Goal: Task Accomplishment & Management: Manage account settings

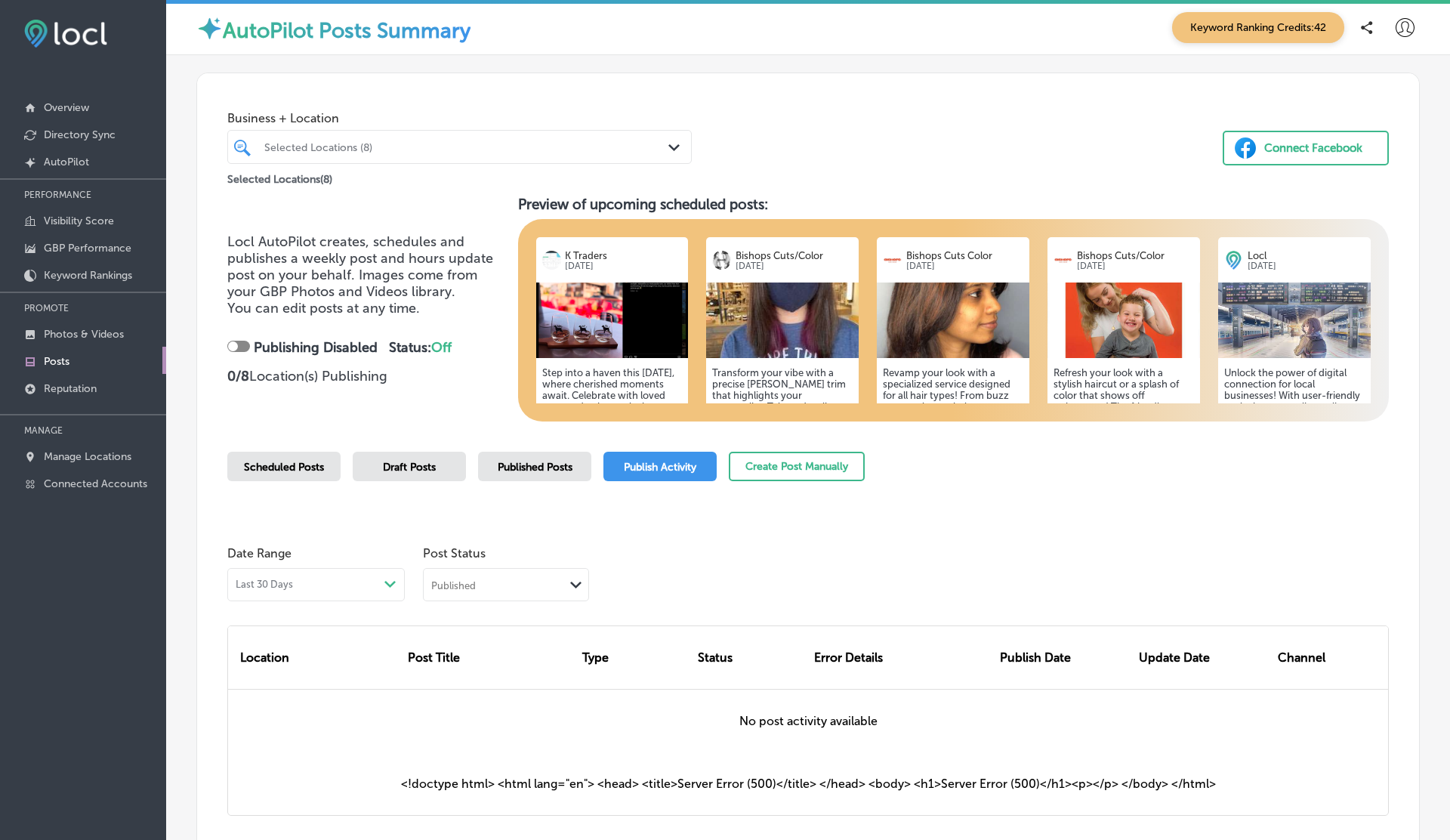
scroll to position [122, 0]
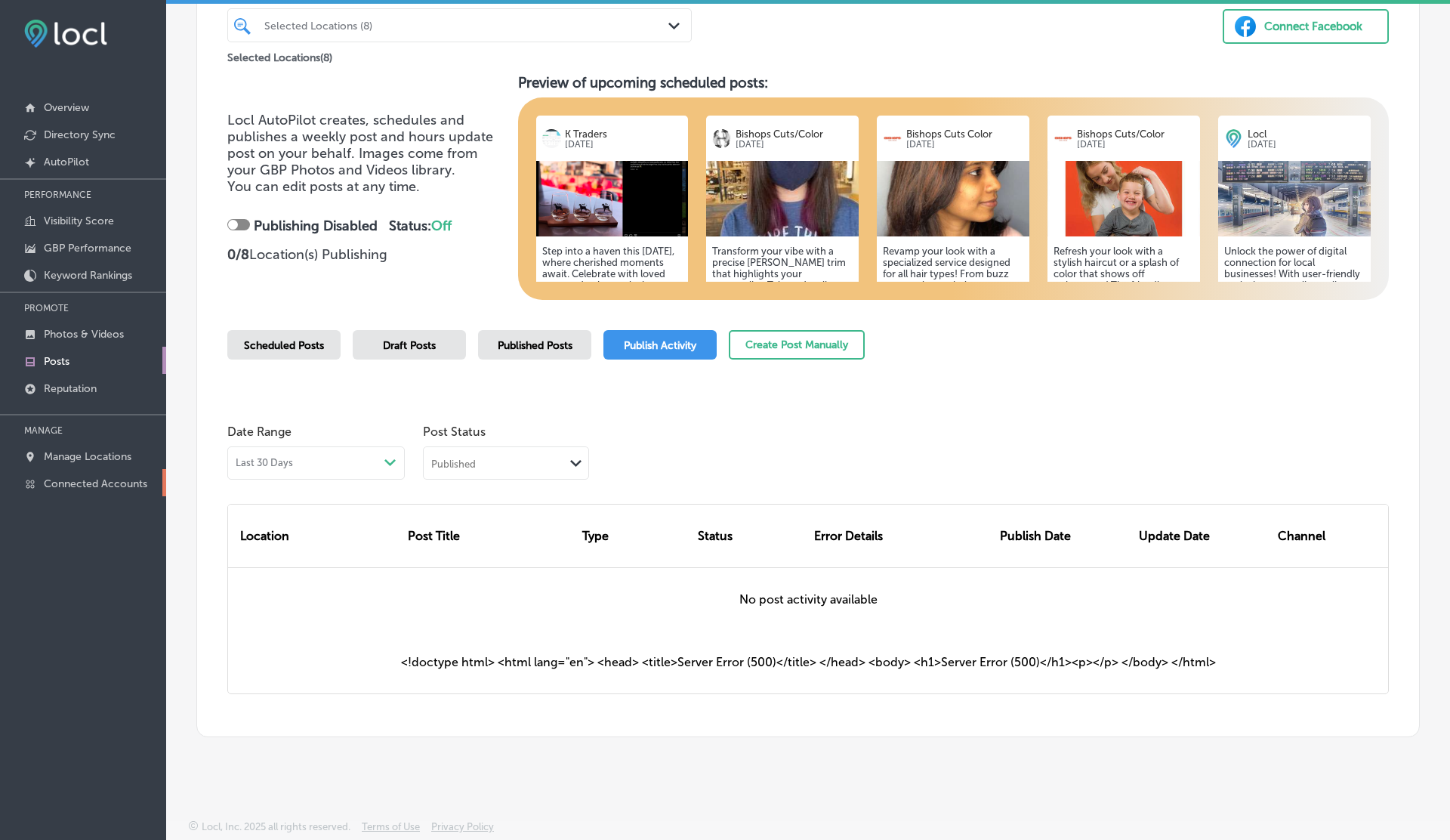
click at [101, 479] on p "Connected Accounts" at bounding box center [96, 483] width 104 height 13
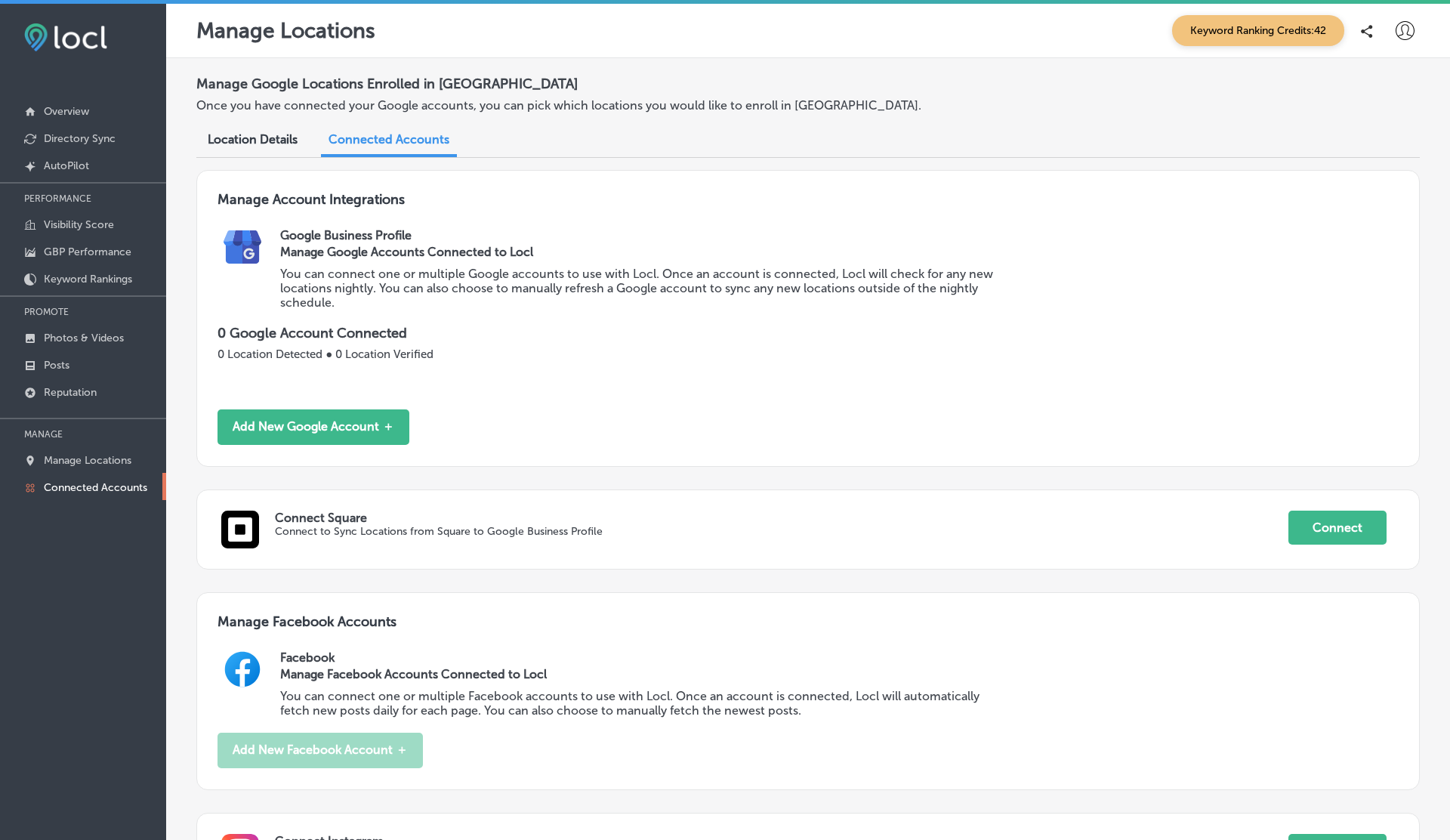
click at [1410, 21] on icon at bounding box center [1405, 31] width 19 height 19
click at [1369, 75] on li "My Account" at bounding box center [1377, 85] width 105 height 35
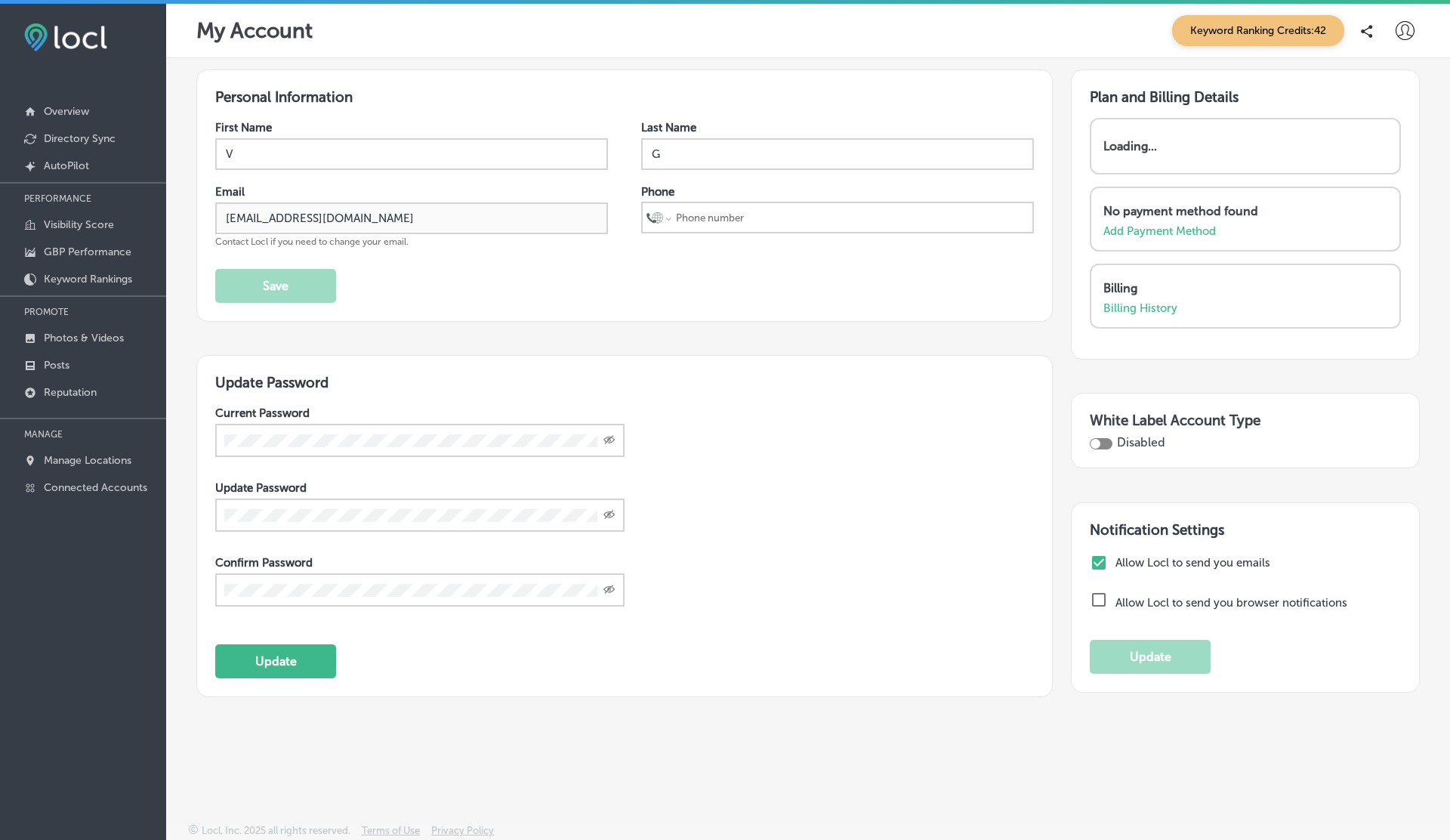
click at [1415, 35] on div at bounding box center [1404, 31] width 30 height 30
click at [1357, 176] on li "Log Out" at bounding box center [1377, 162] width 105 height 35
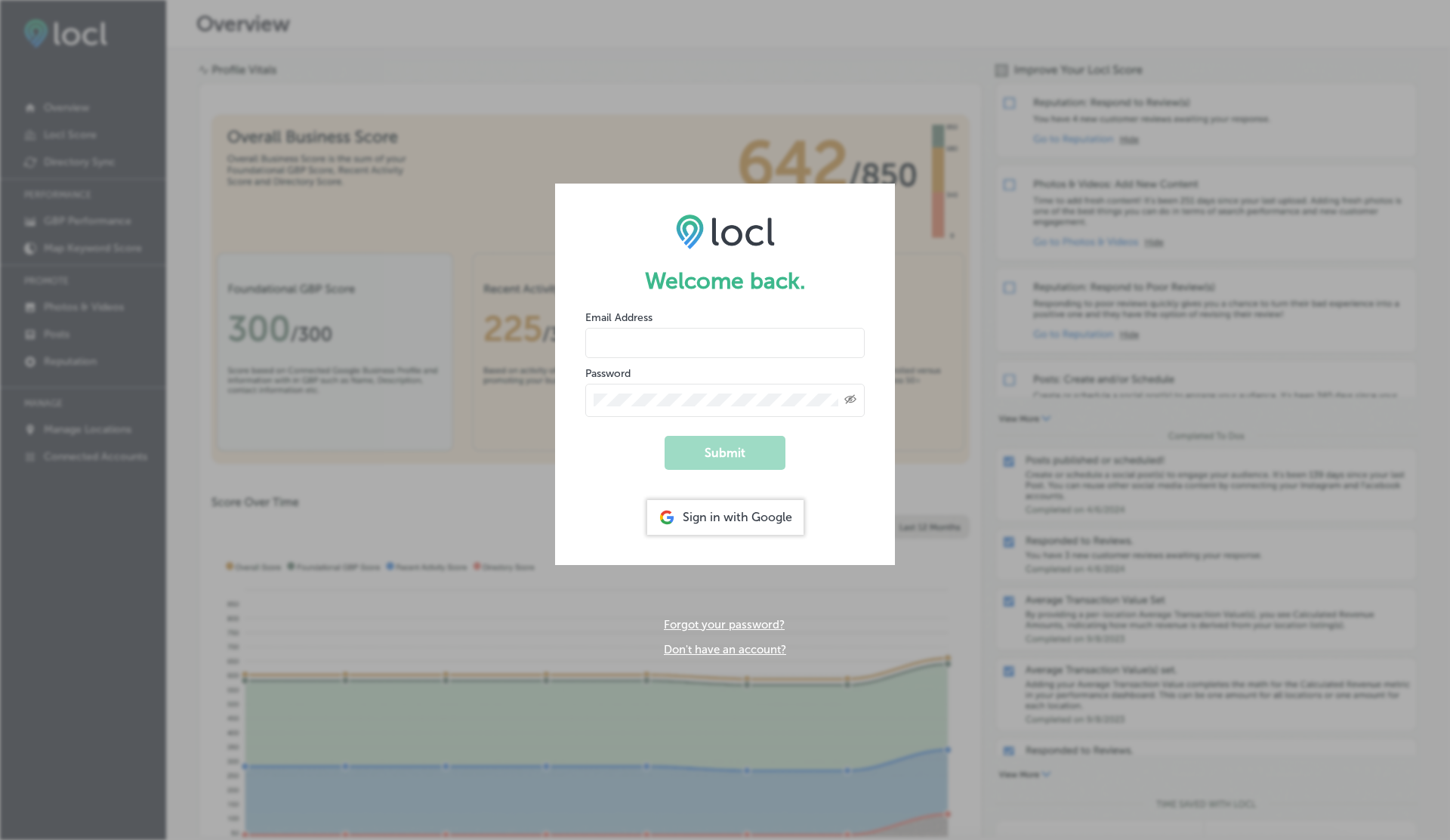
click at [686, 328] on input "email" at bounding box center [725, 343] width 280 height 30
click at [665, 435] on button "Submit" at bounding box center [725, 452] width 121 height 34
type input "vasilikigreece69+testfnf@gmail.com"
click at [665, 435] on button "Submit" at bounding box center [725, 452] width 121 height 34
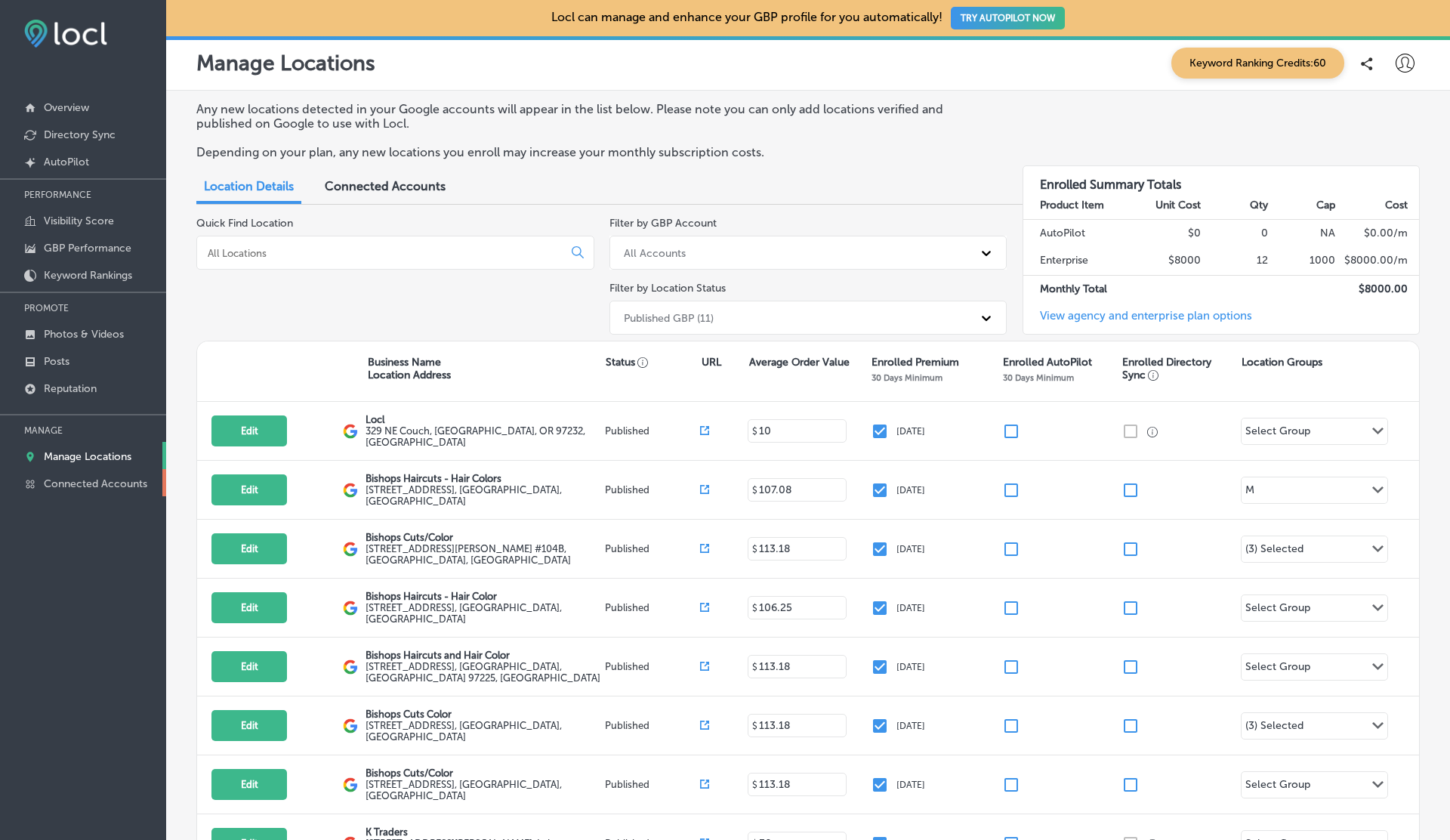
click at [79, 479] on p "Connected Accounts" at bounding box center [96, 483] width 104 height 13
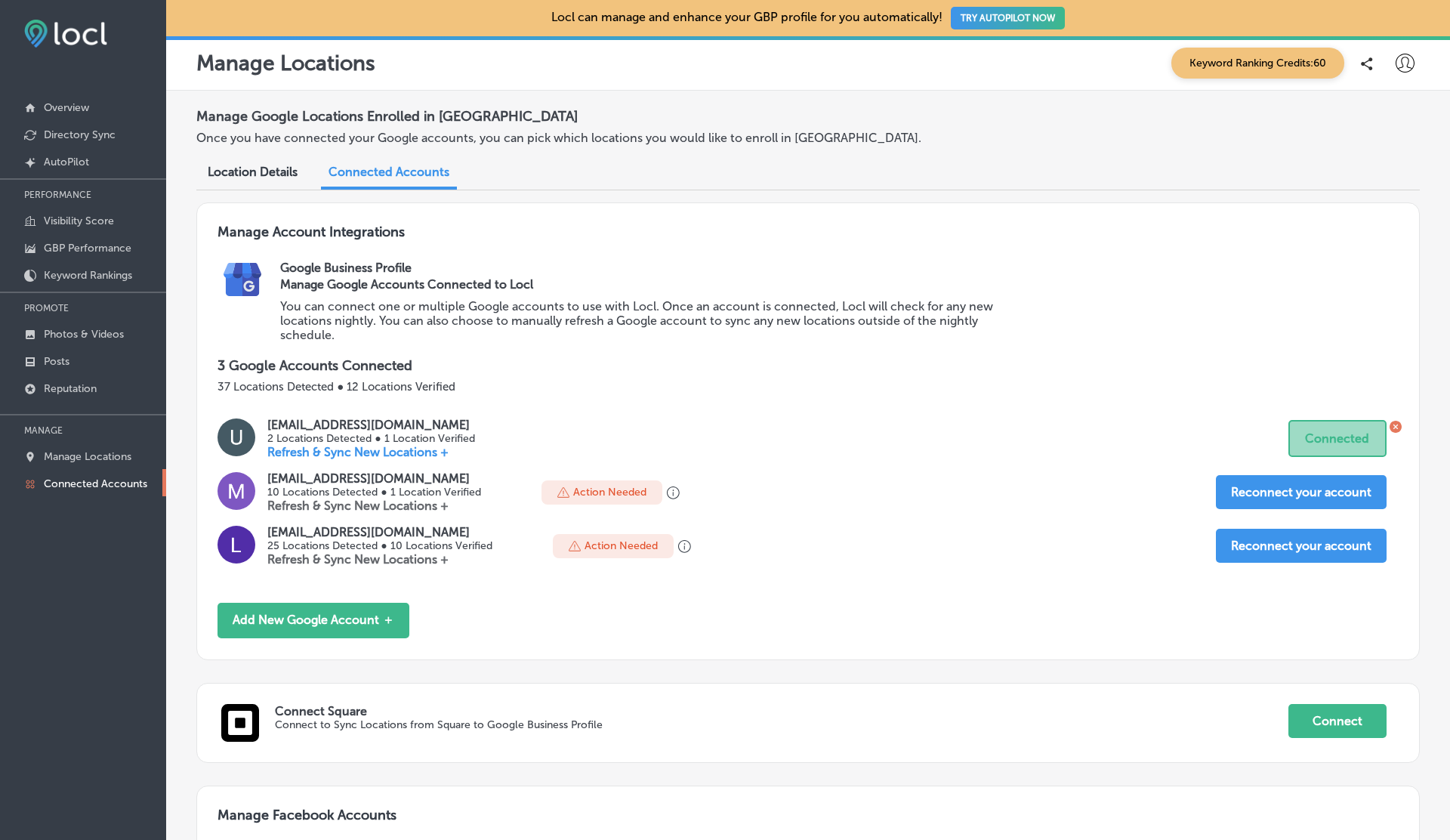
click at [1410, 62] on icon at bounding box center [1405, 63] width 19 height 19
click at [1375, 201] on p "Log Out" at bounding box center [1372, 194] width 46 height 18
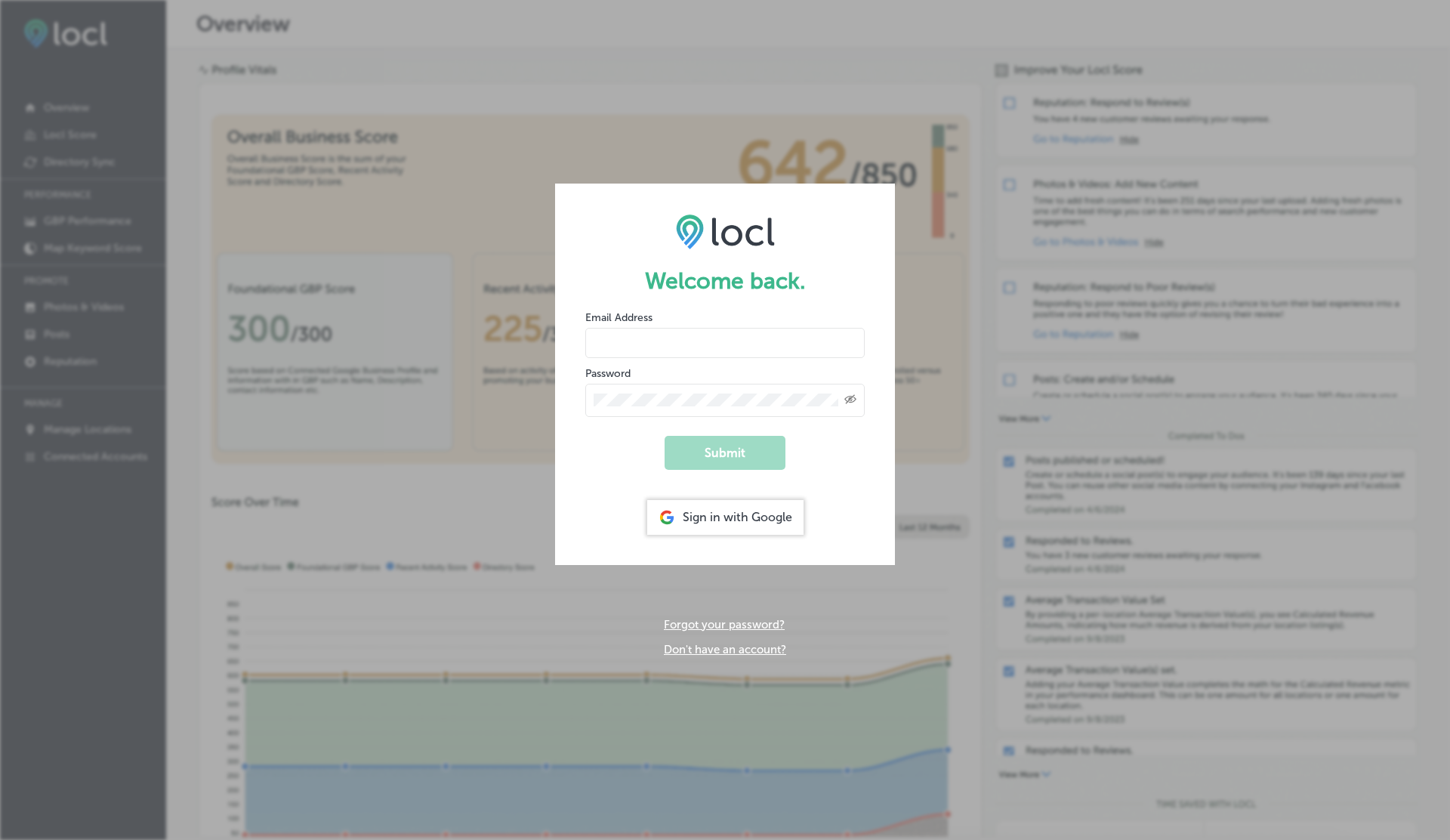
click at [683, 320] on div "Email Address" at bounding box center [725, 333] width 280 height 48
click at [681, 332] on input "email" at bounding box center [725, 343] width 280 height 30
type input "[EMAIL_ADDRESS][DOMAIN_NAME]"
click at [665, 435] on button "Submit" at bounding box center [725, 452] width 121 height 34
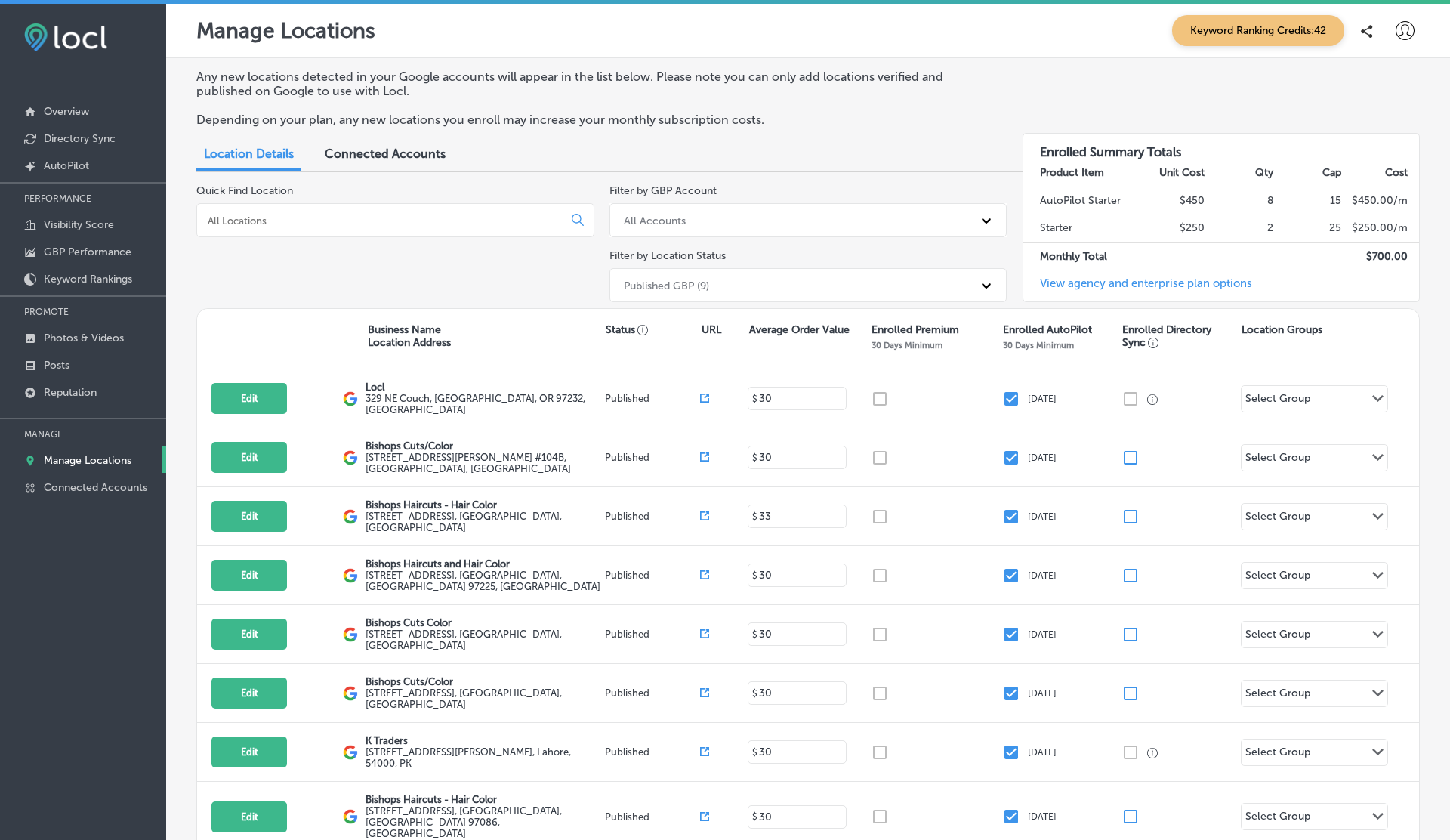
click at [373, 164] on div "Connected Accounts" at bounding box center [385, 155] width 144 height 32
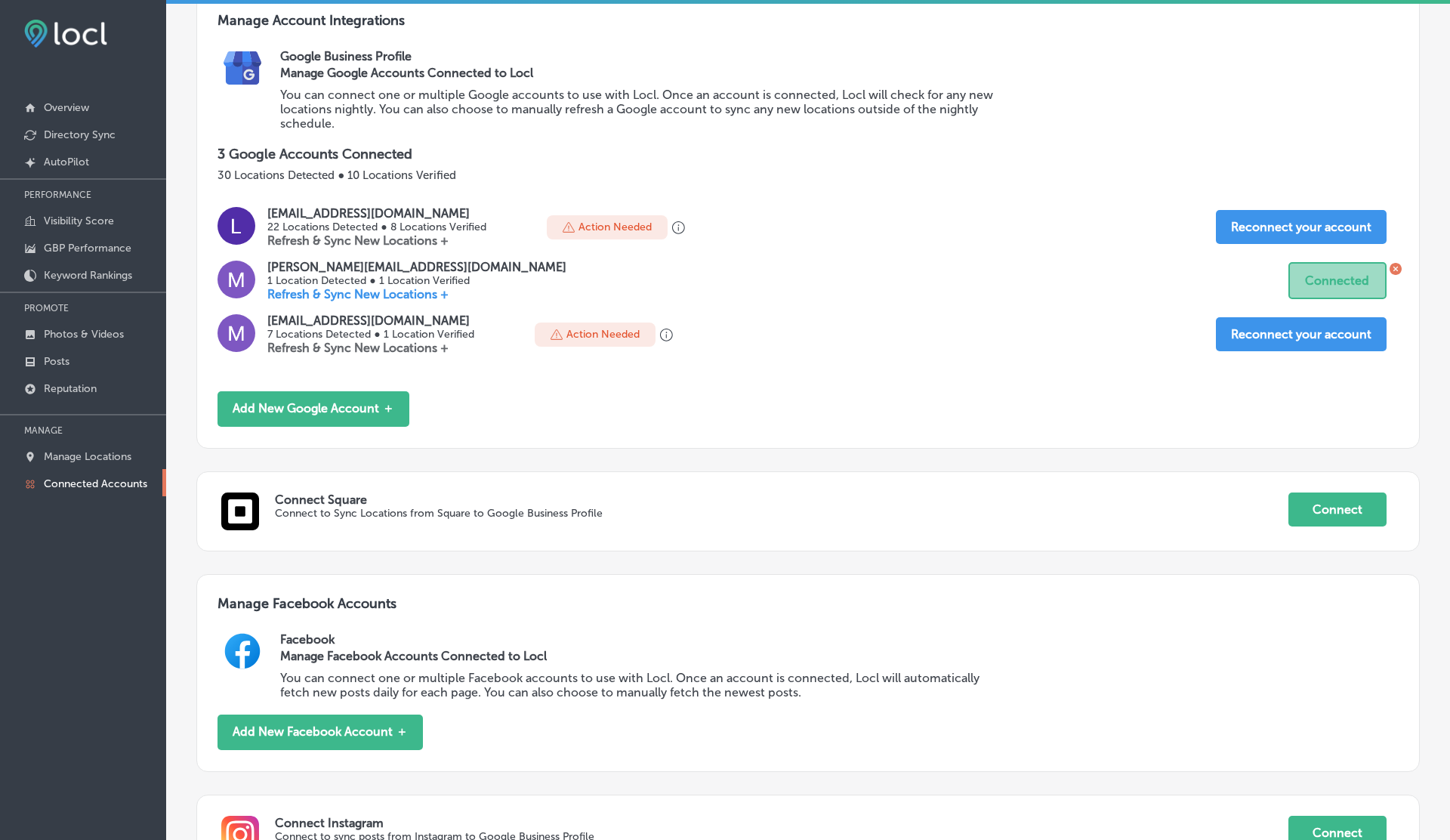
scroll to position [335, 0]
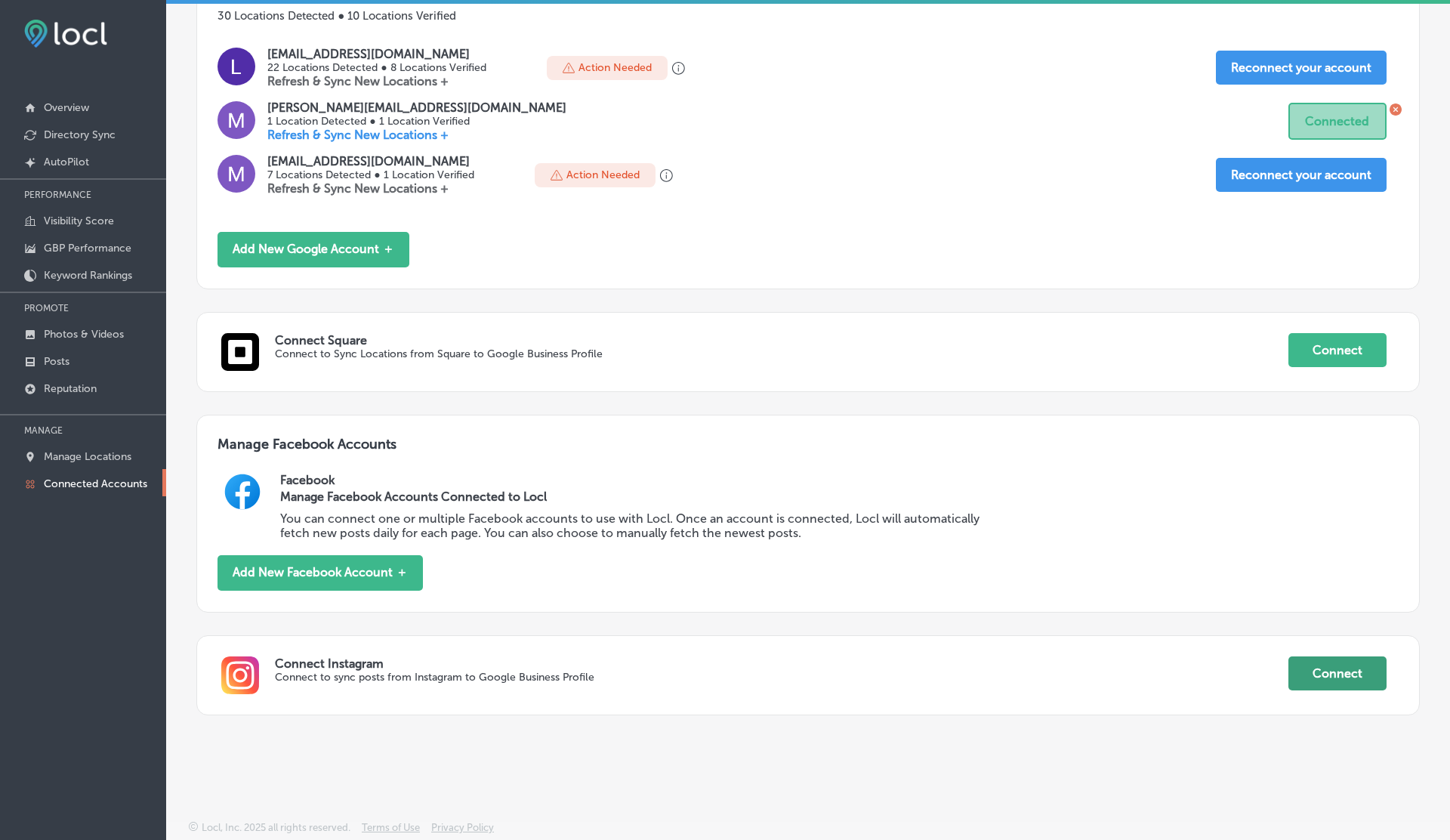
click at [1334, 666] on button "Connect" at bounding box center [1337, 673] width 98 height 34
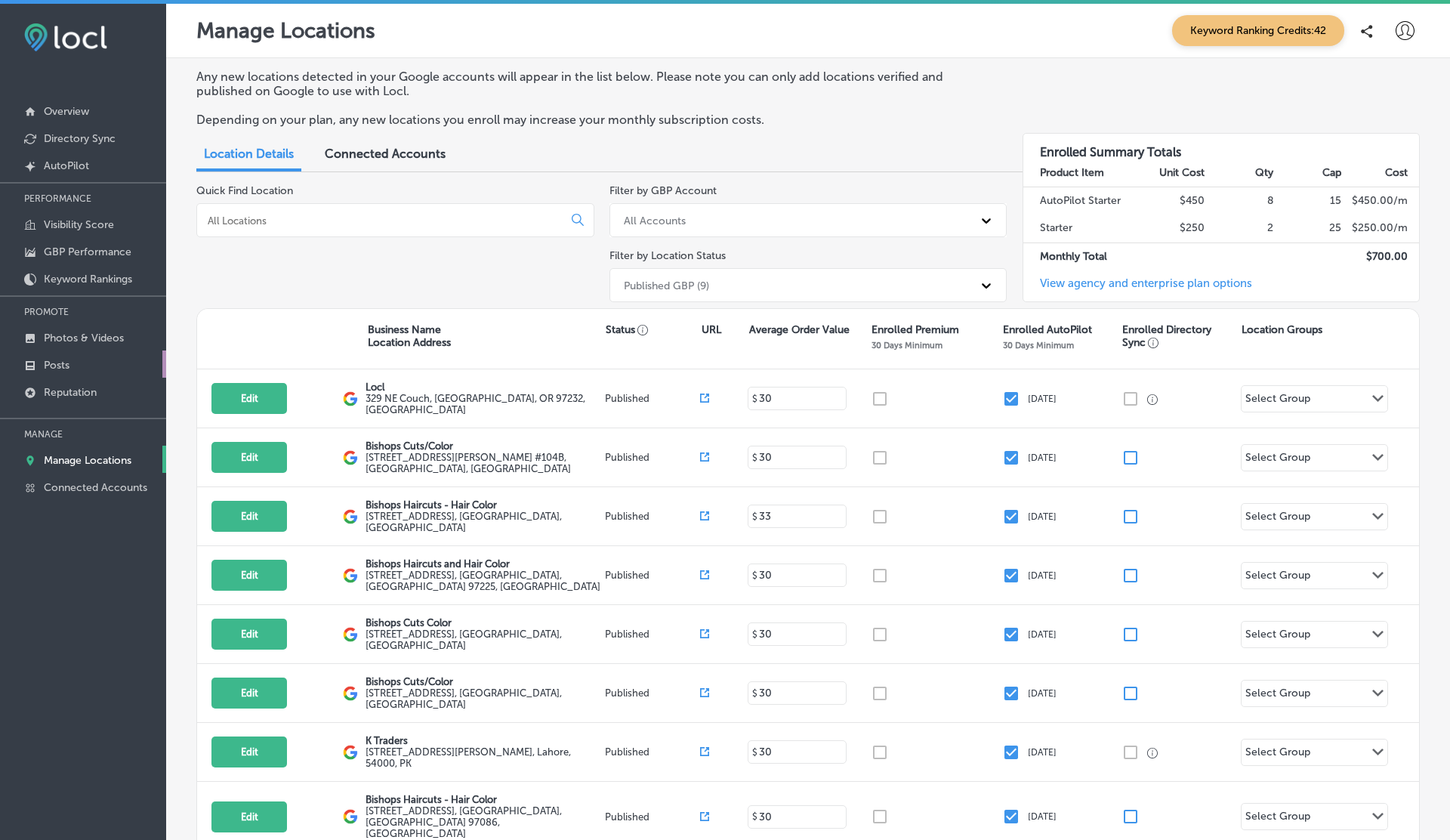
click at [68, 362] on p "Posts" at bounding box center [57, 365] width 26 height 13
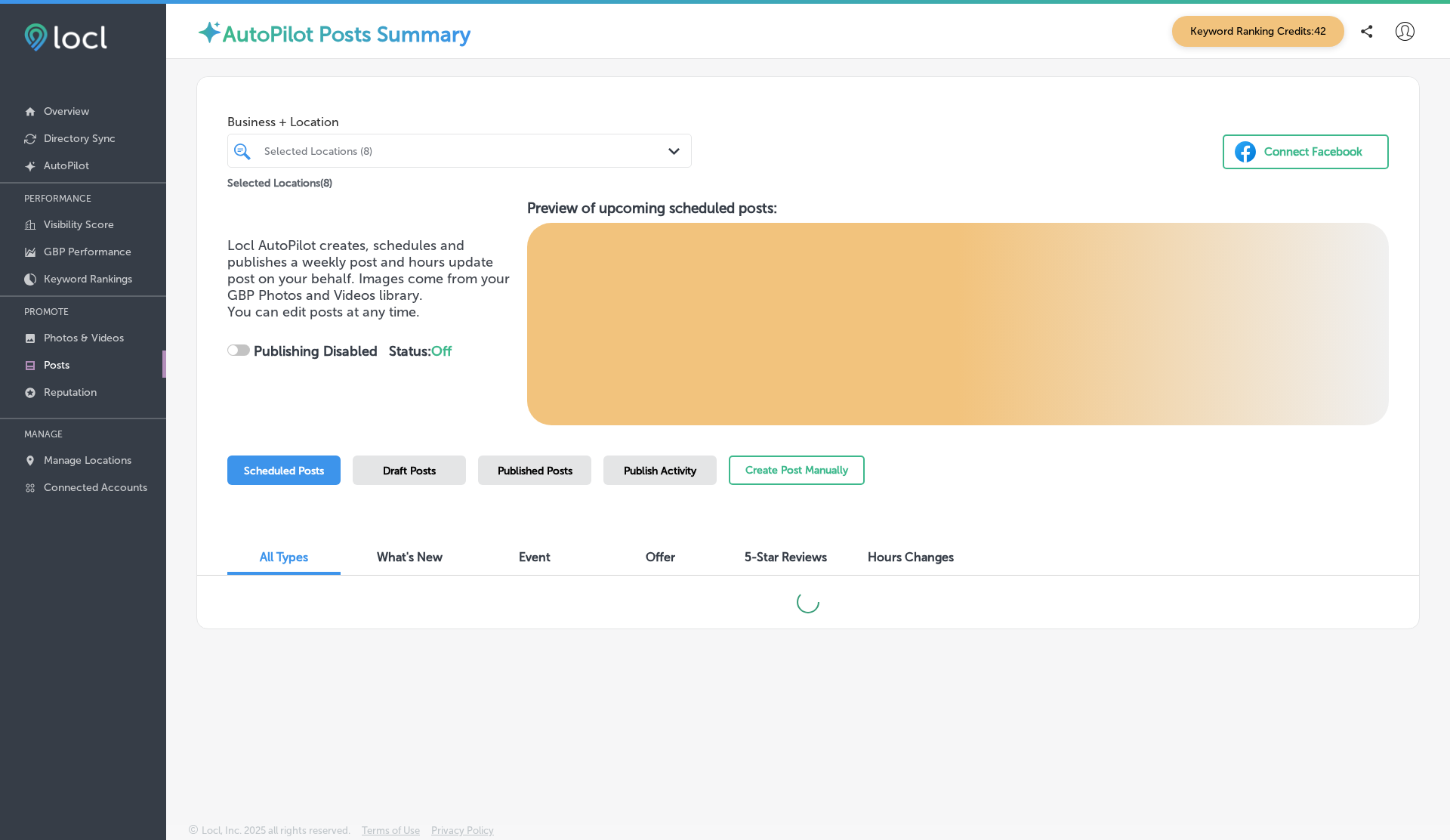
click at [394, 473] on span "Draft Posts" at bounding box center [409, 471] width 53 height 13
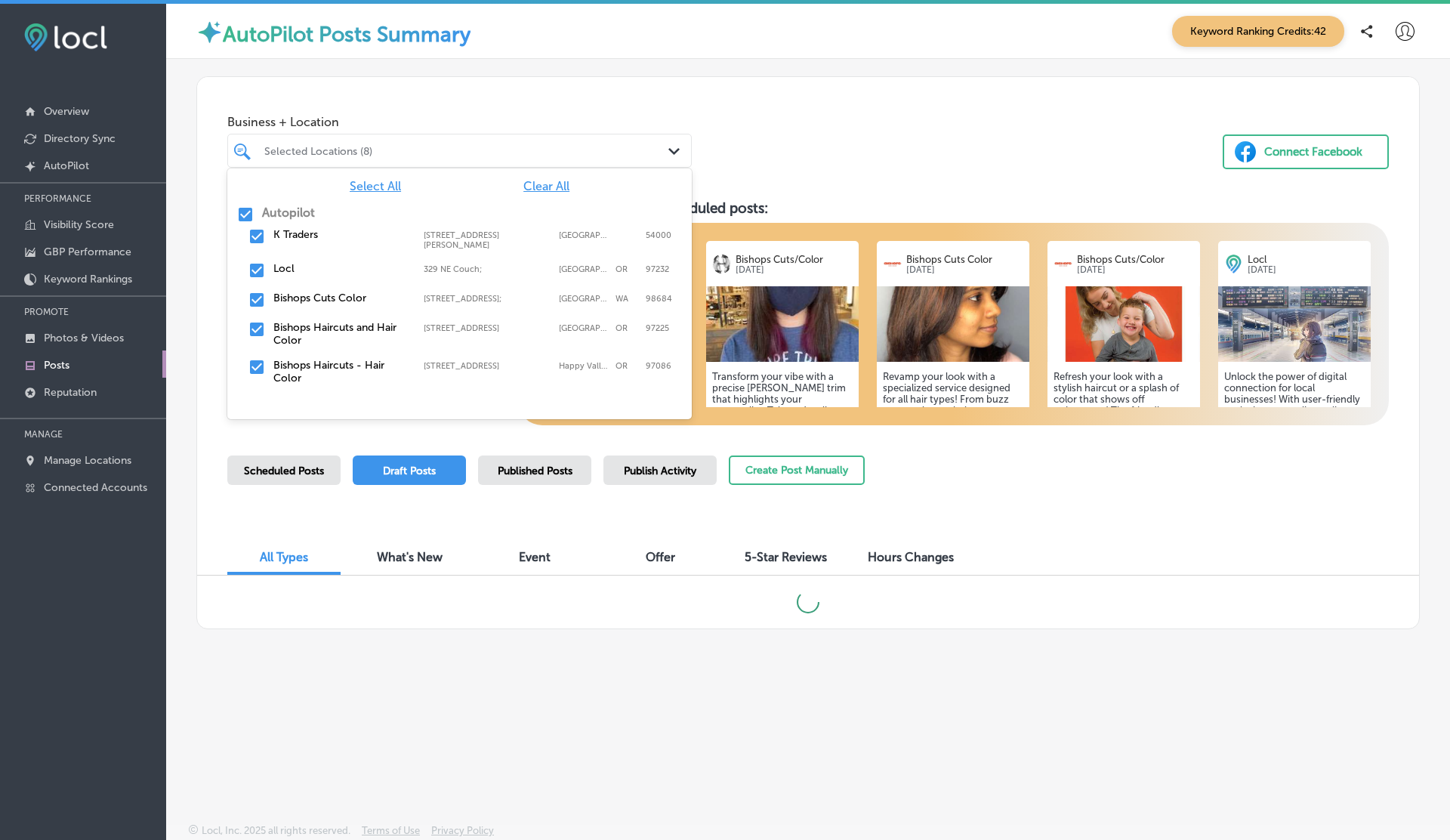
click at [429, 140] on div "Selected Locations (8)" at bounding box center [460, 151] width 406 height 24
click at [559, 189] on span "Clear All" at bounding box center [546, 186] width 46 height 14
click at [268, 259] on div "Locl 329 NE Couch;, Portland, OR, 97232 329 NE Couch; Portland OR 97232" at bounding box center [460, 271] width 453 height 24
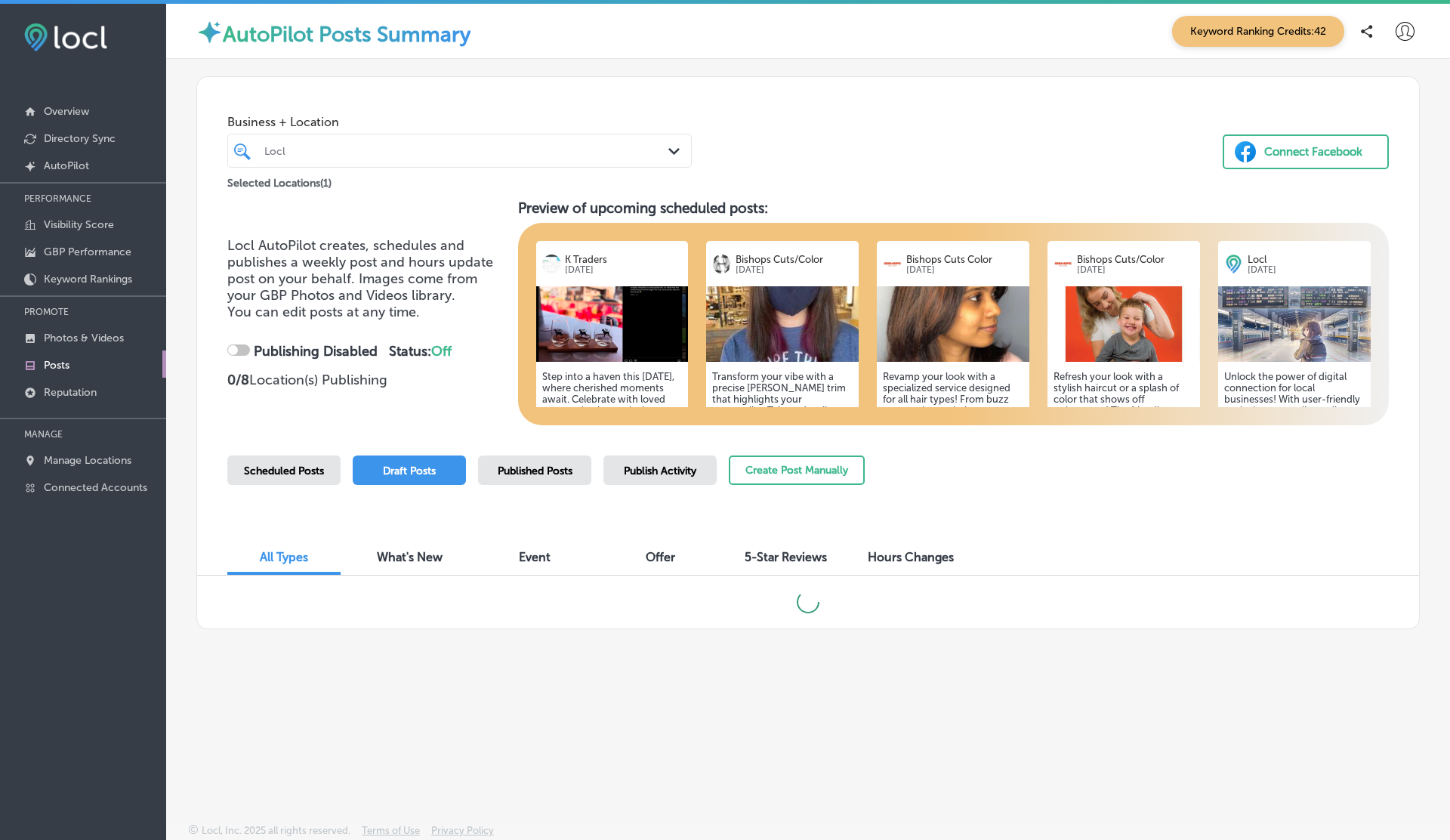
click at [718, 131] on div "Business + Location Locl Path Created with Sketch. Selected Locations ( 1 ) Con…" at bounding box center [808, 134] width 1222 height 115
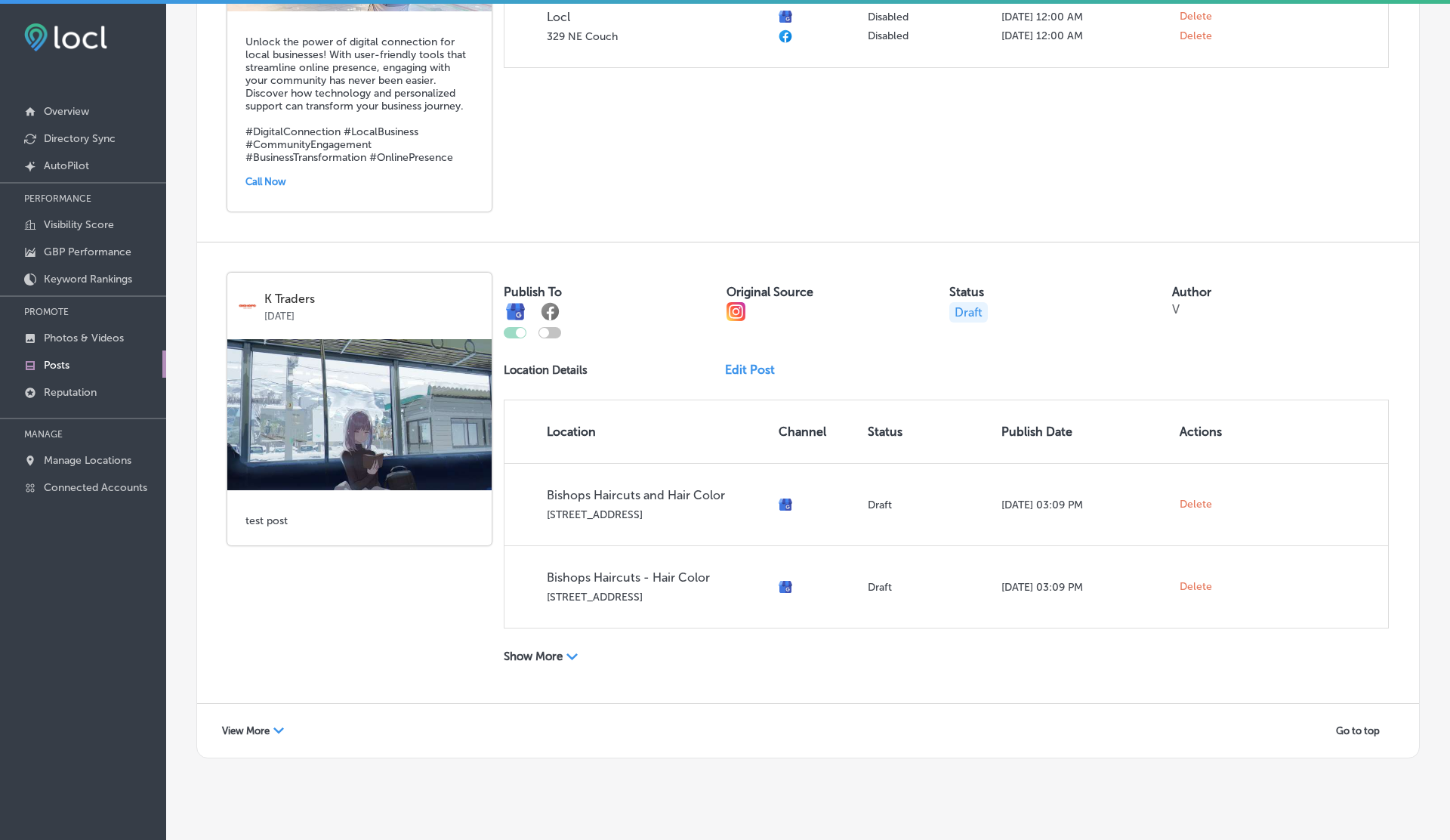
scroll to position [4, 0]
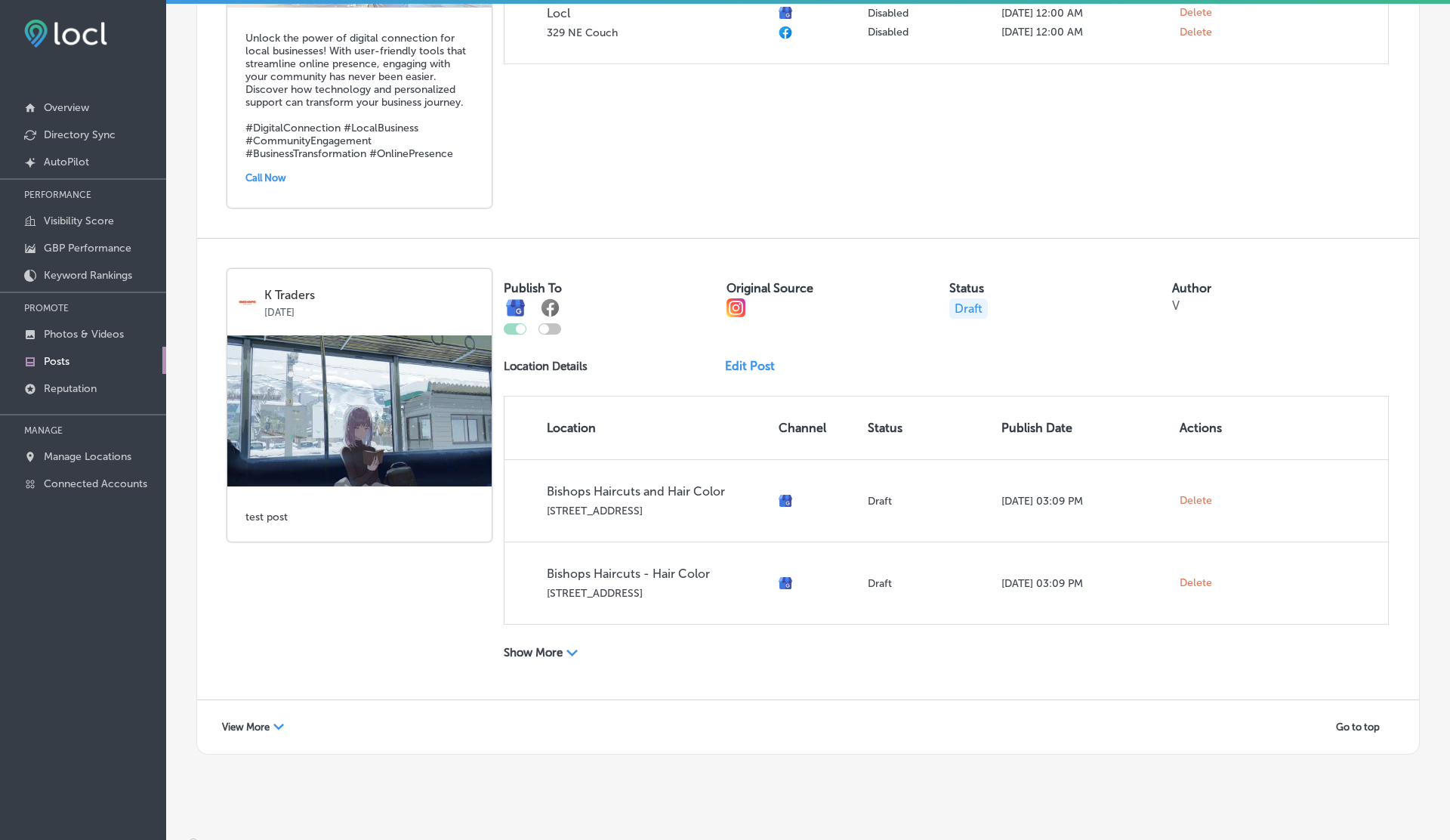
click at [265, 715] on div "View More Path Created with Sketch." at bounding box center [253, 727] width 82 height 24
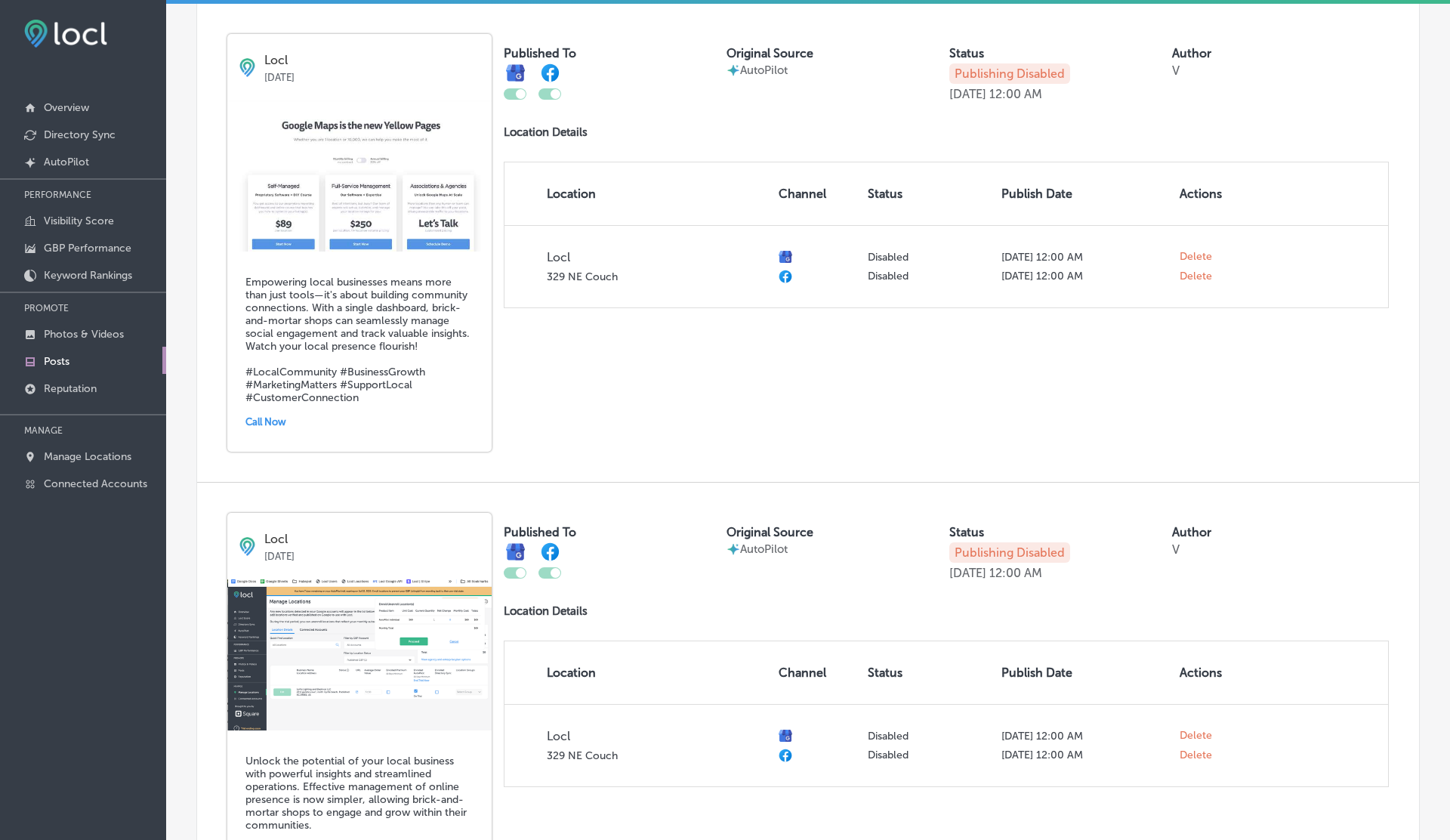
scroll to position [675, 0]
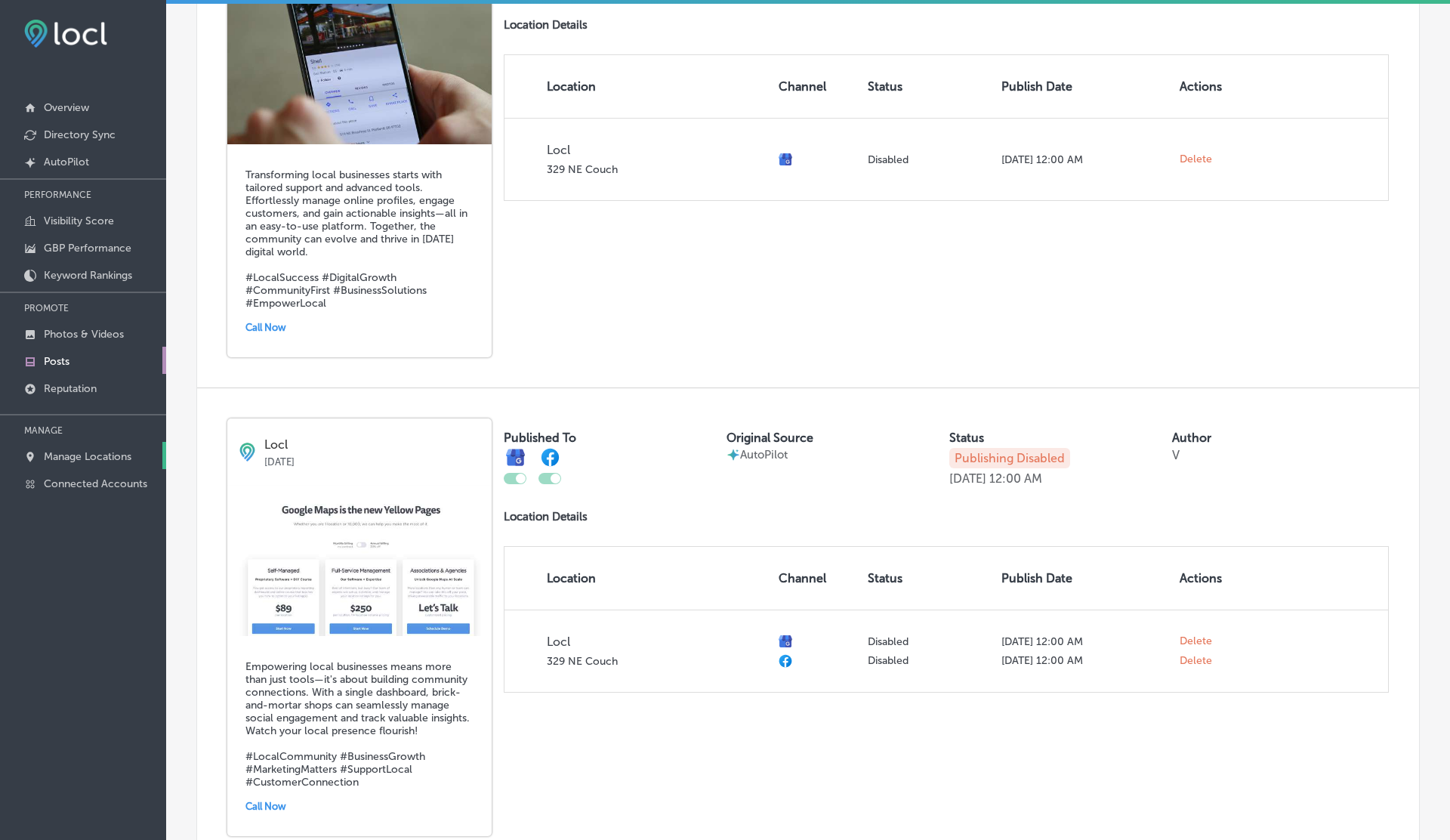
click at [112, 464] on link "Manage Locations" at bounding box center [83, 455] width 166 height 28
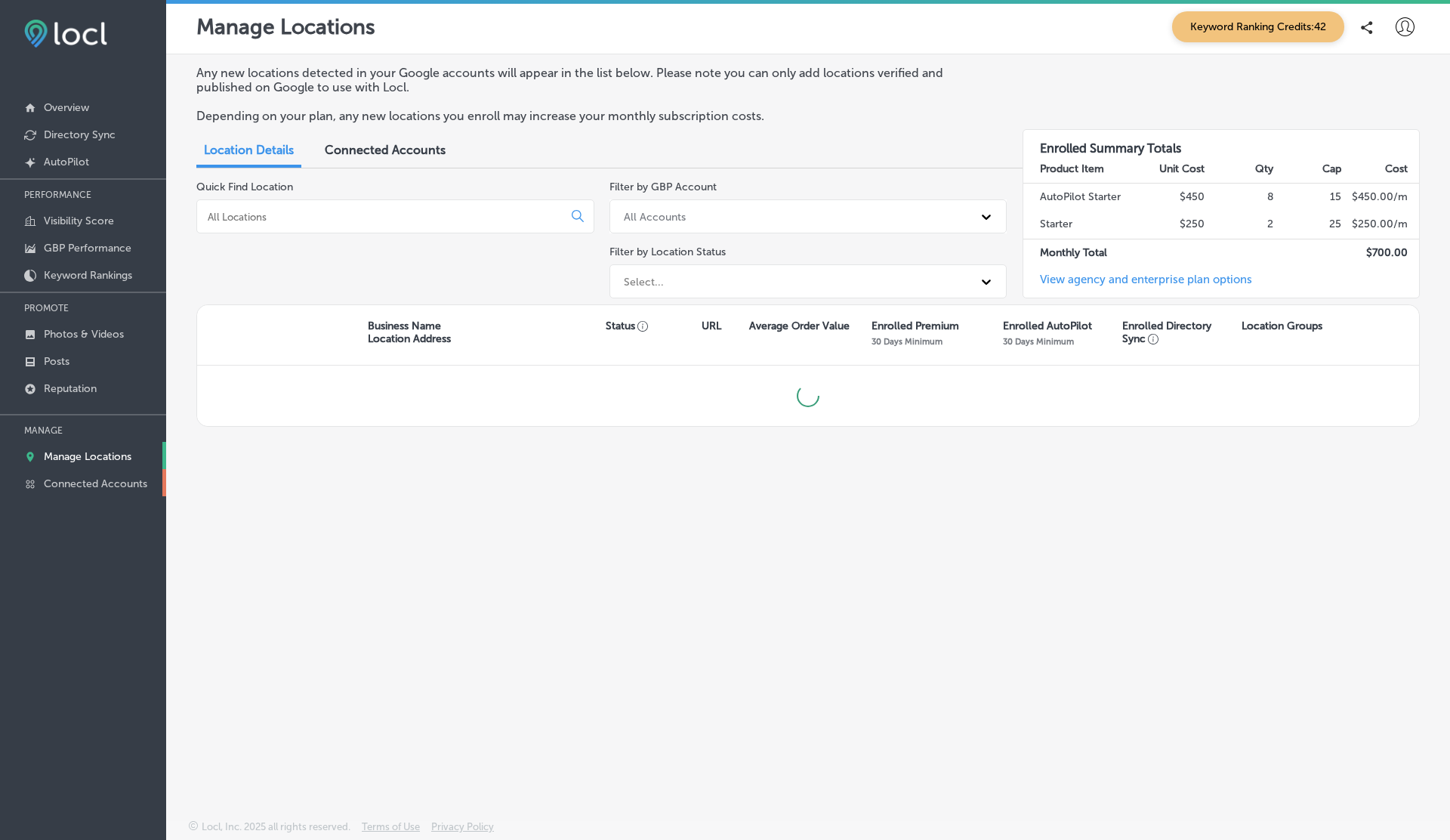
click at [112, 482] on p "Connected Accounts" at bounding box center [96, 483] width 104 height 13
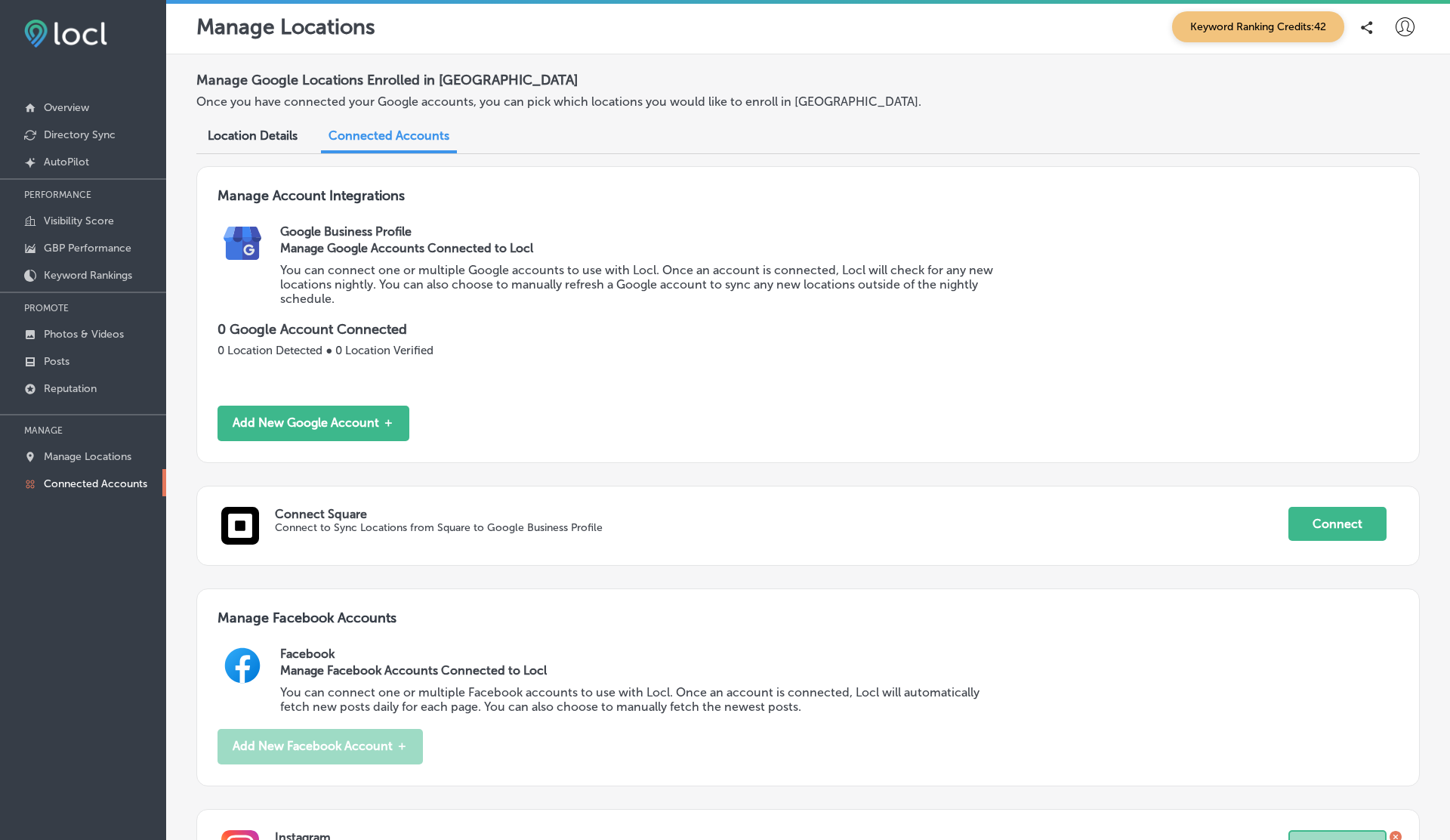
scroll to position [179, 0]
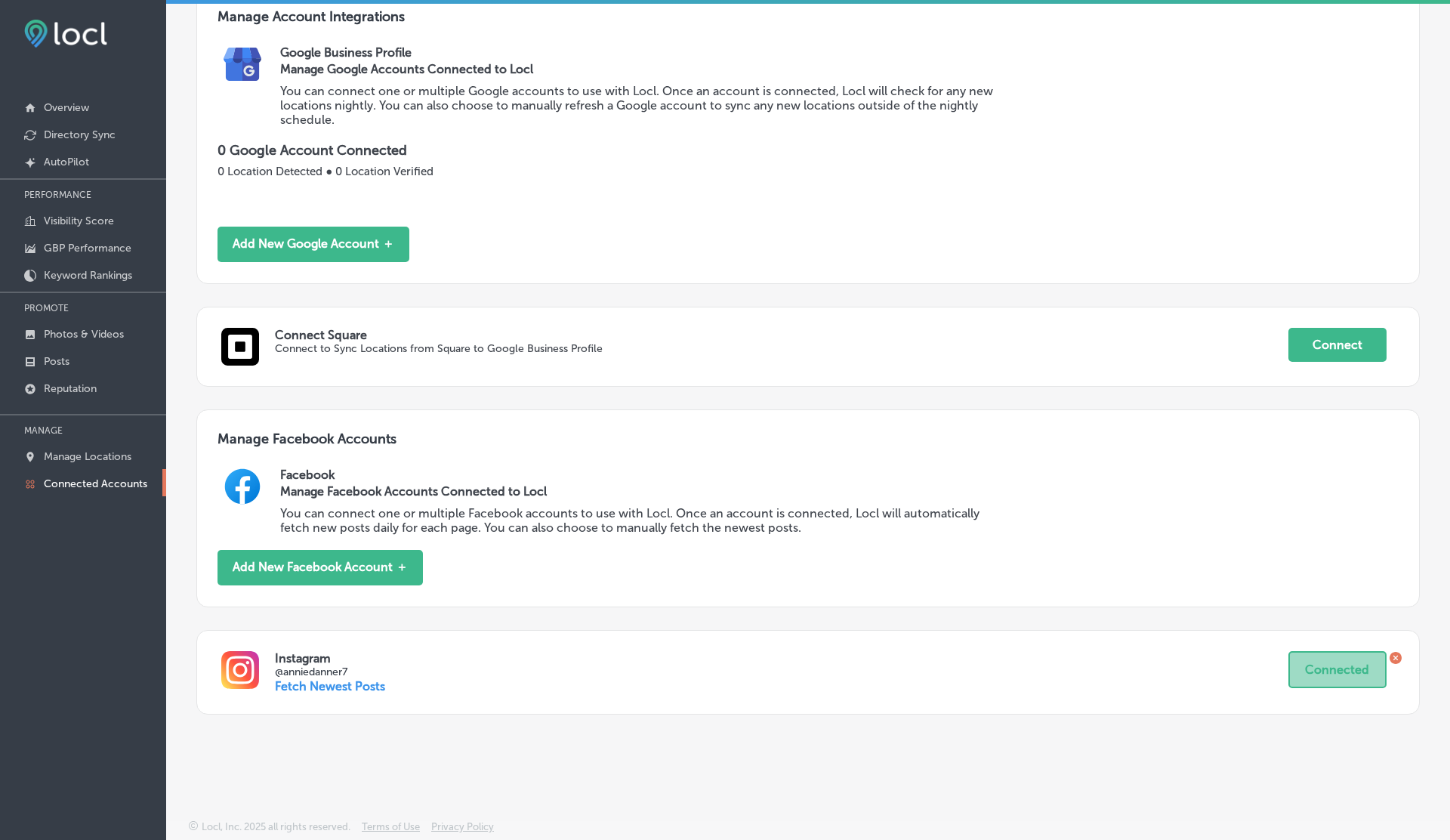
click at [357, 685] on p "Fetch Newest Posts" at bounding box center [330, 686] width 110 height 14
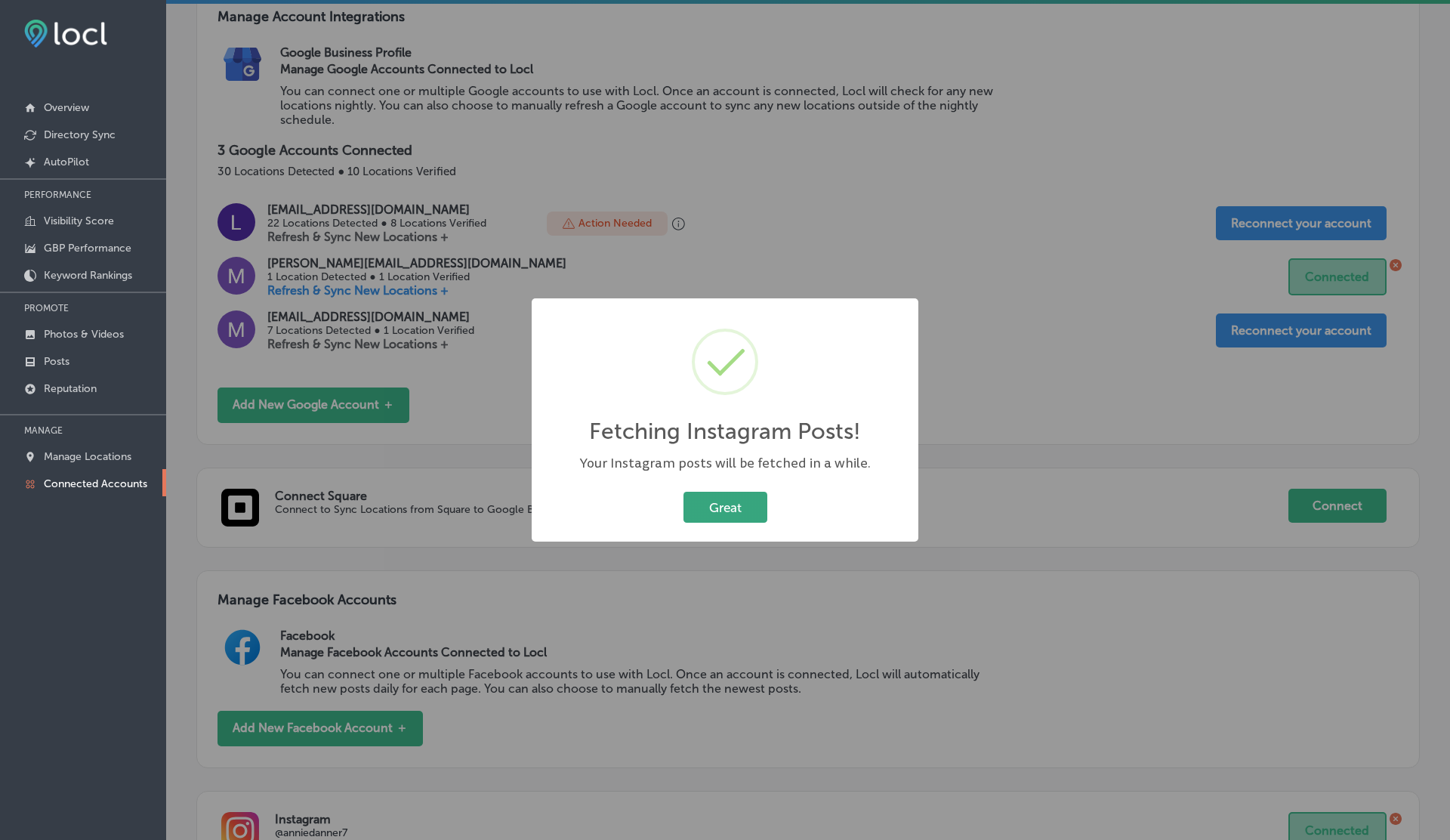
click at [721, 498] on button "Great" at bounding box center [725, 507] width 84 height 31
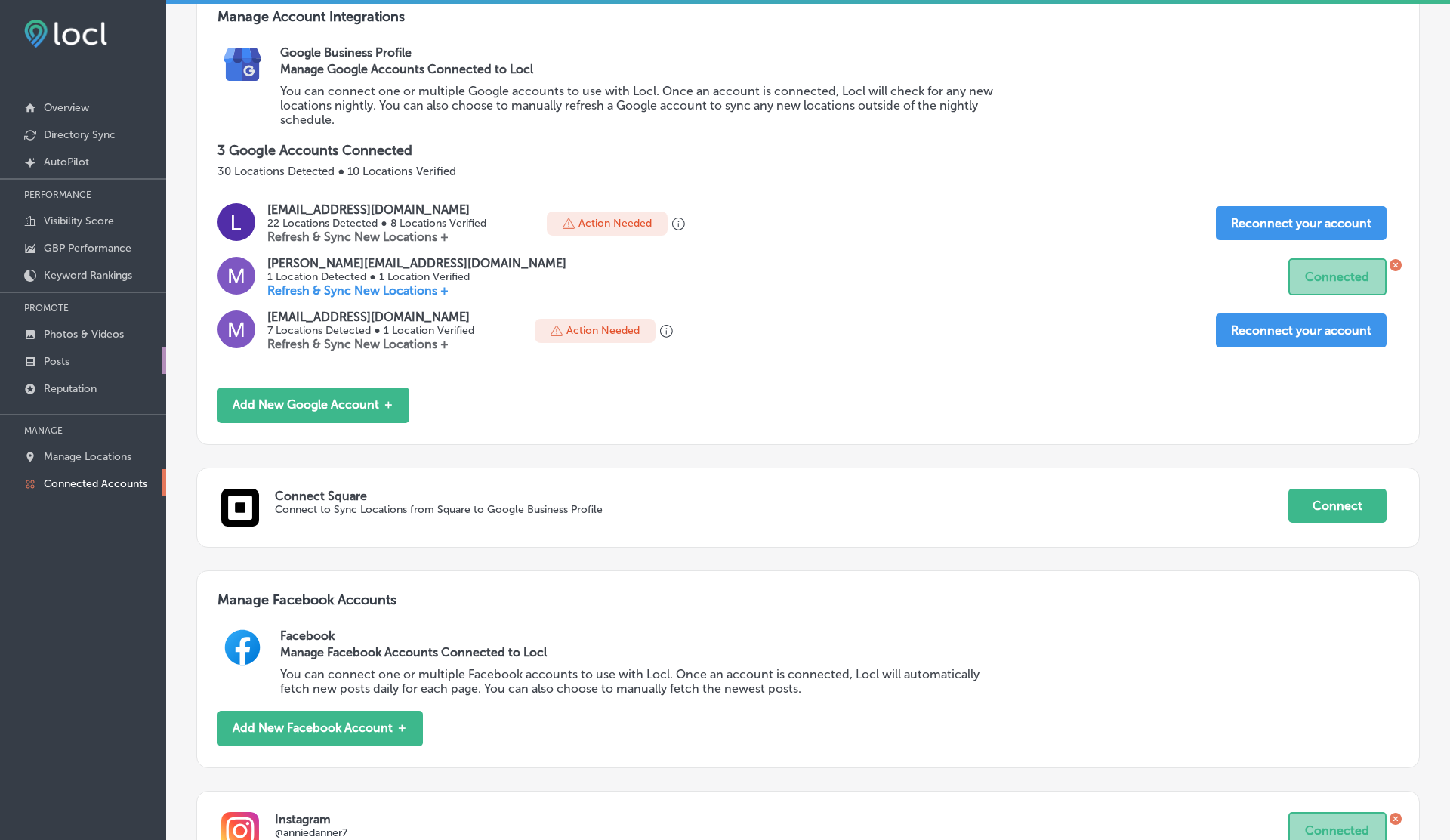
click at [83, 353] on link "Posts" at bounding box center [83, 360] width 166 height 28
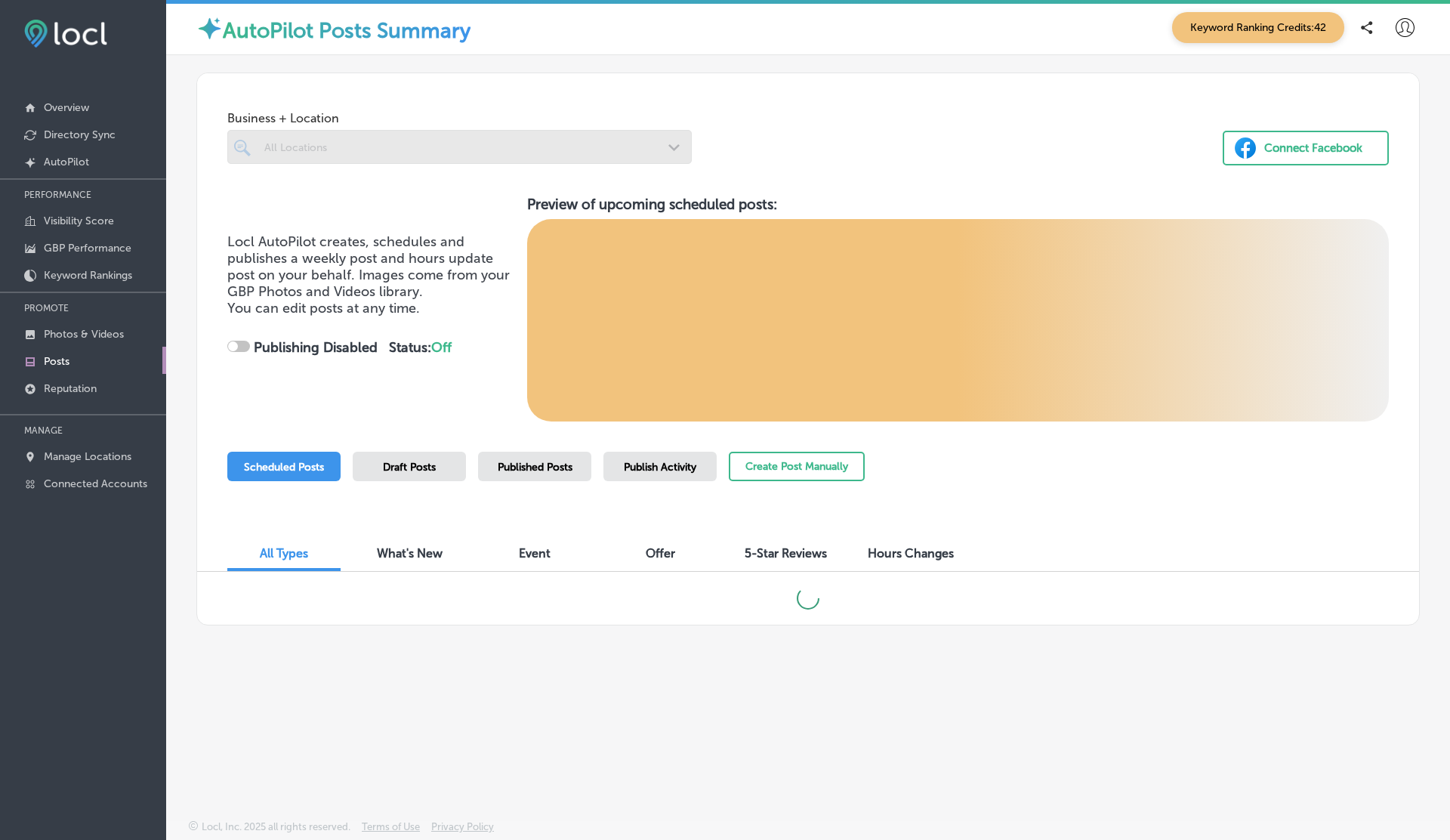
click at [420, 454] on div "Draft Posts" at bounding box center [409, 466] width 113 height 29
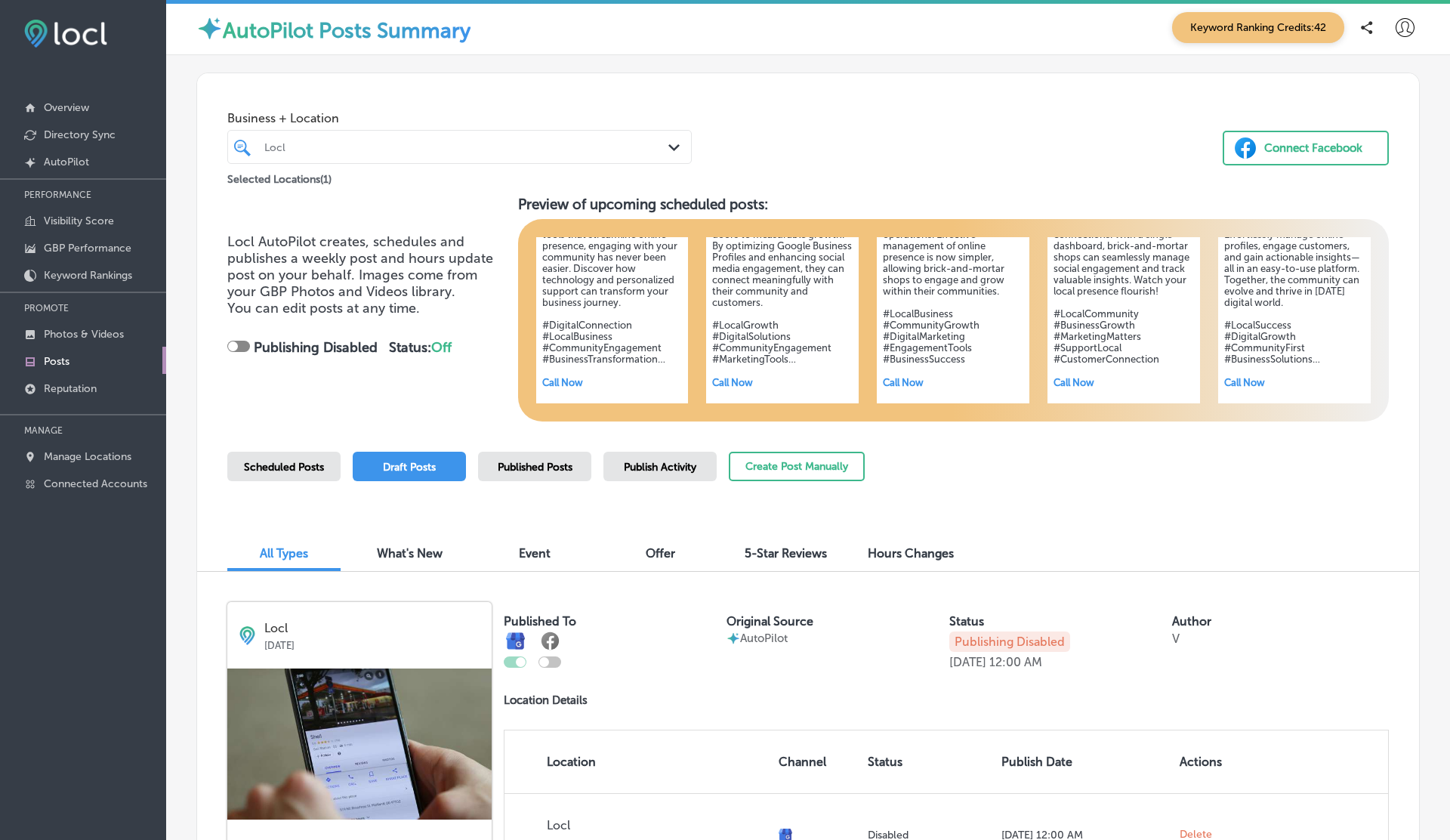
click at [291, 469] on span "Scheduled Posts" at bounding box center [284, 467] width 80 height 13
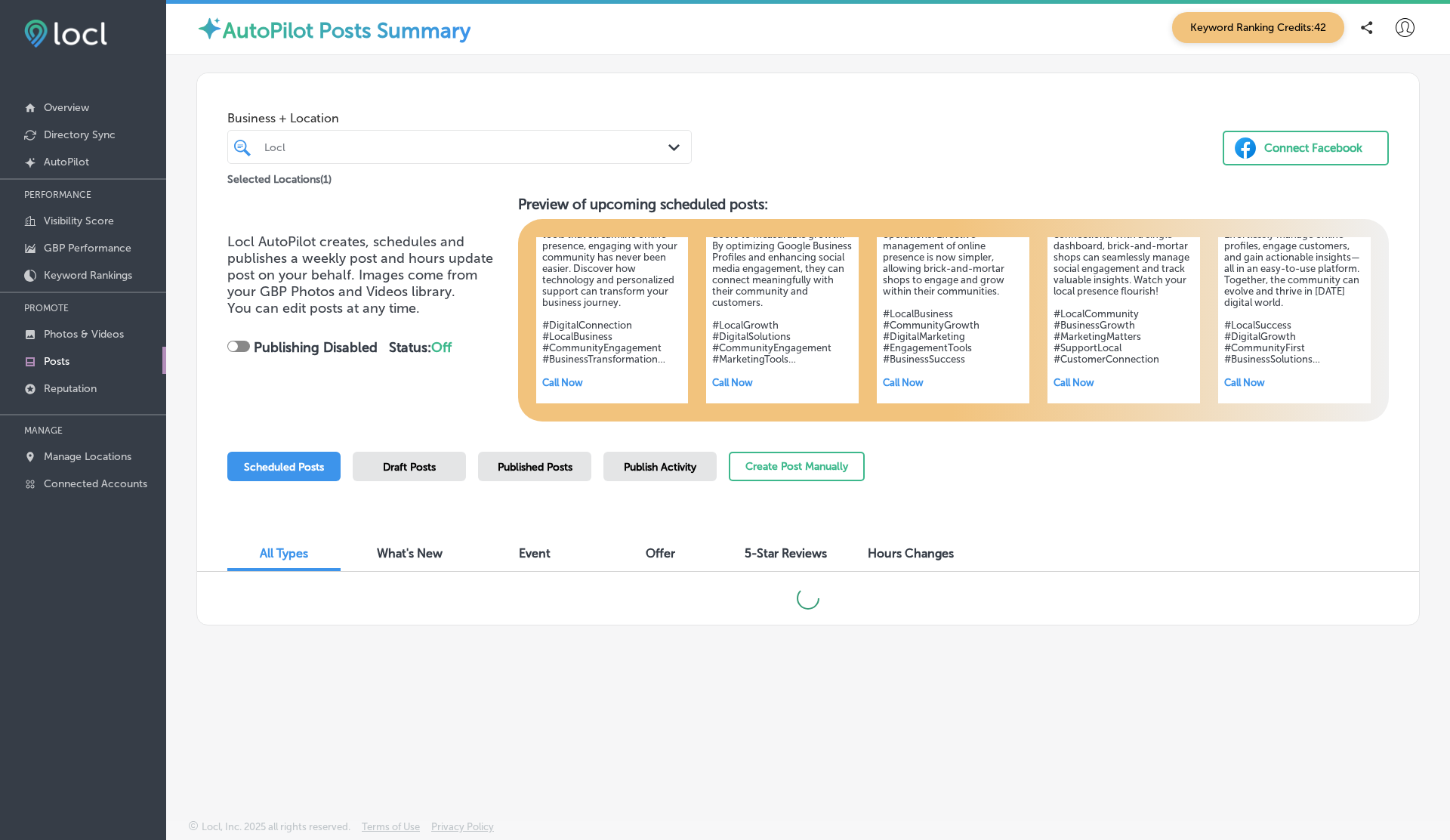
click at [409, 469] on span "Draft Posts" at bounding box center [409, 467] width 53 height 13
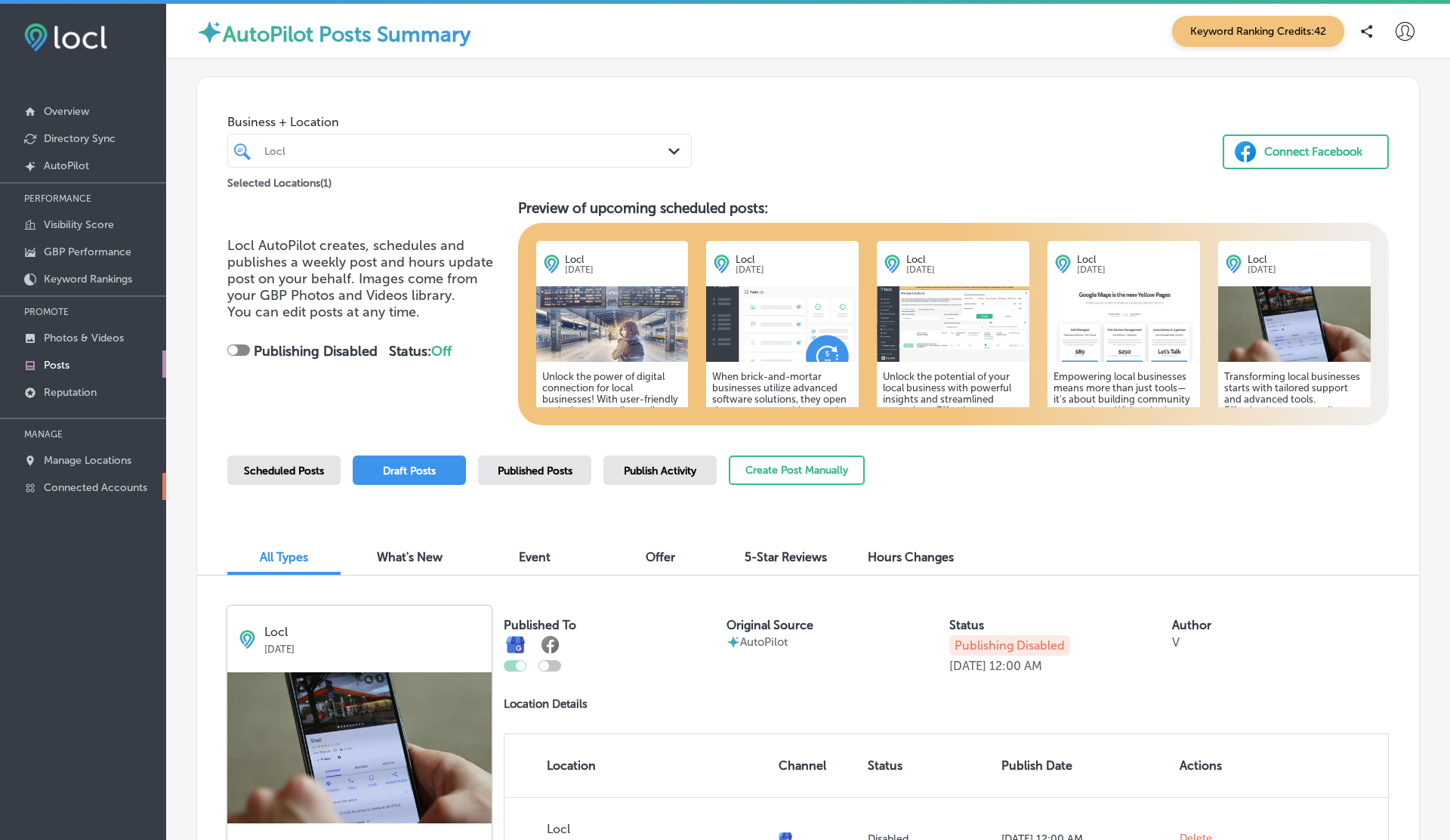
click at [105, 481] on p "Connected Accounts" at bounding box center [96, 487] width 104 height 13
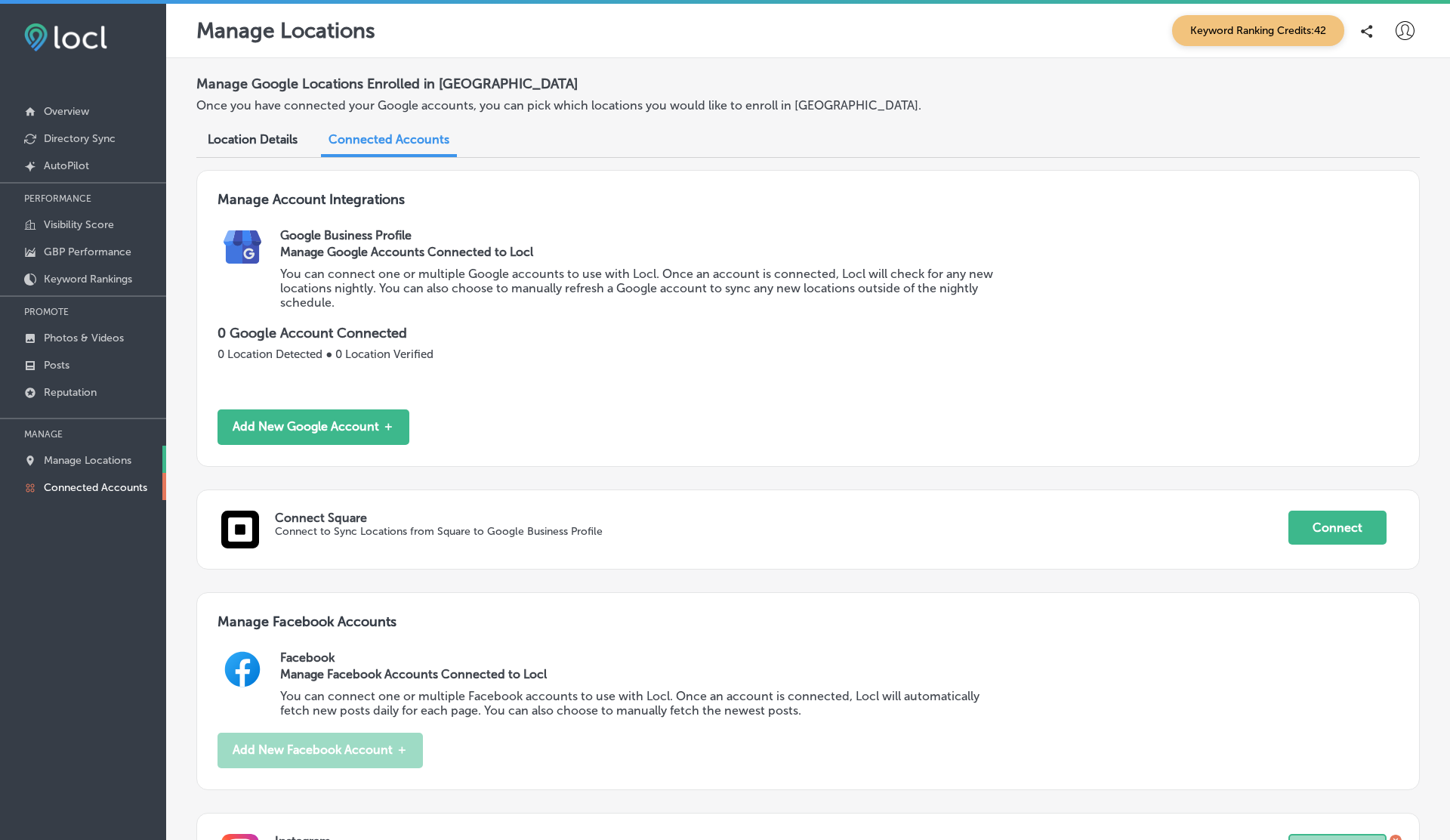
click at [98, 461] on p "Manage Locations" at bounding box center [87, 460] width 87 height 13
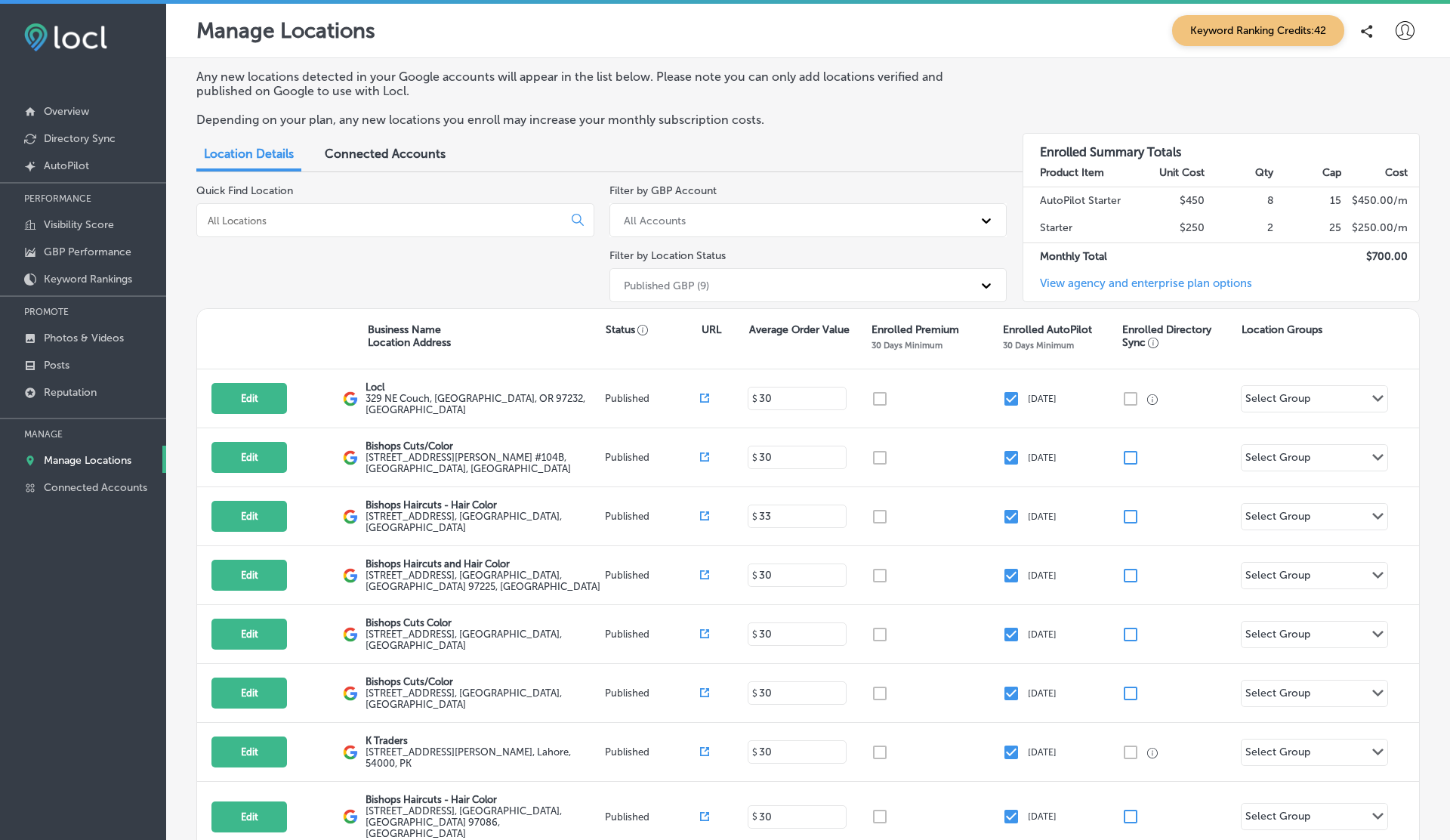
click at [258, 405] on button "Edit" at bounding box center [249, 398] width 75 height 31
select select "US"
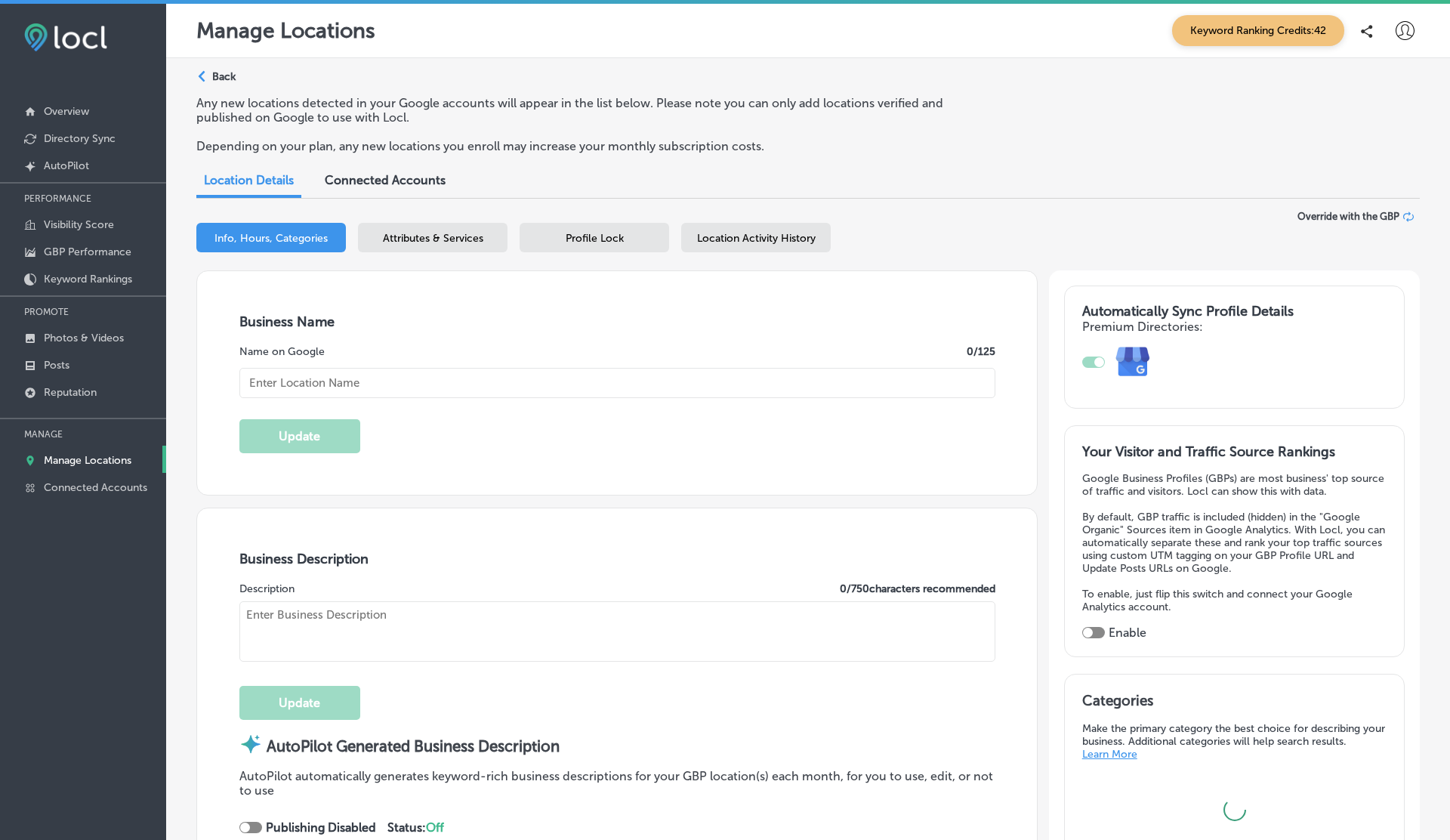
type input "Locl"
type textarea "Locl delivers powerful, intuitive software tailored for brick-and-mortar busine…"
type input "329 NE Couch"
type input "Portland"
type input "97232"
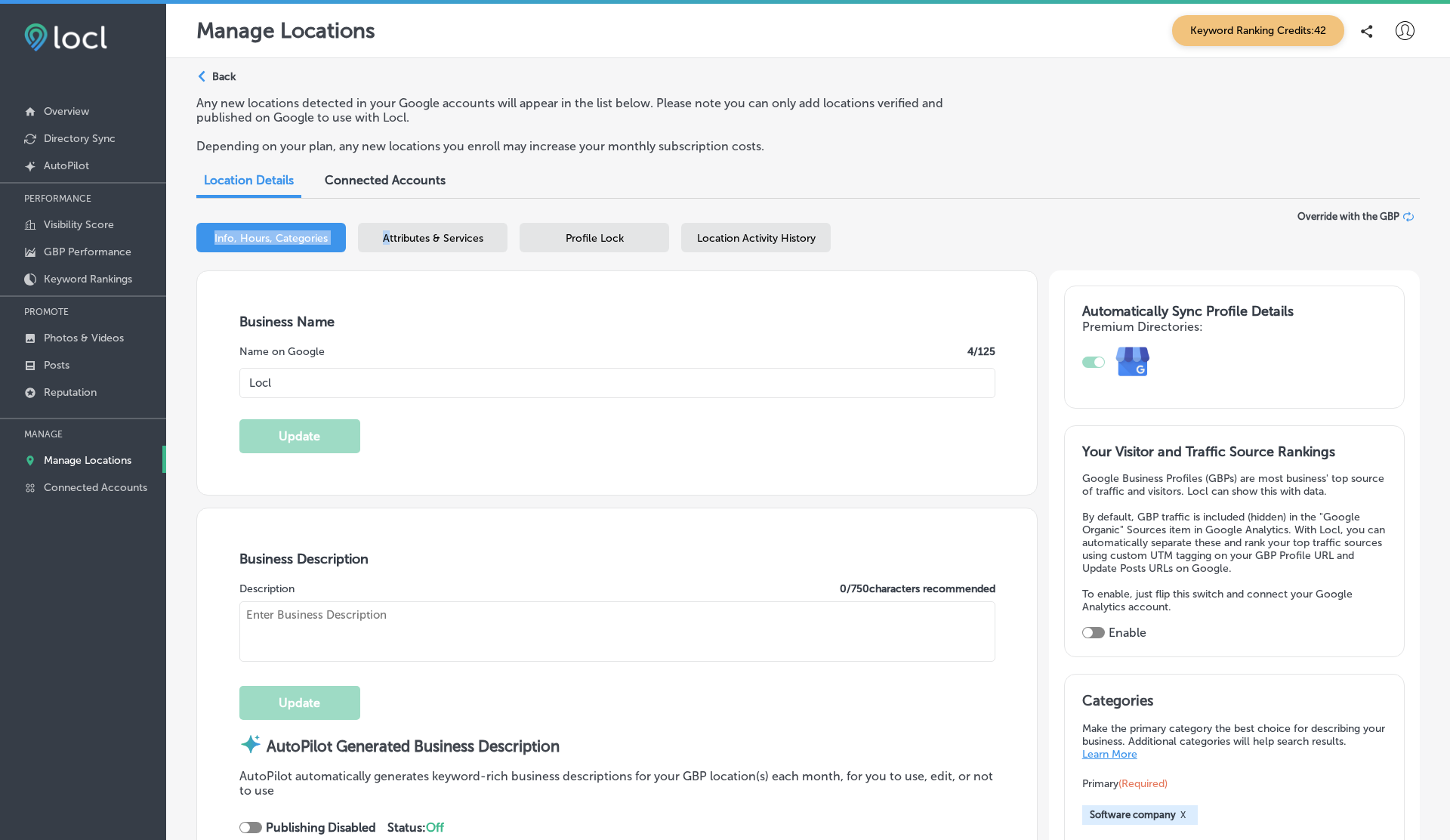
type input "US"
type input "https://www.locl.ai/"
checkbox input "true"
type textarea "Locl empowers brick-and-mortar businesses to thrive in today’s digital landscap…"
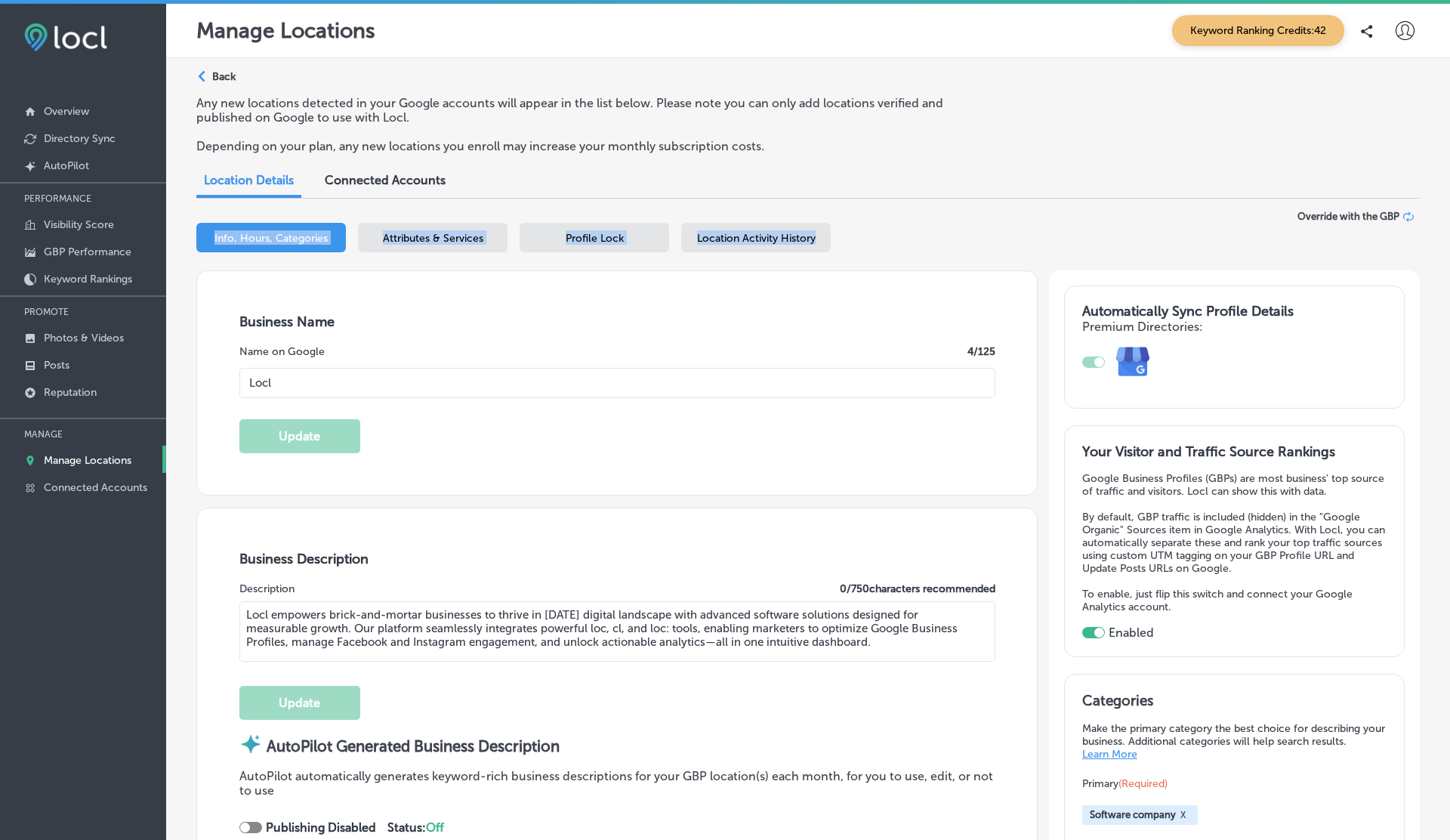
type input "+1 503 956 6101"
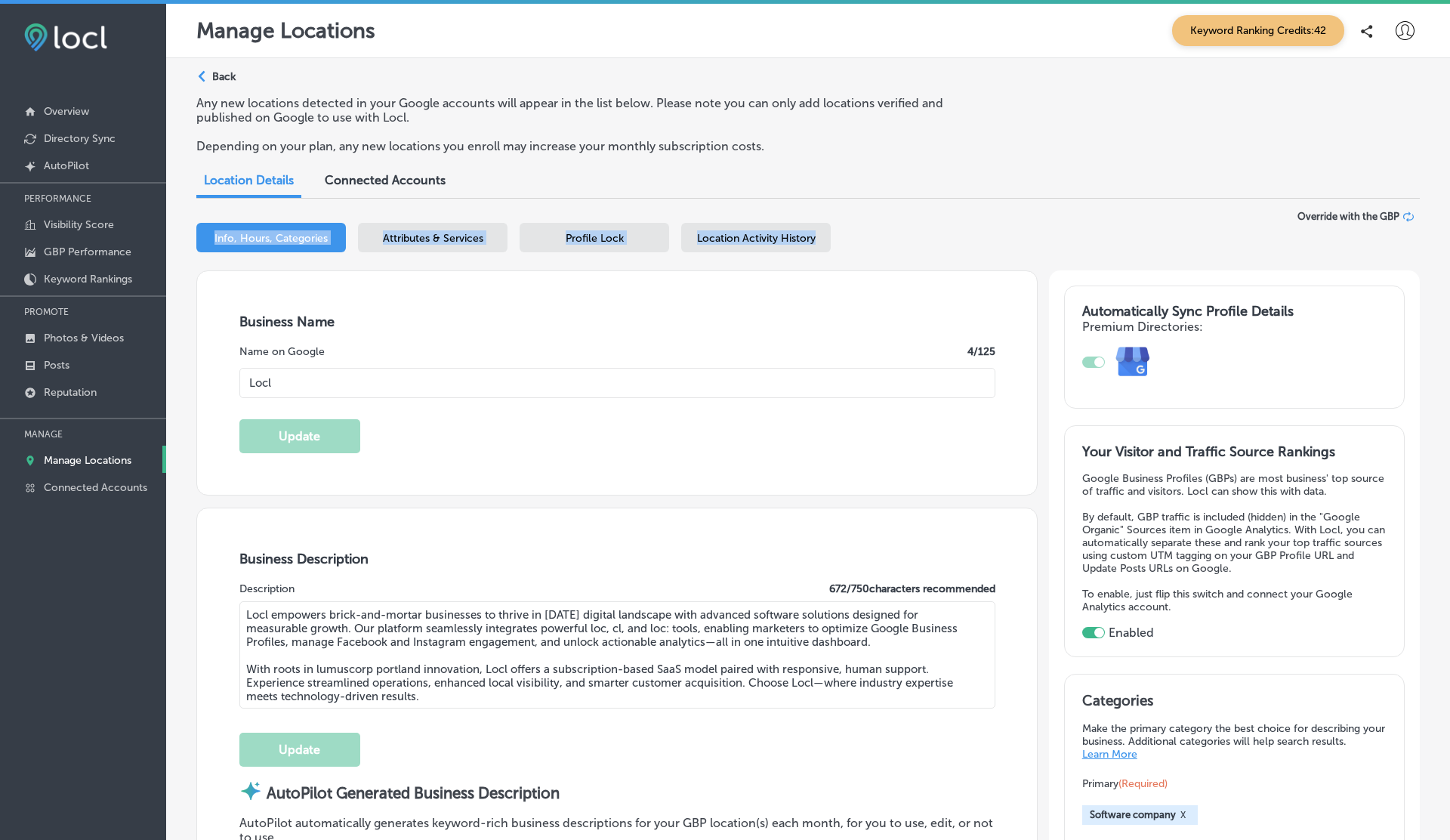
drag, startPoint x: 211, startPoint y: 233, endPoint x: 819, endPoint y: 234, distance: 608.0
click at [819, 234] on div "Info, Hours, Categories Attributes & Services Profile Lock Location Activity Hi…" at bounding box center [808, 240] width 1224 height 35
copy div "Info, Hours, Categories Attributes & Services Profile Lock Location Activity Hi…"
click at [799, 345] on div "Name on Google 4 /125" at bounding box center [618, 351] width 756 height 13
click at [1409, 23] on icon at bounding box center [1405, 31] width 19 height 19
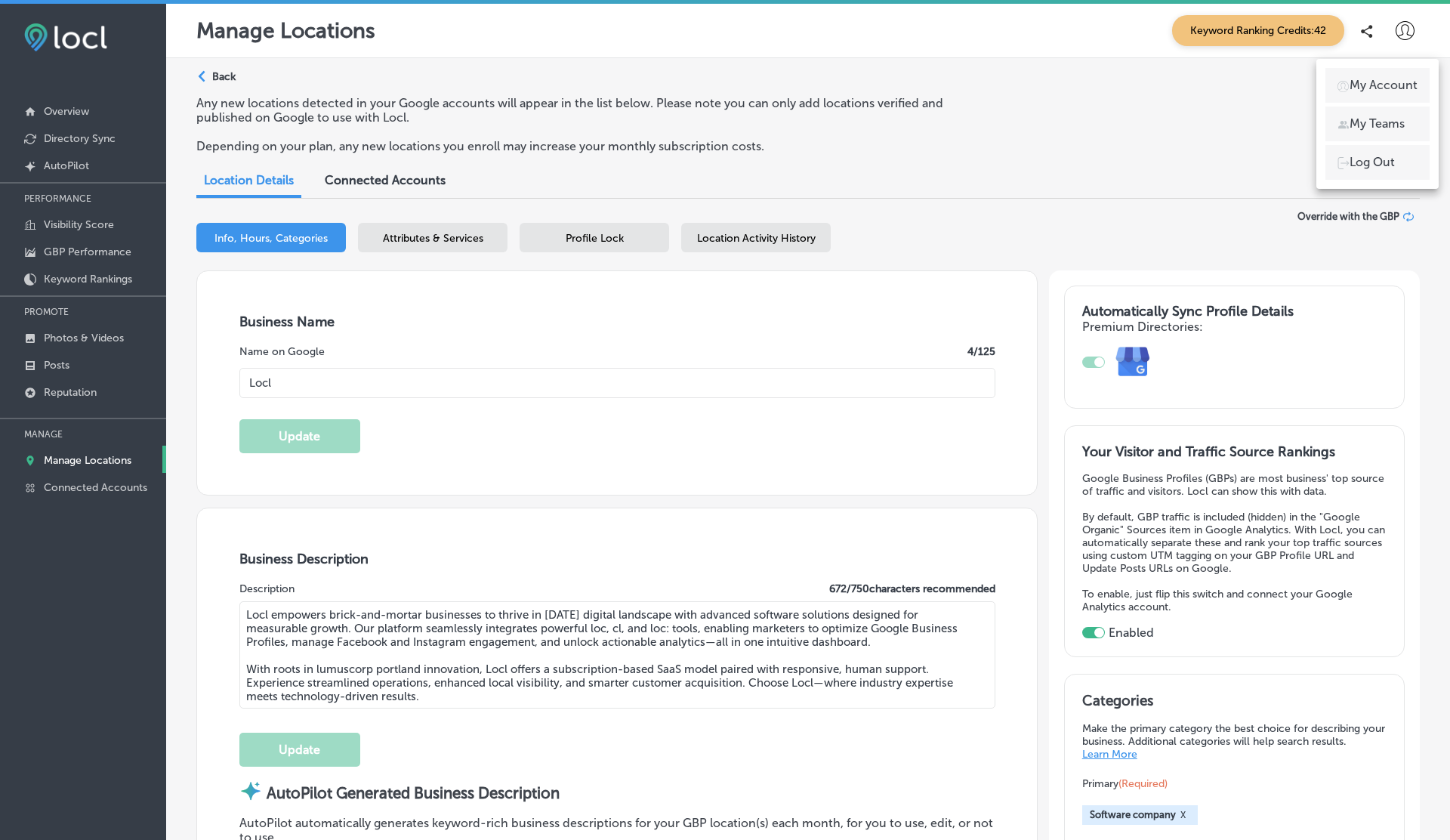
click at [1366, 87] on p "My Account" at bounding box center [1383, 85] width 68 height 18
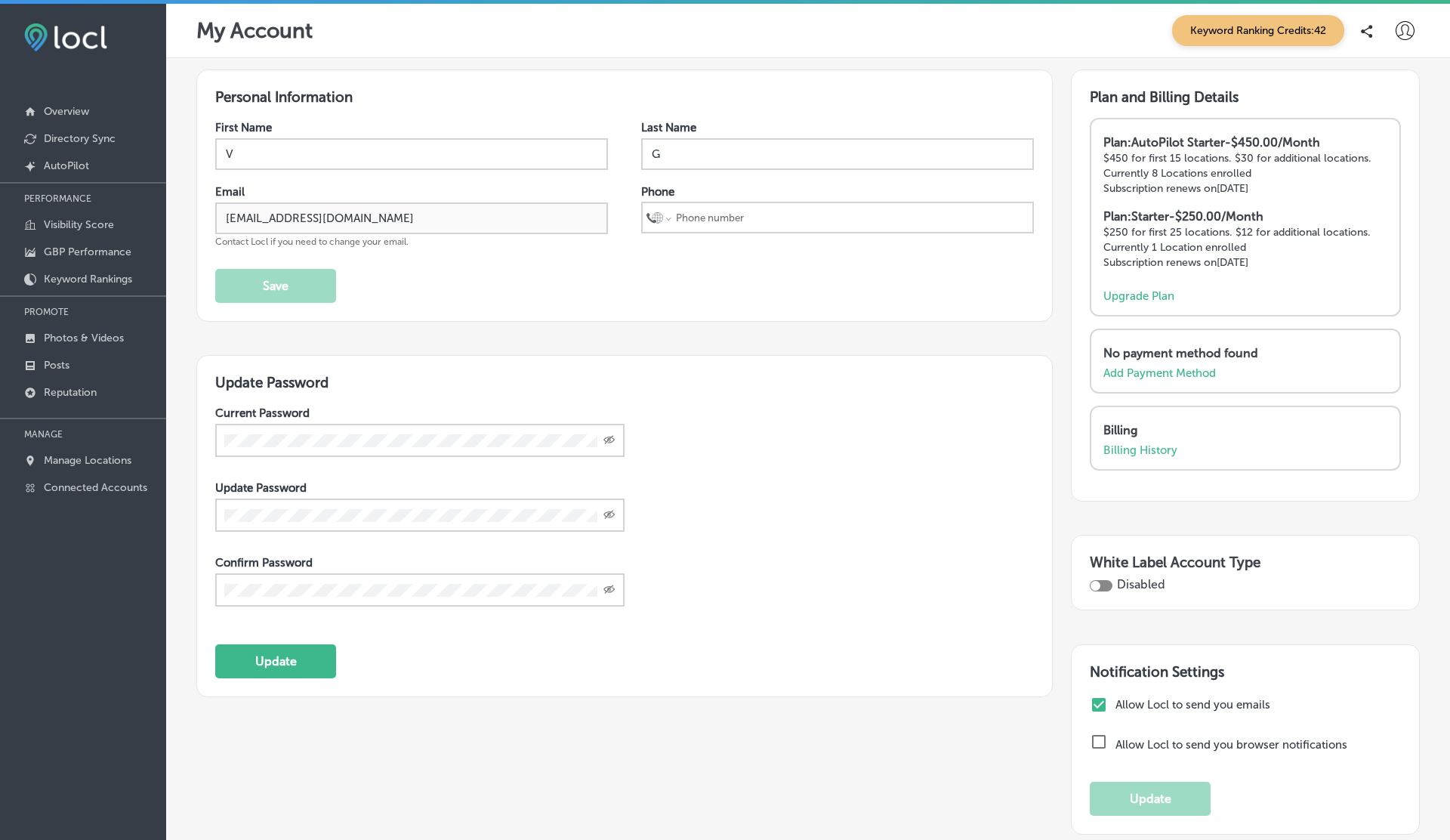
click at [738, 202] on div "International Afghanistan Åland Islands Albania Algeria American Samoa Andorra …" at bounding box center [838, 218] width 393 height 31
click at [79, 361] on link "Posts" at bounding box center [83, 364] width 166 height 28
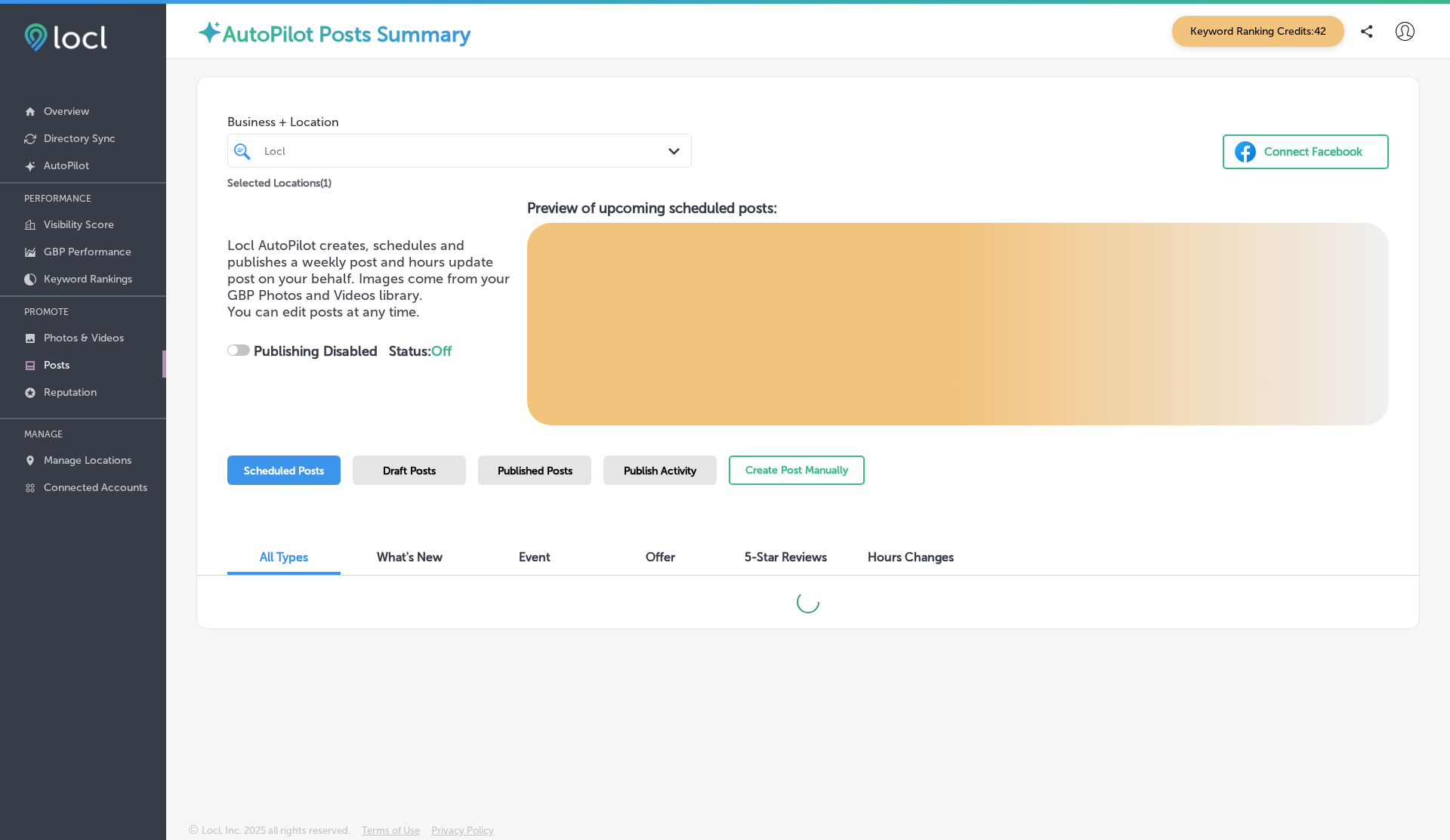
click at [334, 156] on div "Locl" at bounding box center [467, 151] width 406 height 13
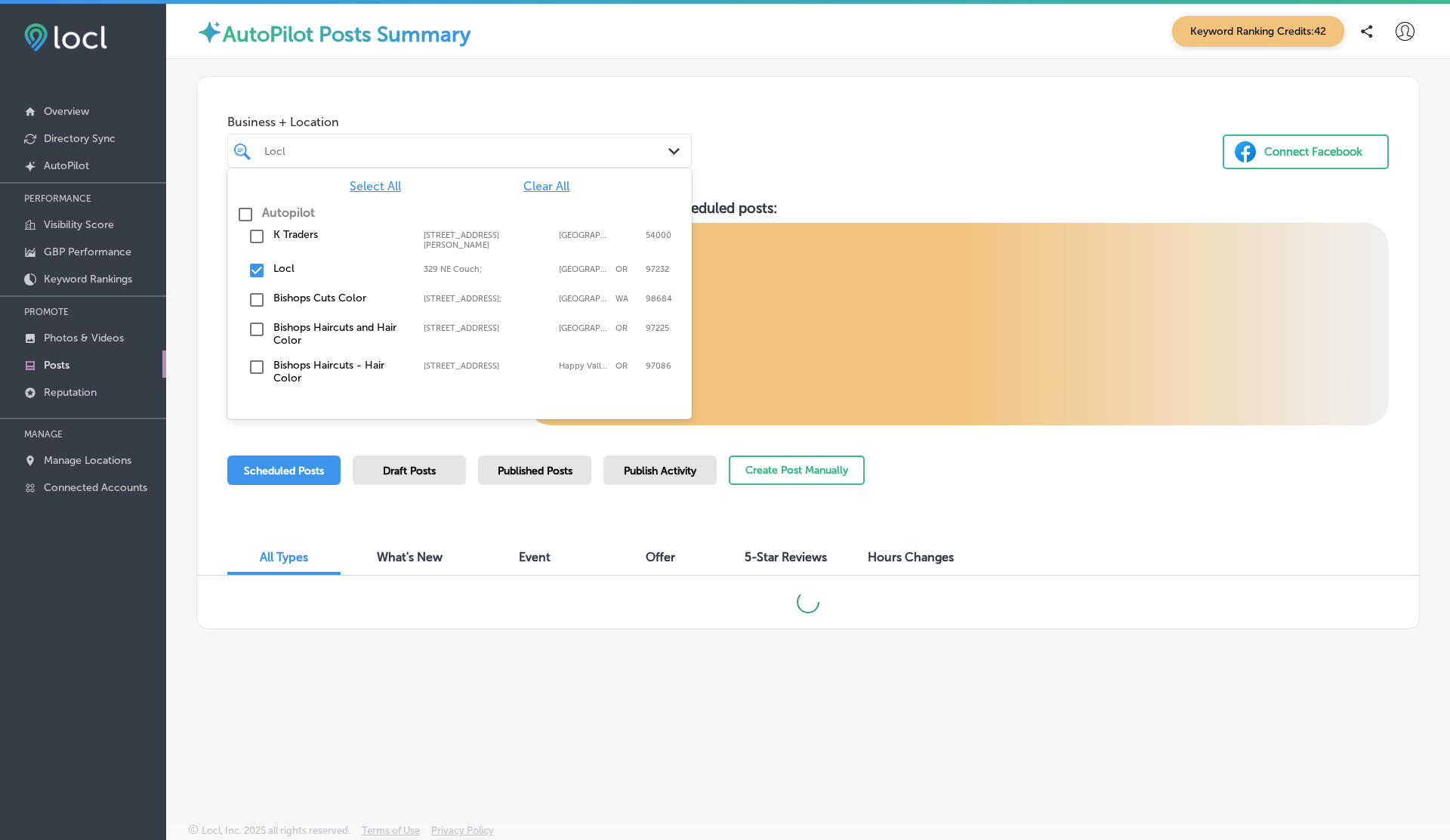
click at [334, 156] on div "Locl" at bounding box center [467, 151] width 406 height 13
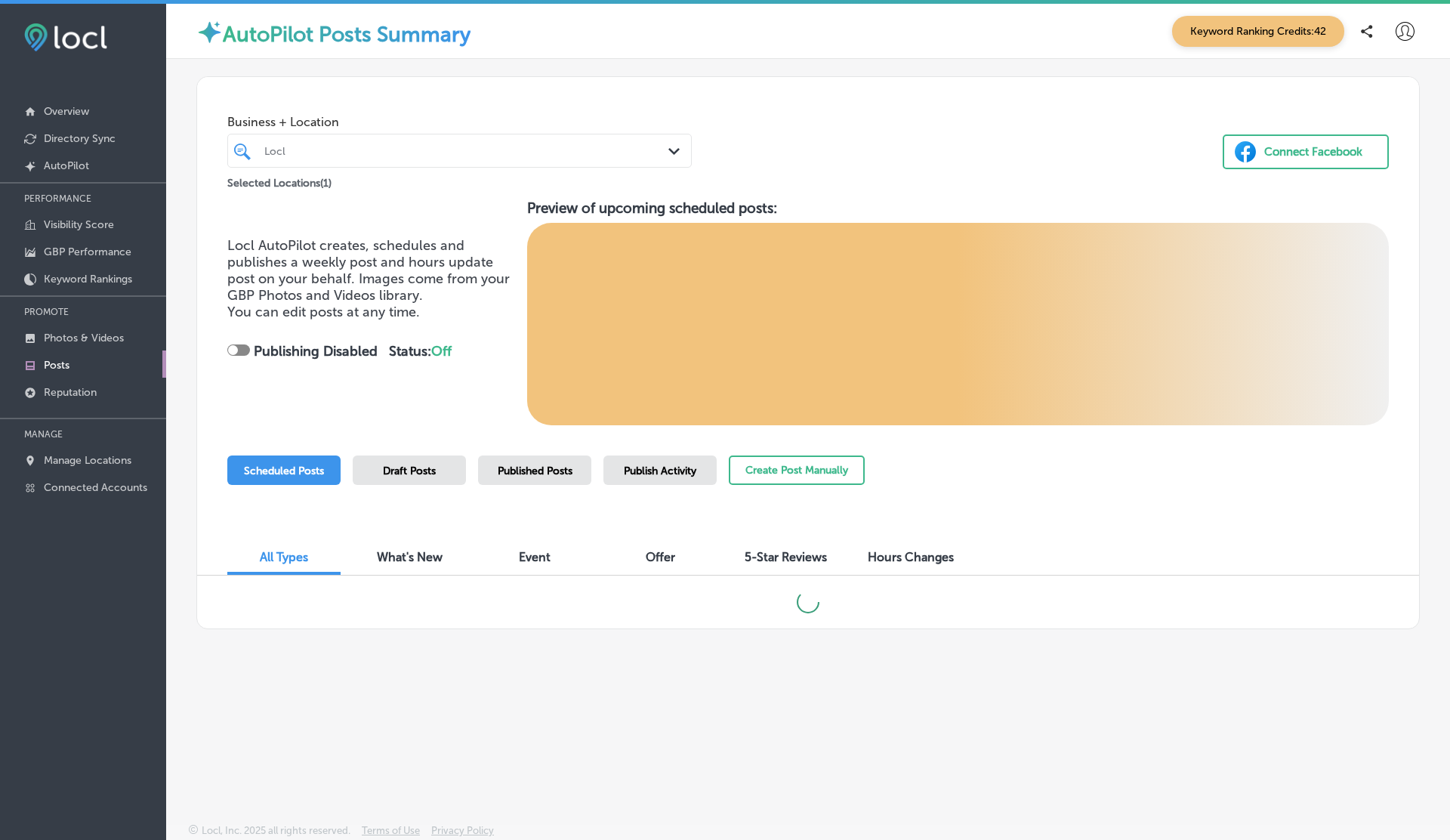
click at [410, 480] on div "Draft Posts" at bounding box center [409, 469] width 113 height 29
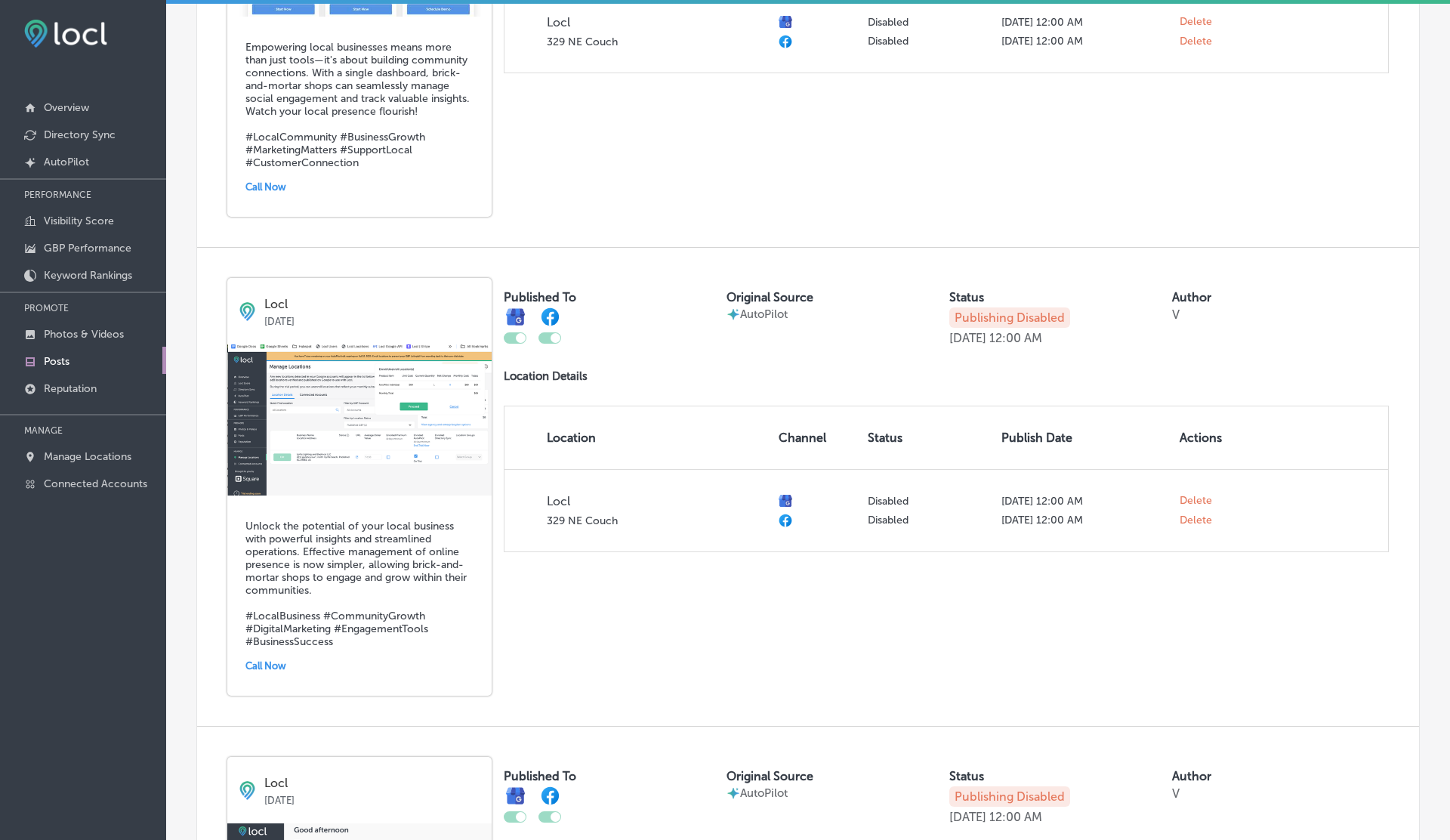
scroll to position [1007, 0]
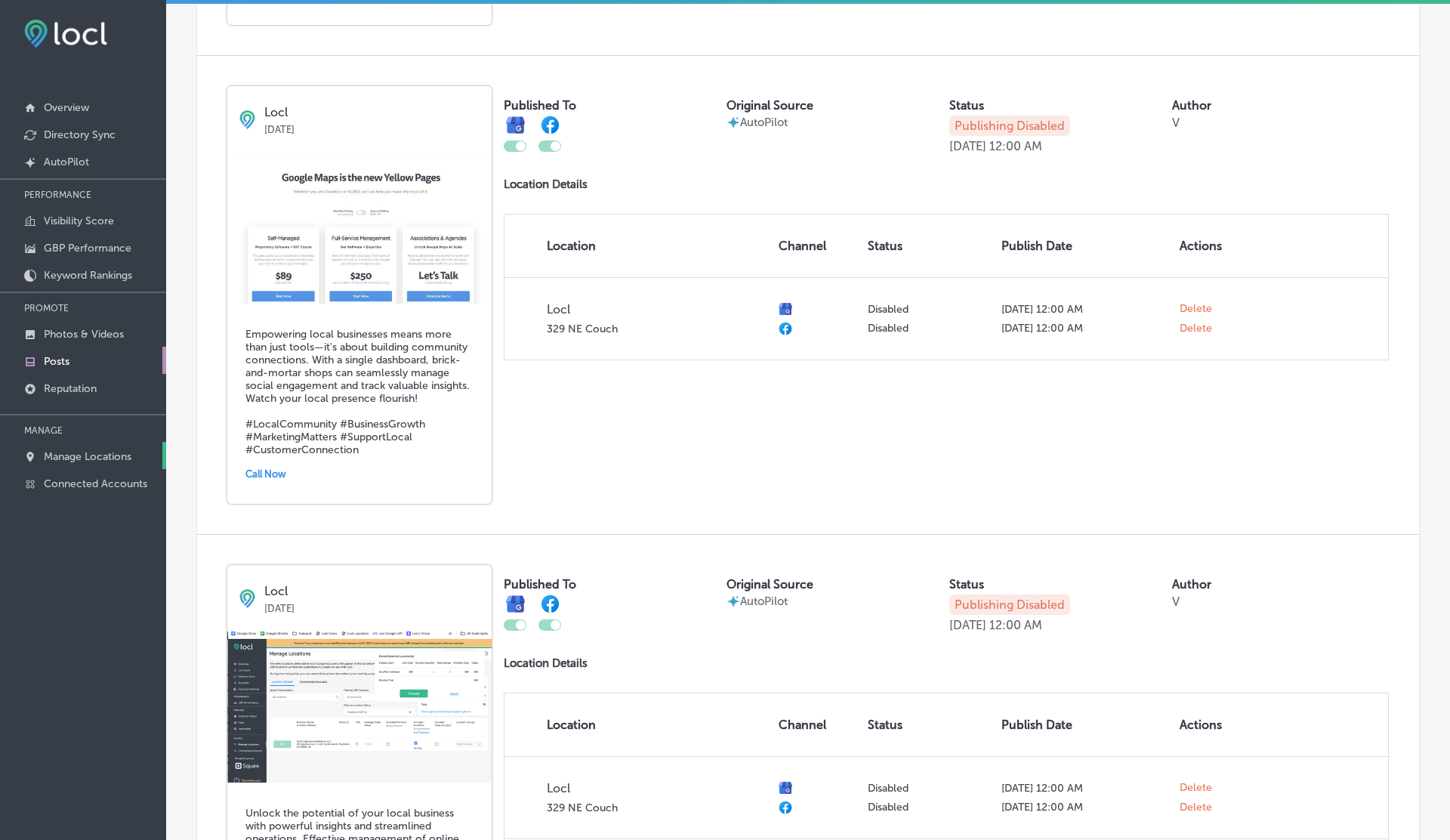
click at [103, 459] on p "Manage Locations" at bounding box center [87, 457] width 87 height 13
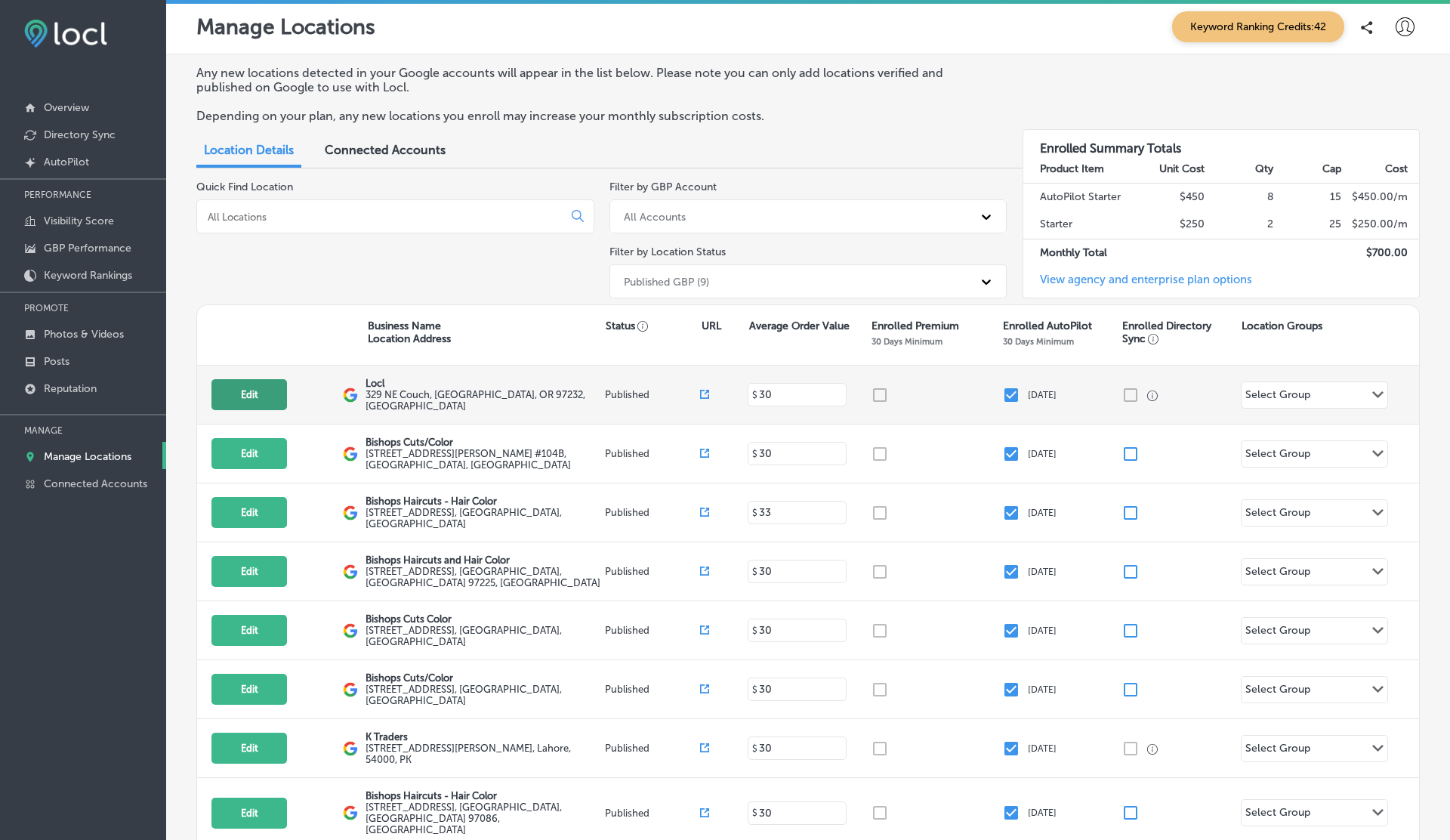
click at [252, 395] on button "Edit" at bounding box center [249, 394] width 75 height 31
select select "US"
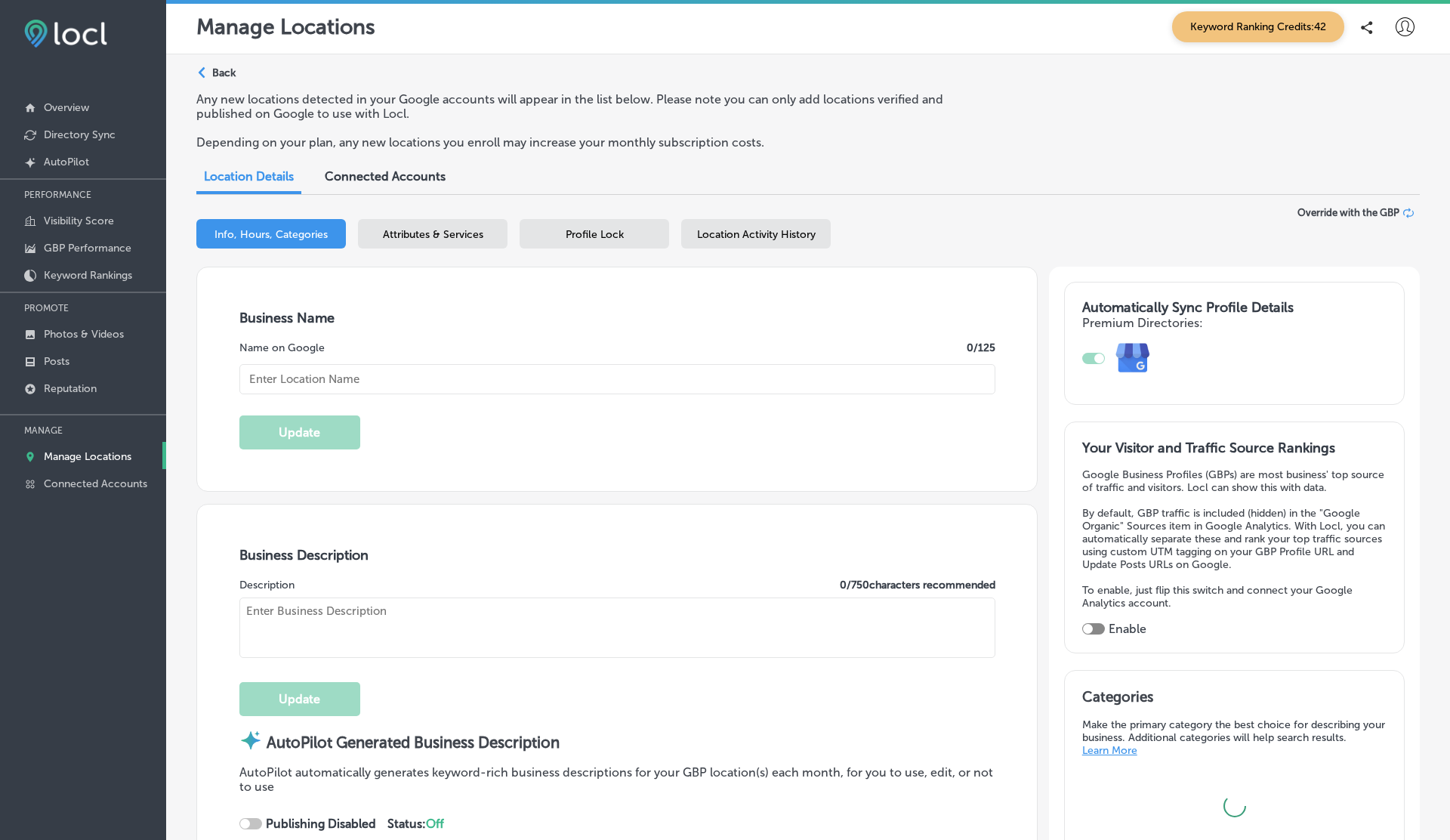
type input "Locl"
type textarea "Locl delivers powerful, intuitive software tailored for brick-and-mortar busine…"
type input "329 NE Couch"
type input "Portland"
type input "97232"
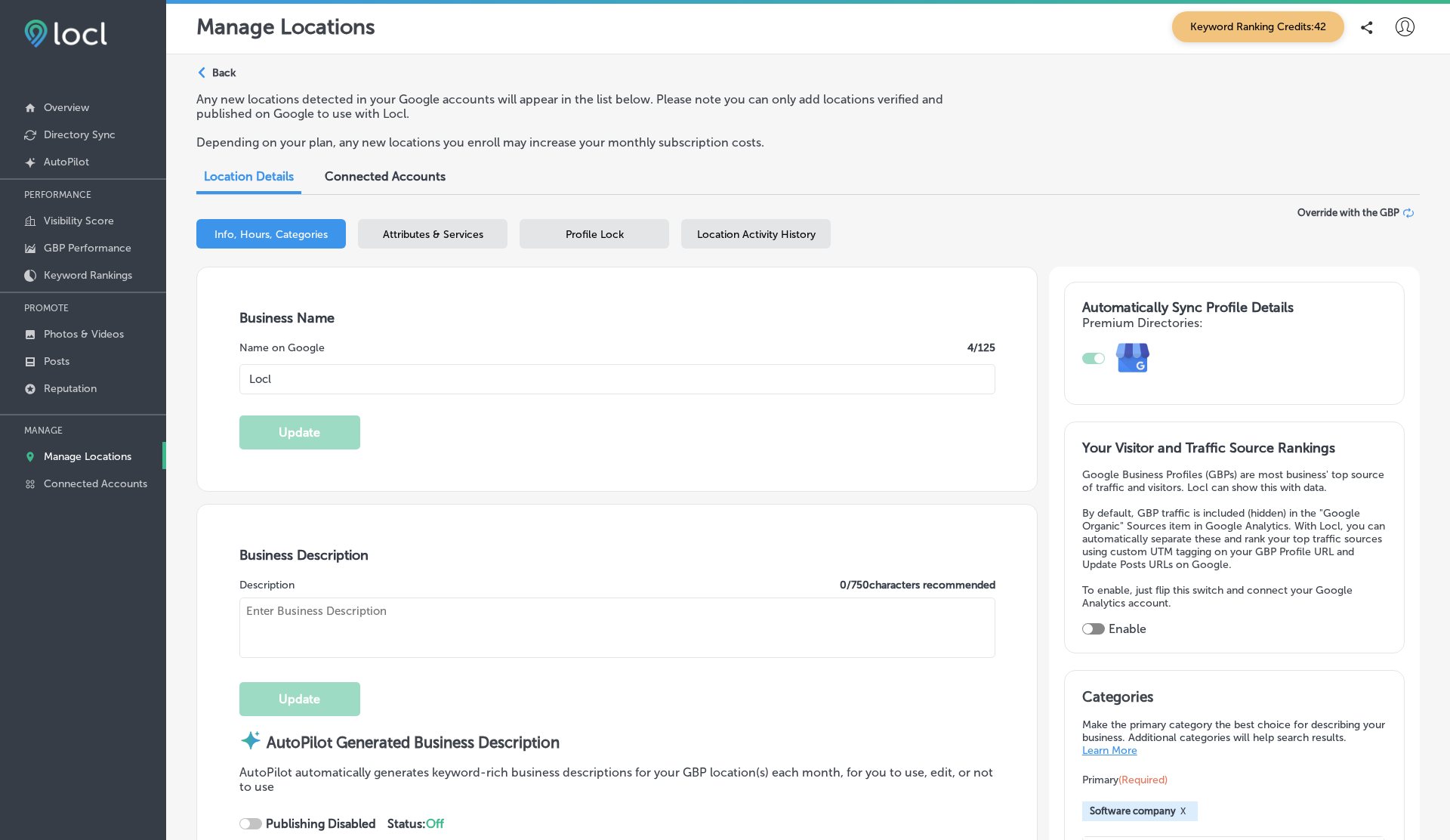
type input "US"
type input "https://www.locl.ai/"
checkbox input "true"
type textarea "Locl empowers brick-and-mortar businesses to thrive in today’s digital landscap…"
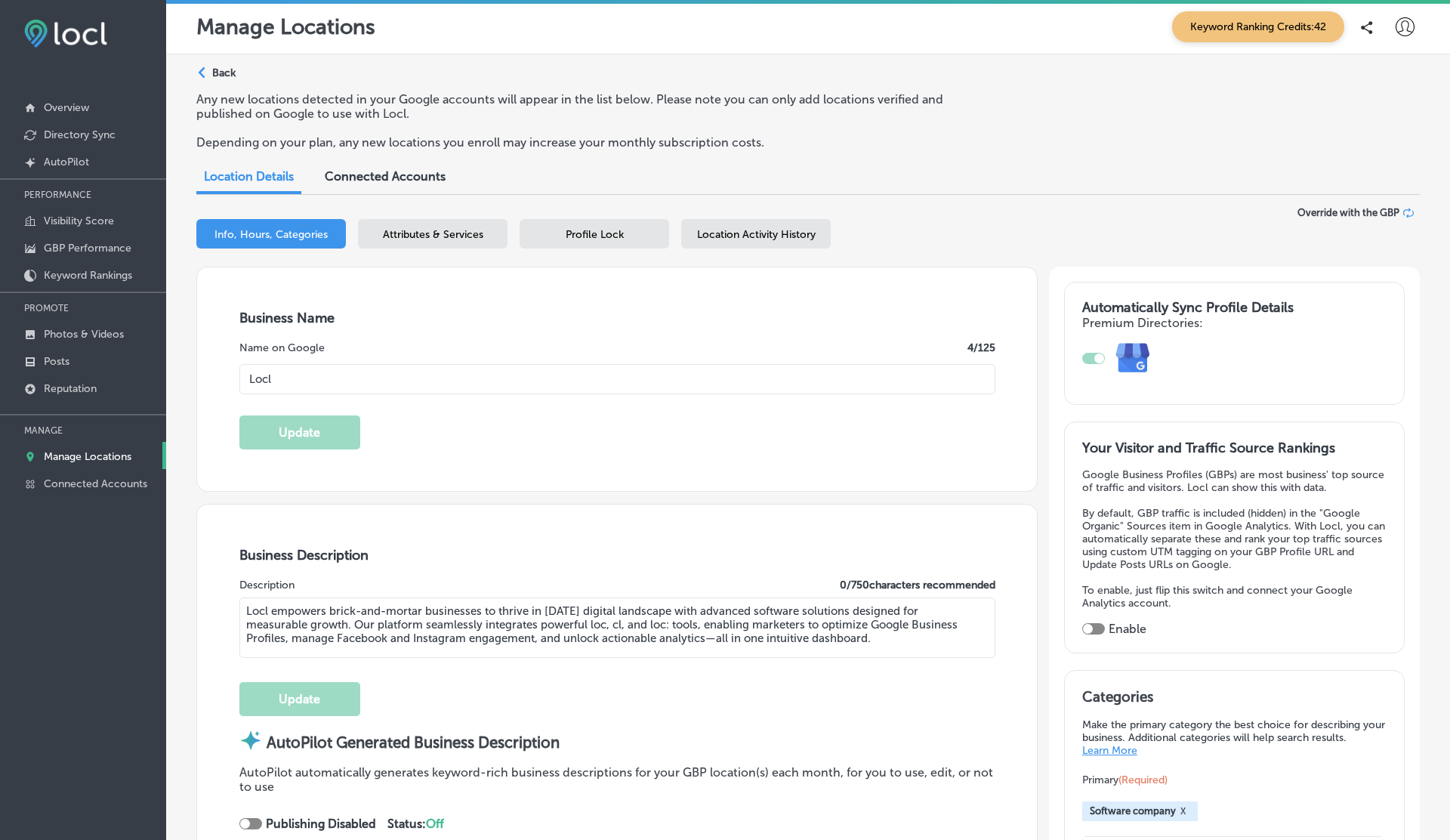
type input "+1 503 956 6101"
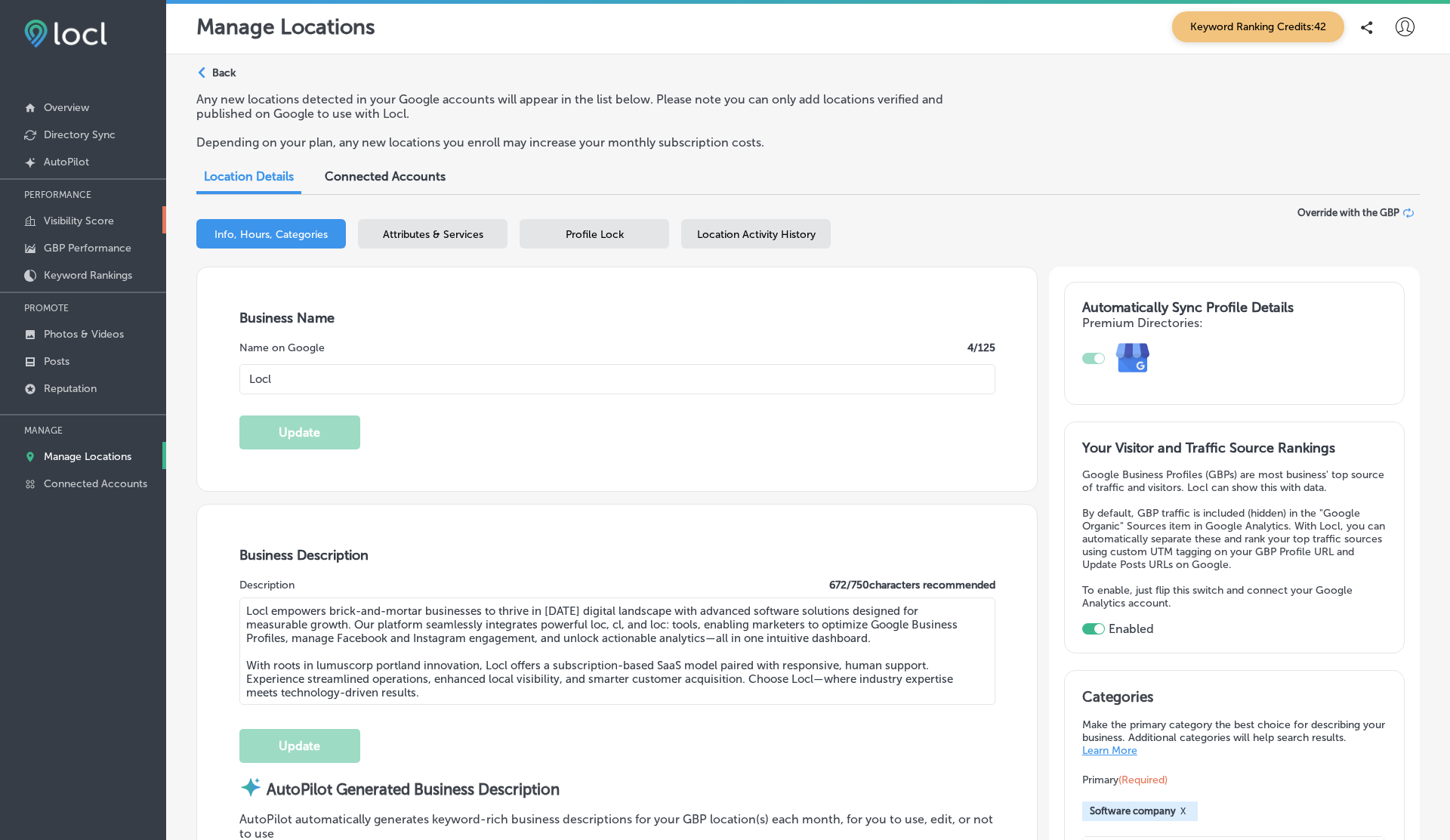
click at [92, 224] on p "Visibility Score" at bounding box center [79, 221] width 70 height 13
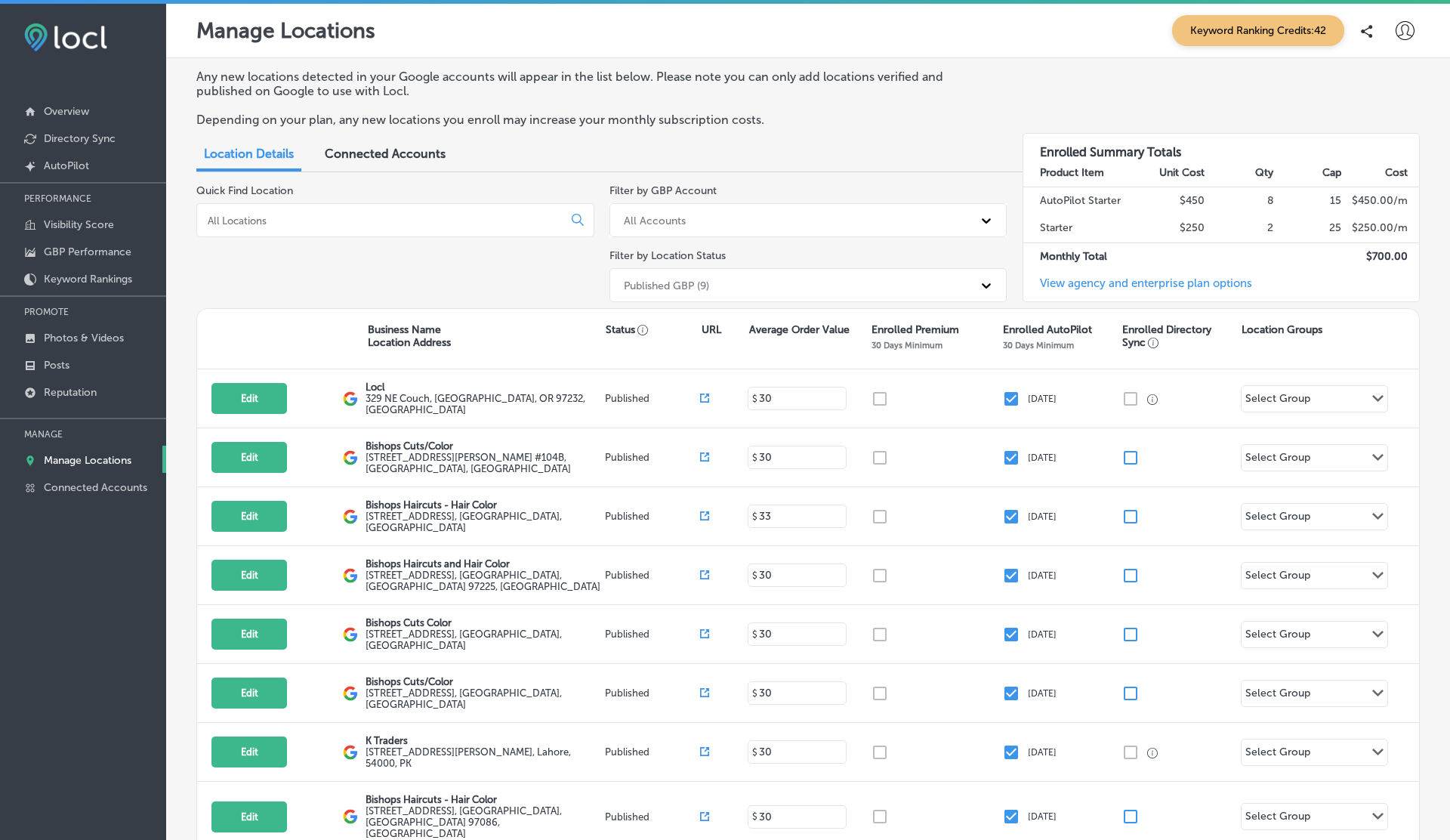
click at [1400, 26] on icon at bounding box center [1405, 31] width 19 height 19
click at [1388, 163] on p "Log Out" at bounding box center [1372, 162] width 46 height 18
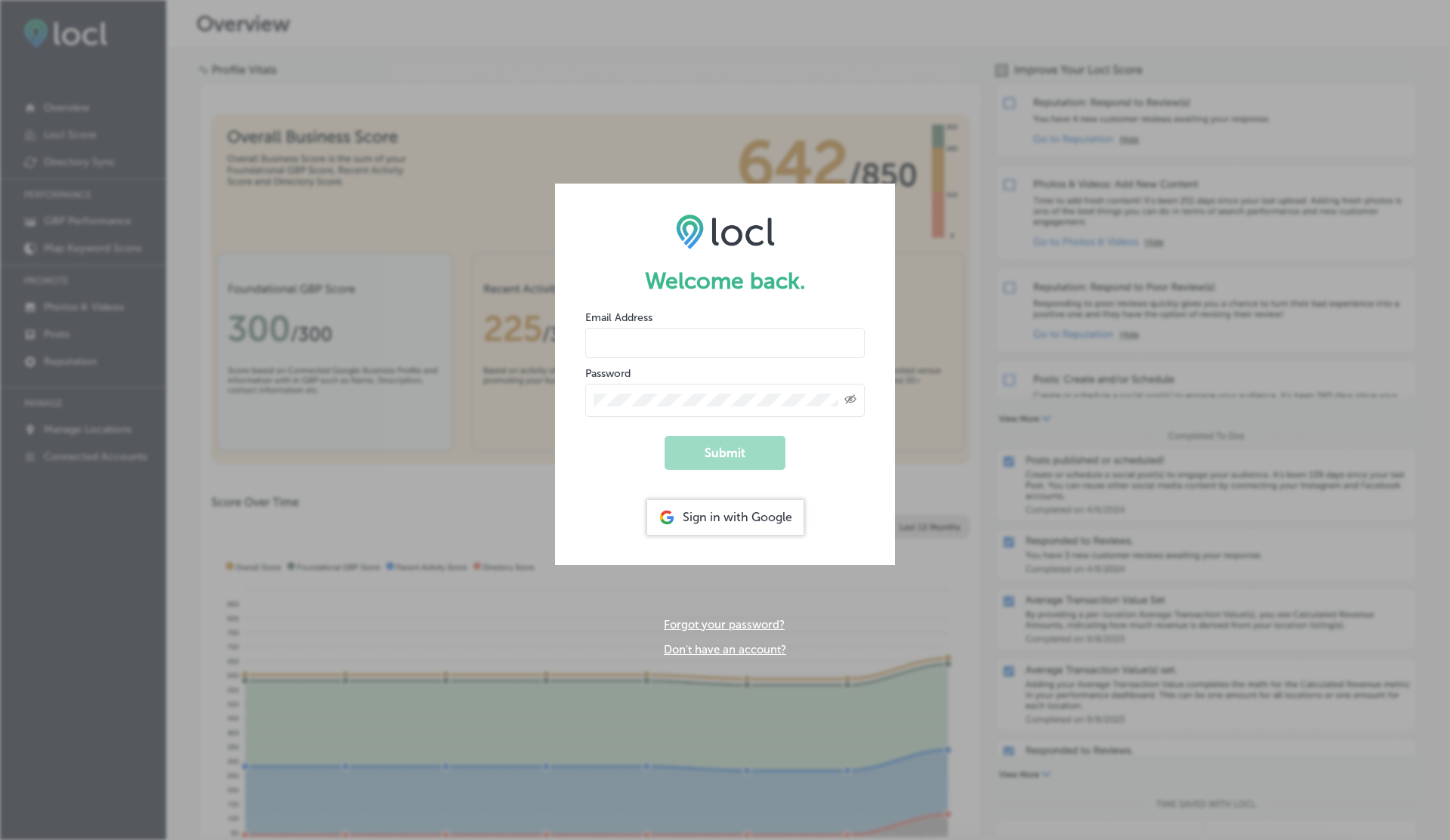
click at [697, 330] on input "email" at bounding box center [725, 343] width 280 height 30
paste input "vasilikigreece69+testtyfgv@gmail.com"
type input "vasilikigreece69+testtyfgv@gmail.com"
click at [665, 435] on button "Submit" at bounding box center [725, 452] width 121 height 34
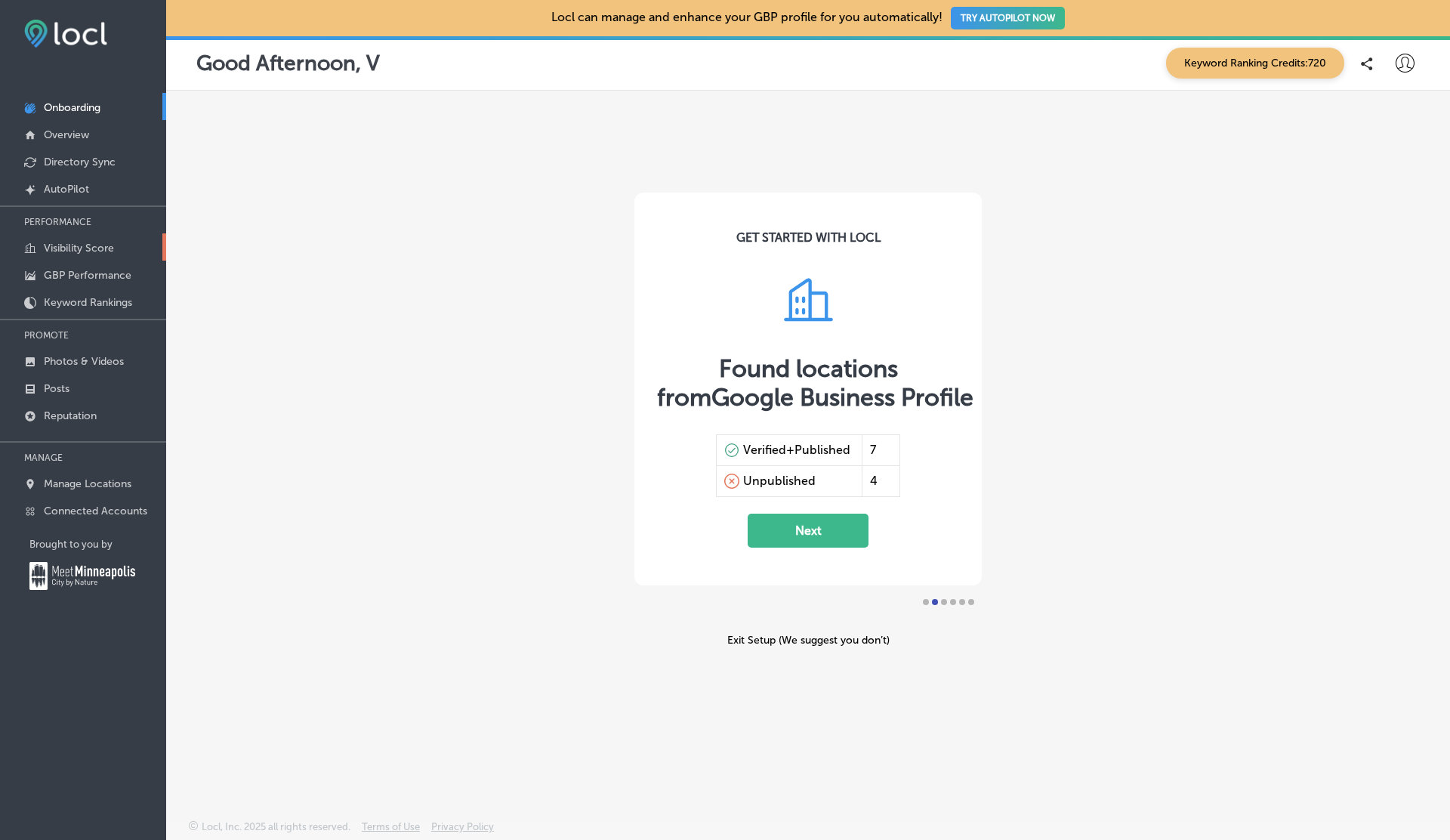
click at [86, 247] on p "Visibility Score" at bounding box center [79, 248] width 70 height 13
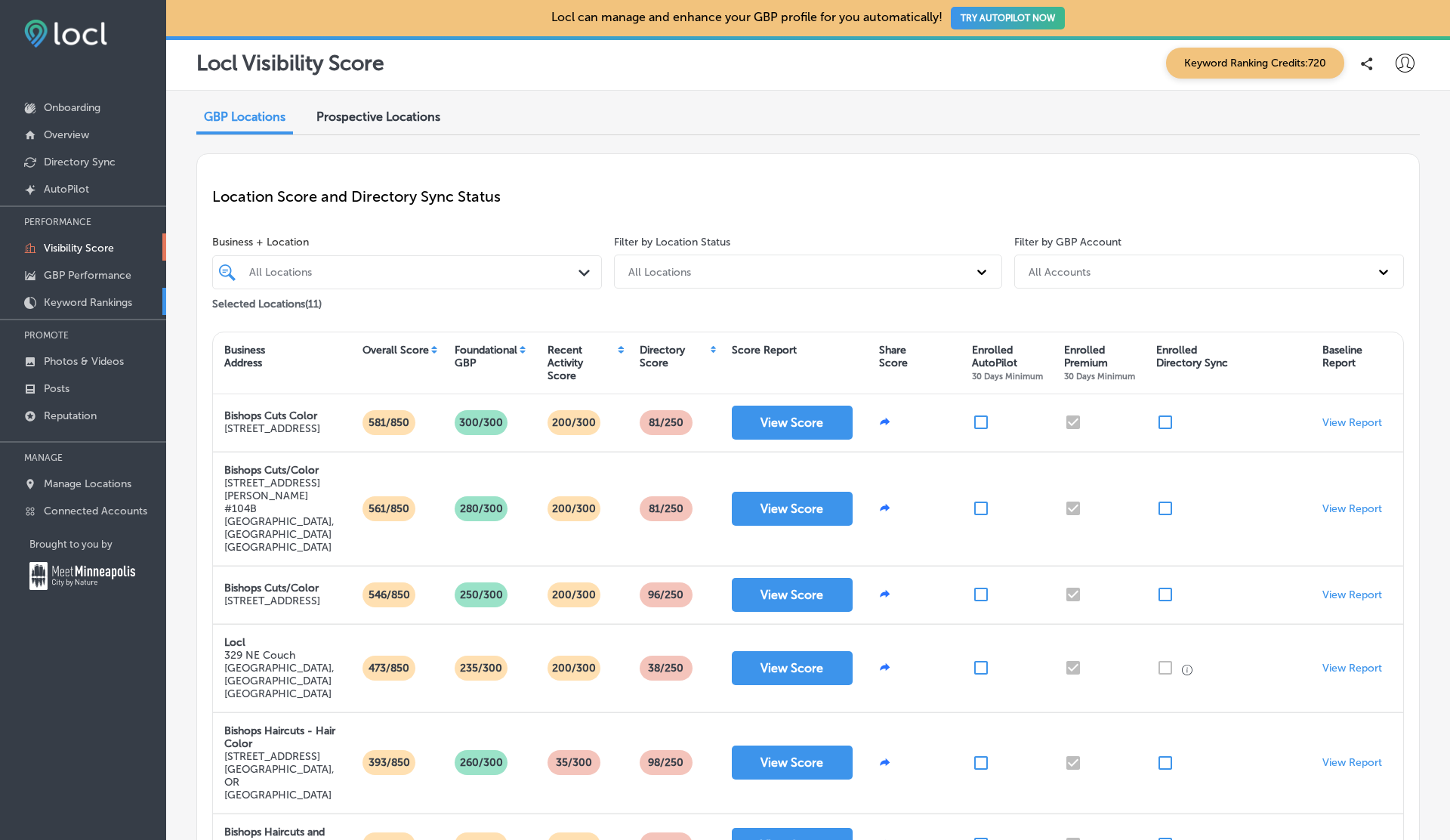
click at [112, 296] on p "Keyword Rankings" at bounding box center [88, 303] width 88 height 13
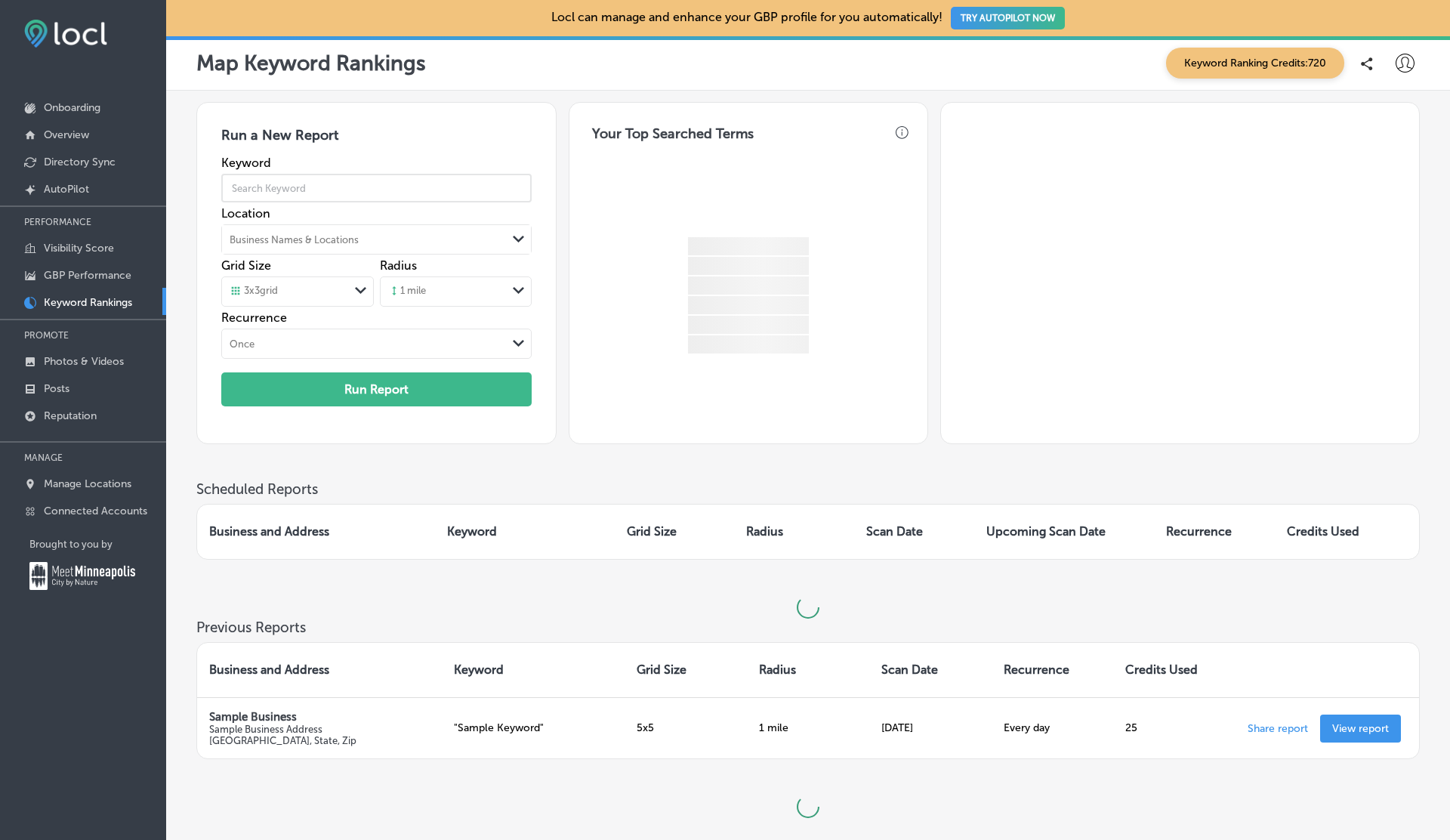
click at [336, 196] on input "text" at bounding box center [376, 188] width 310 height 42
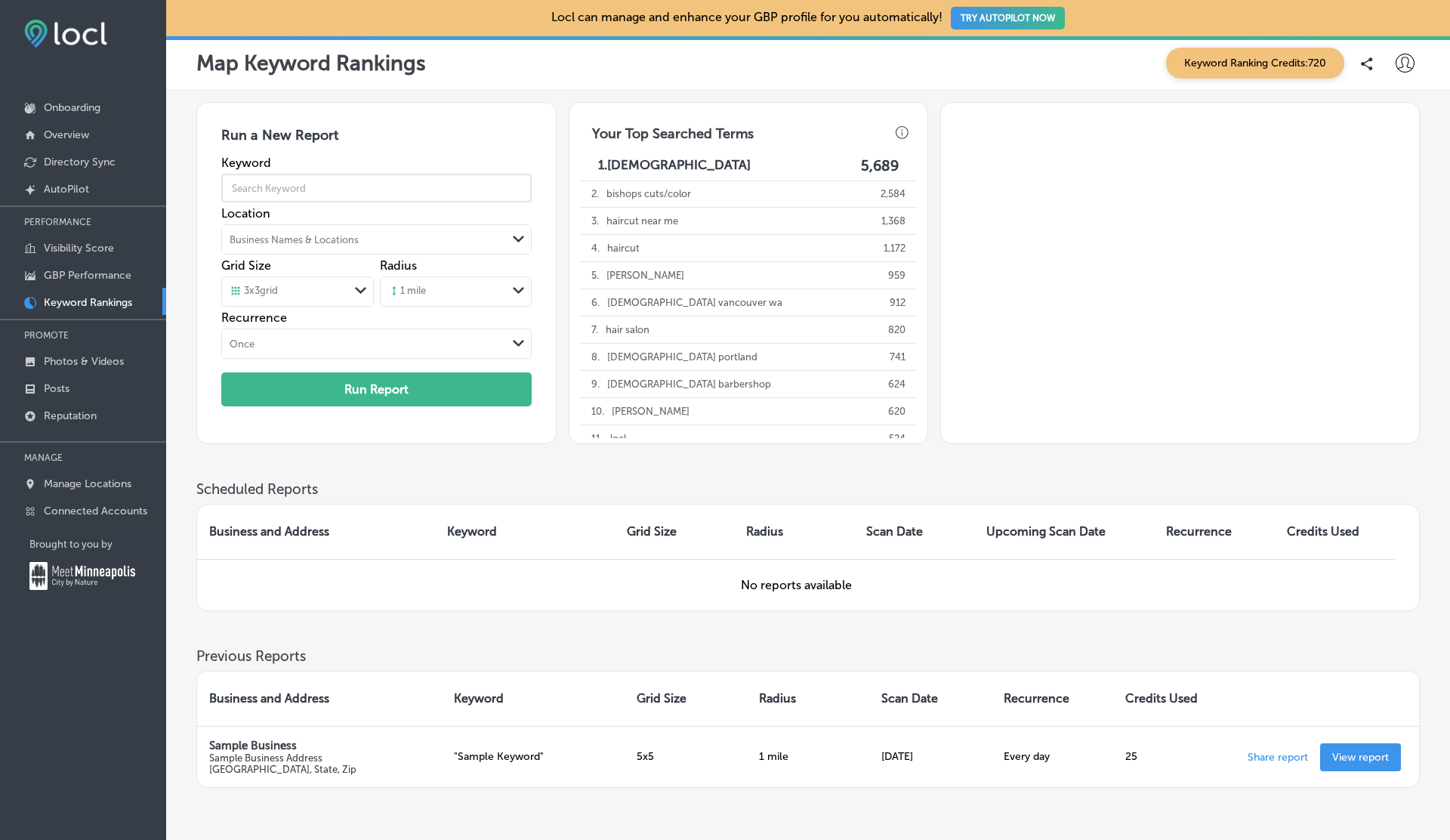
click at [263, 236] on div "Business Names & Locations" at bounding box center [294, 240] width 129 height 11
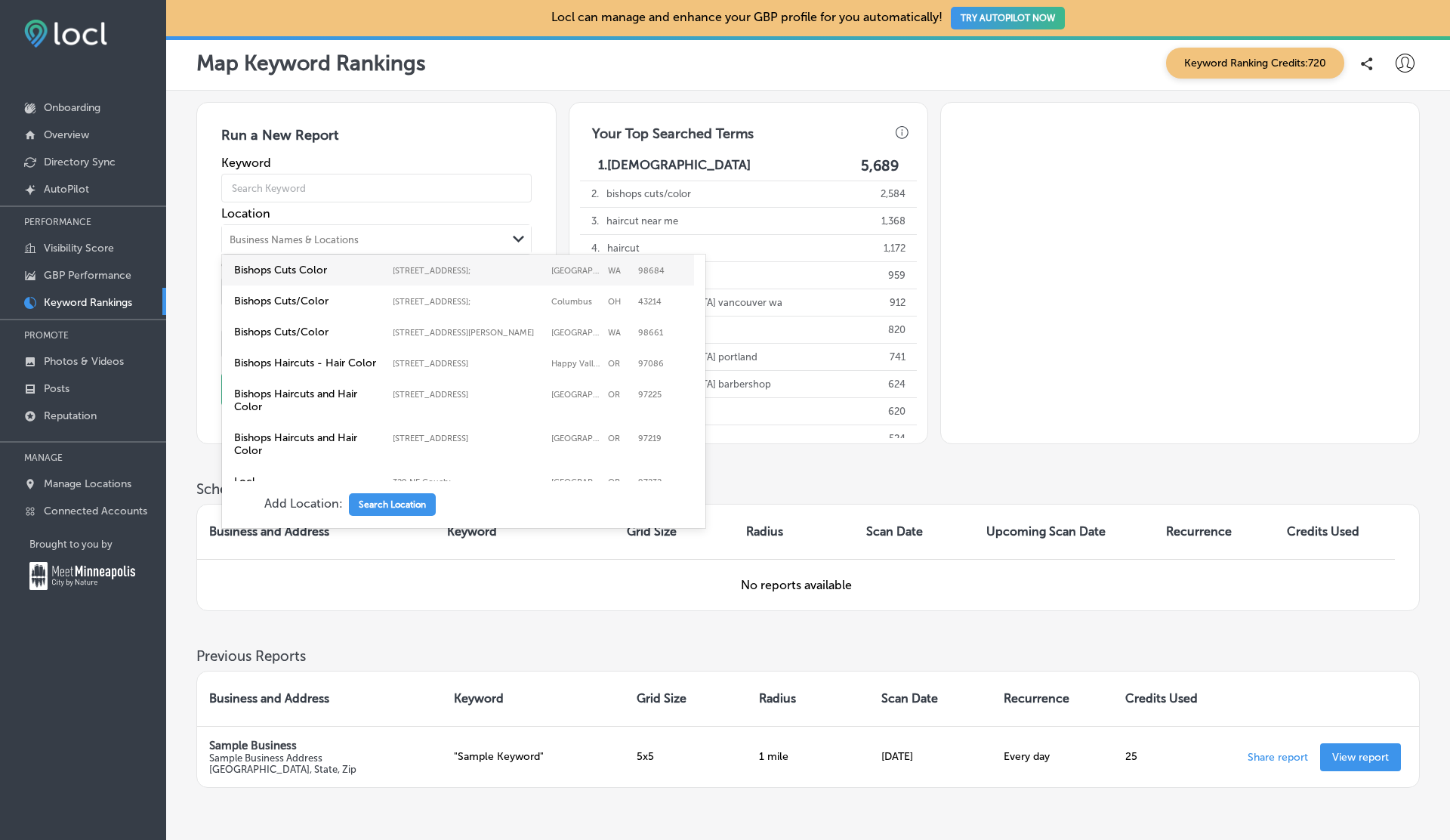
click at [369, 282] on div "Bishops Cuts Color 16020 Southeast Mill Plain Boulevard; , Vancouver, WA, 98684…" at bounding box center [458, 270] width 472 height 31
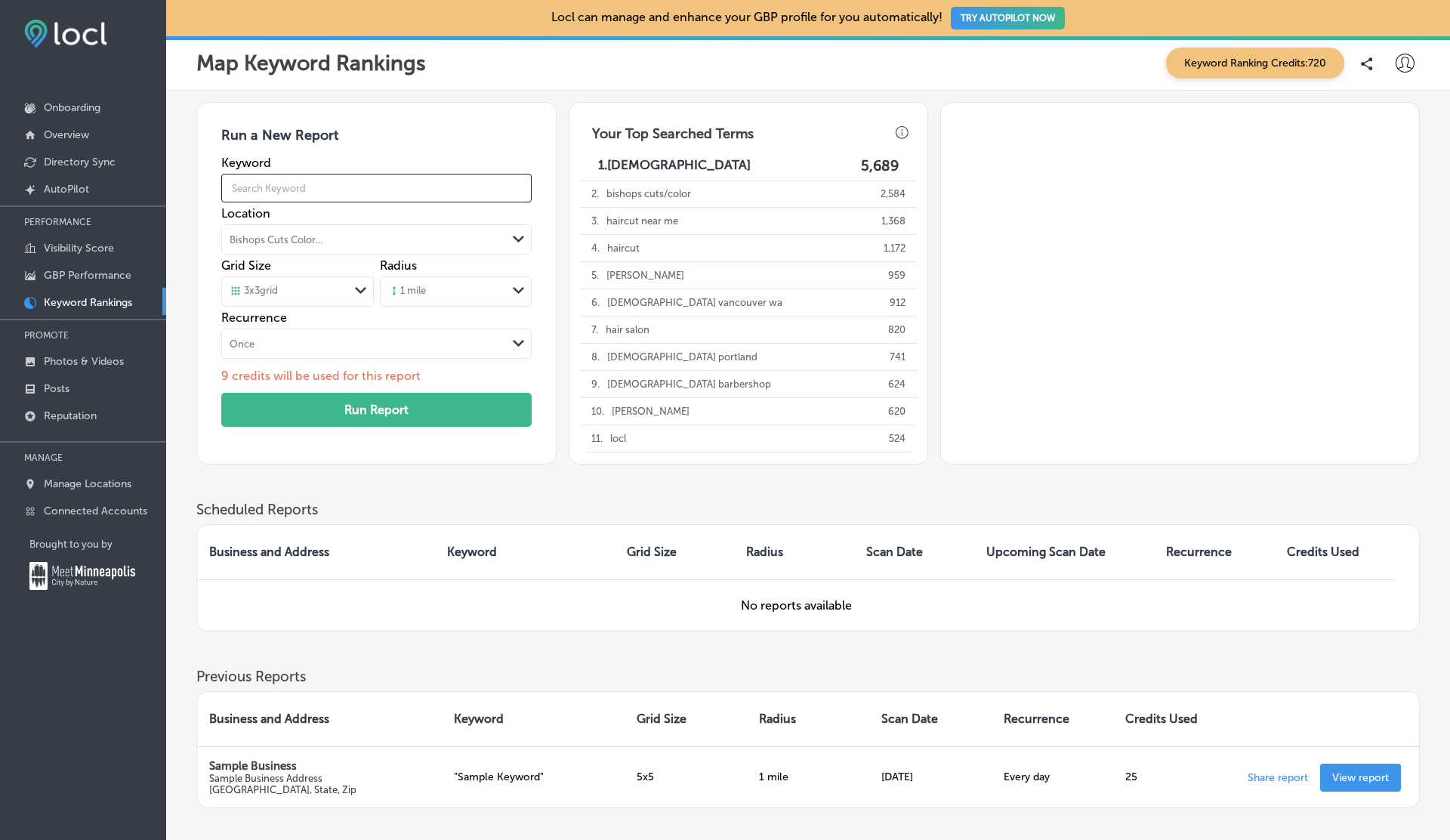
click at [284, 192] on input "text" at bounding box center [376, 188] width 310 height 42
type input "hair salon"
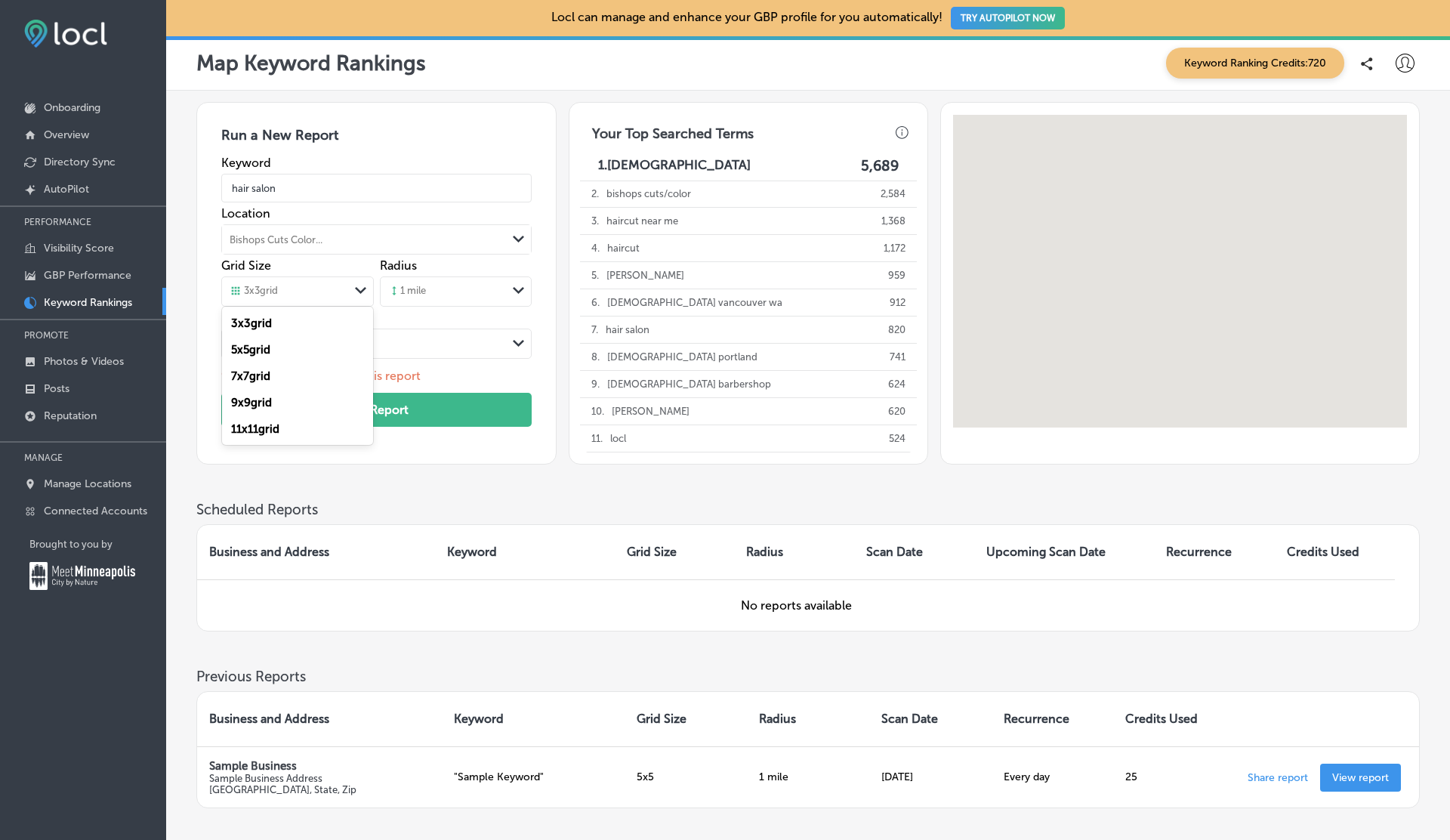
click at [319, 291] on div "3 x 3 grid" at bounding box center [285, 291] width 126 height 17
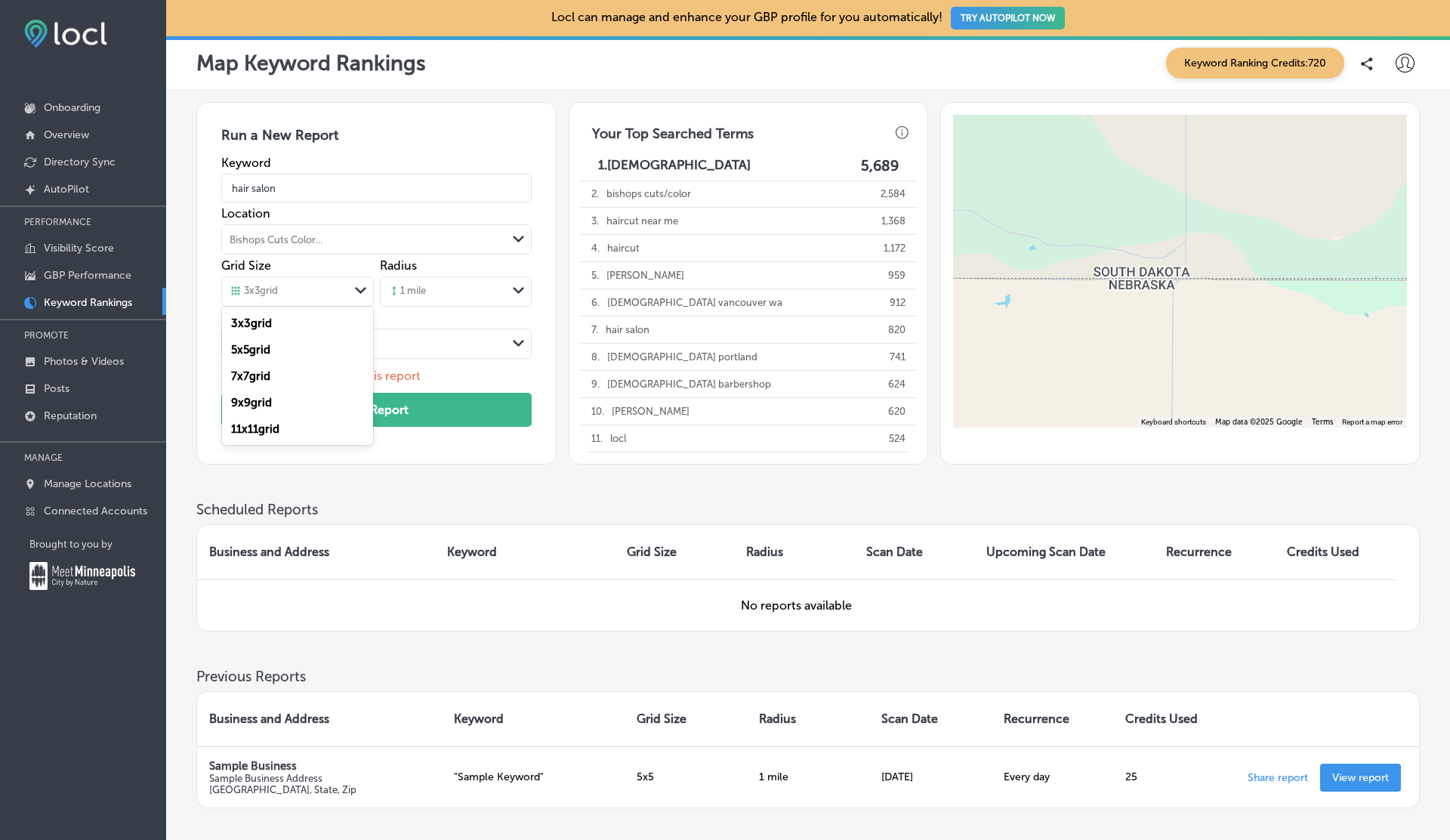
click at [264, 438] on div "11 x 11 grid" at bounding box center [297, 429] width 150 height 27
click at [429, 295] on div "1 mile" at bounding box center [443, 292] width 126 height 23
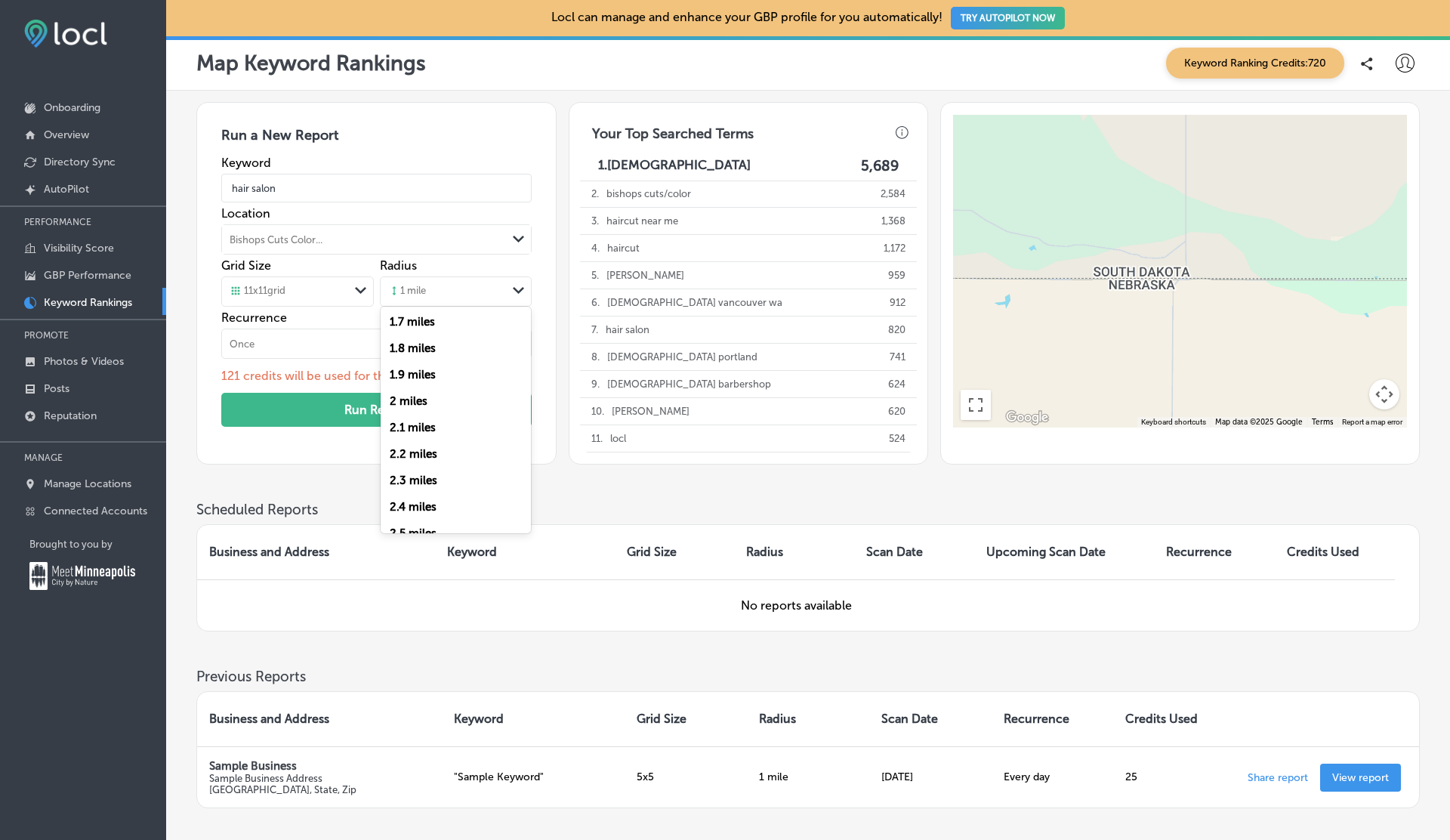
scroll to position [435, 0]
click at [416, 383] on label "2 miles" at bounding box center [409, 390] width 38 height 13
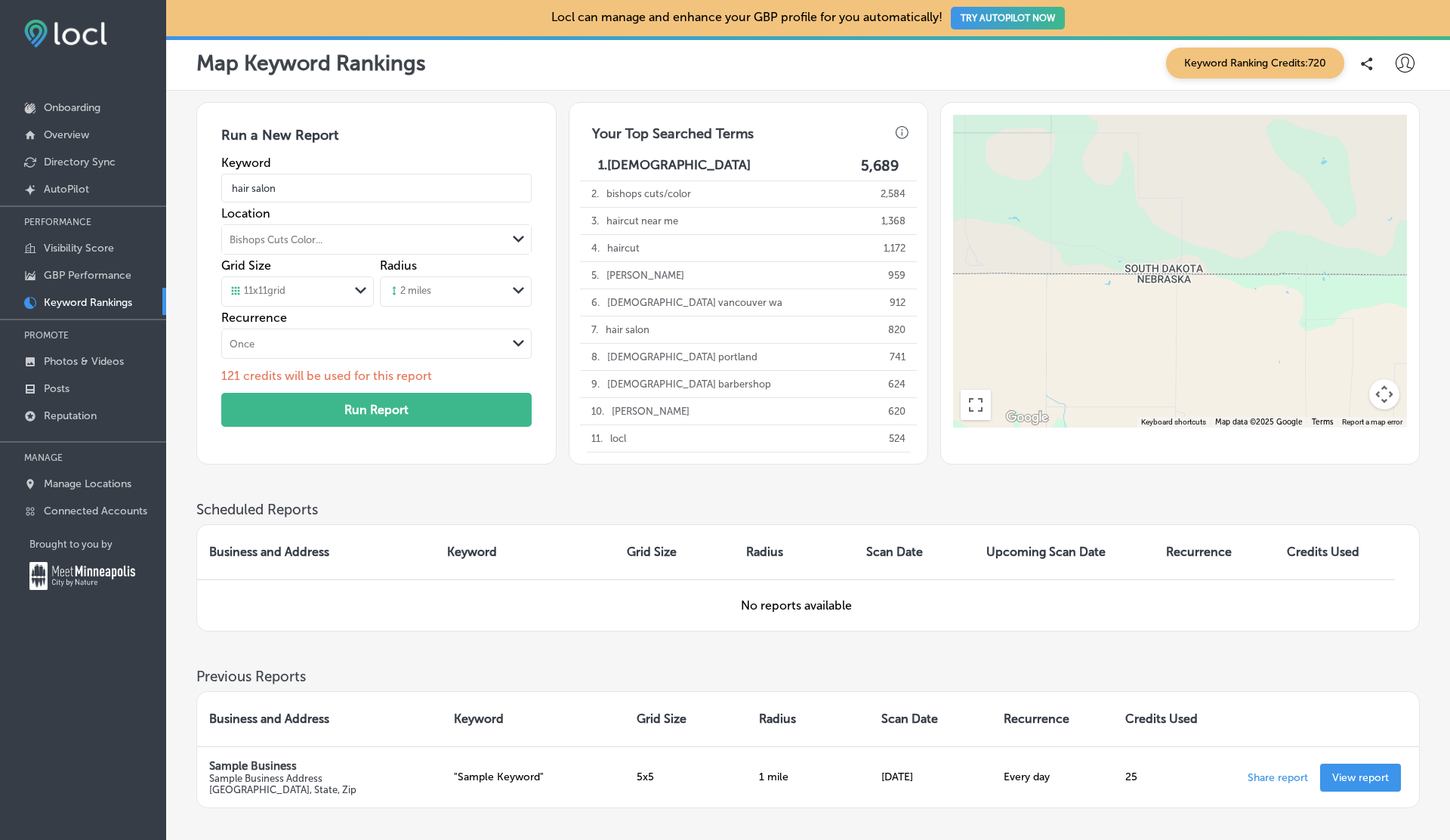
click at [285, 292] on div "11 x 11 grid" at bounding box center [257, 291] width 56 height 13
click at [257, 318] on label "3 x 3 grid" at bounding box center [251, 323] width 41 height 13
click at [278, 289] on div "3 x 3 grid" at bounding box center [253, 291] width 48 height 13
click at [250, 345] on label "5 x 5 grid" at bounding box center [251, 349] width 39 height 13
click at [1382, 393] on button "Map camera controls" at bounding box center [1384, 394] width 30 height 30
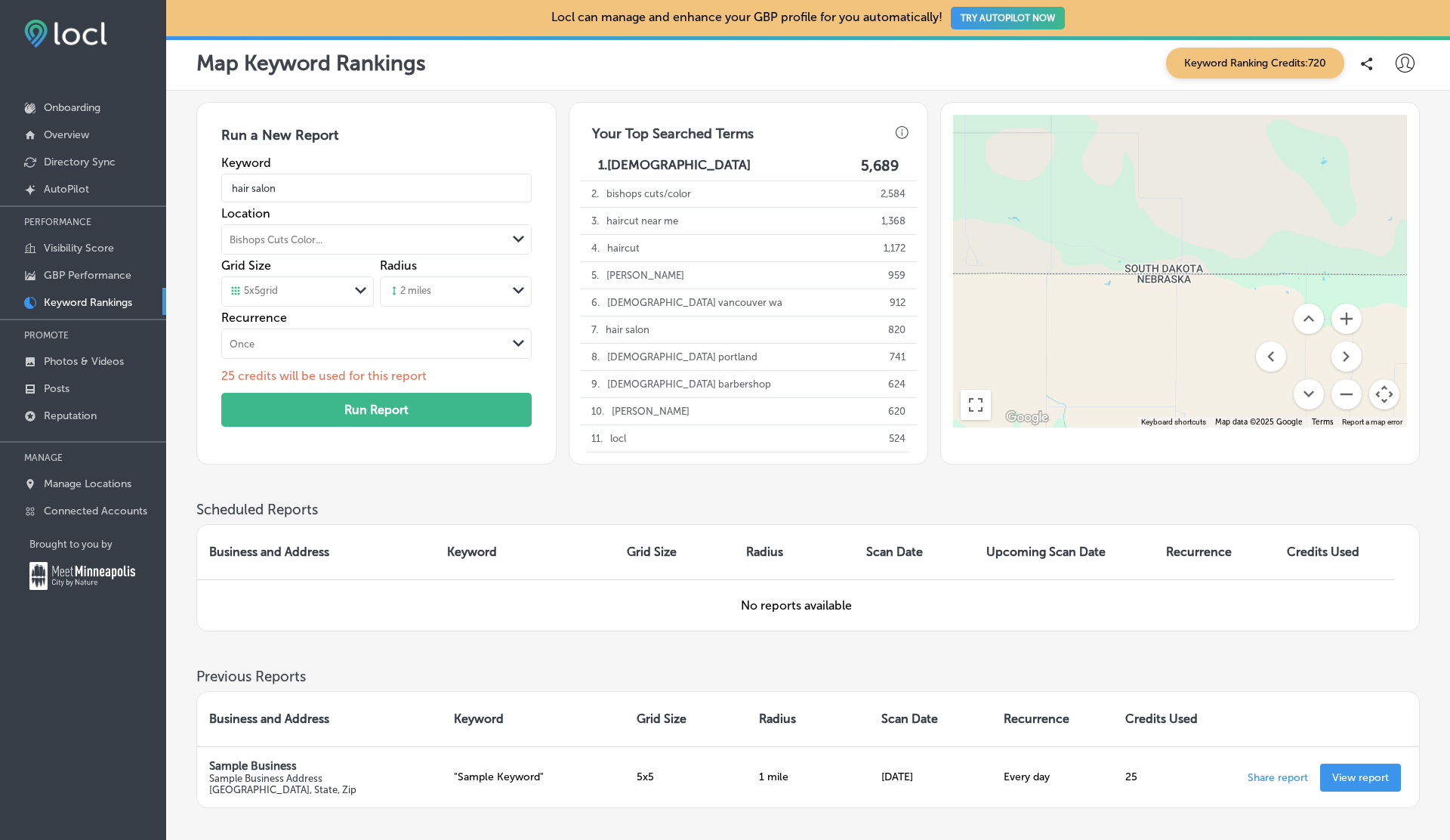
click at [1382, 393] on button "Map camera controls" at bounding box center [1384, 394] width 30 height 30
click at [284, 281] on div "5 x 5 grid Path Created with Sketch." at bounding box center [297, 292] width 150 height 29
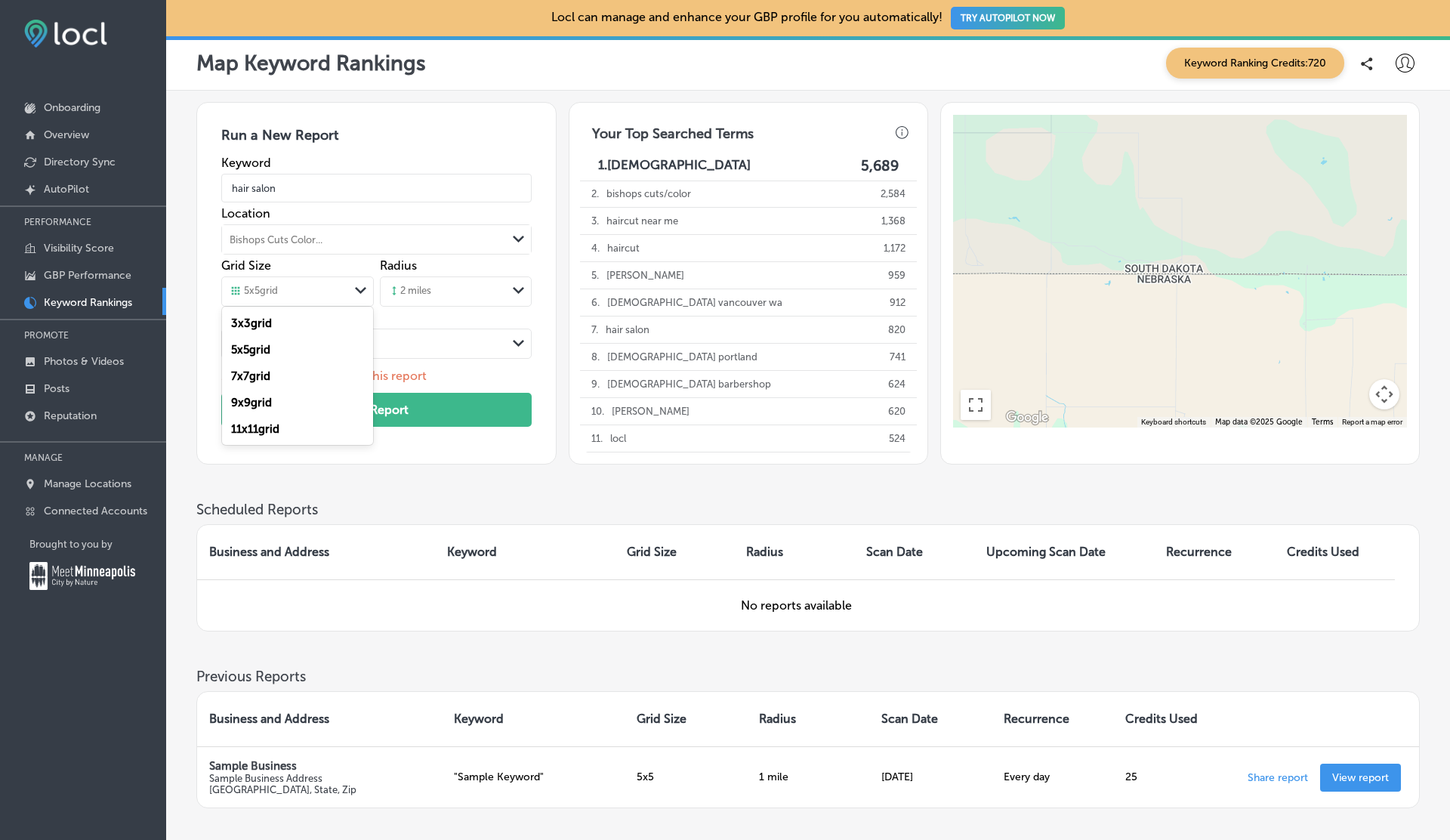
click at [251, 325] on label "3 x 3 grid" at bounding box center [251, 323] width 41 height 13
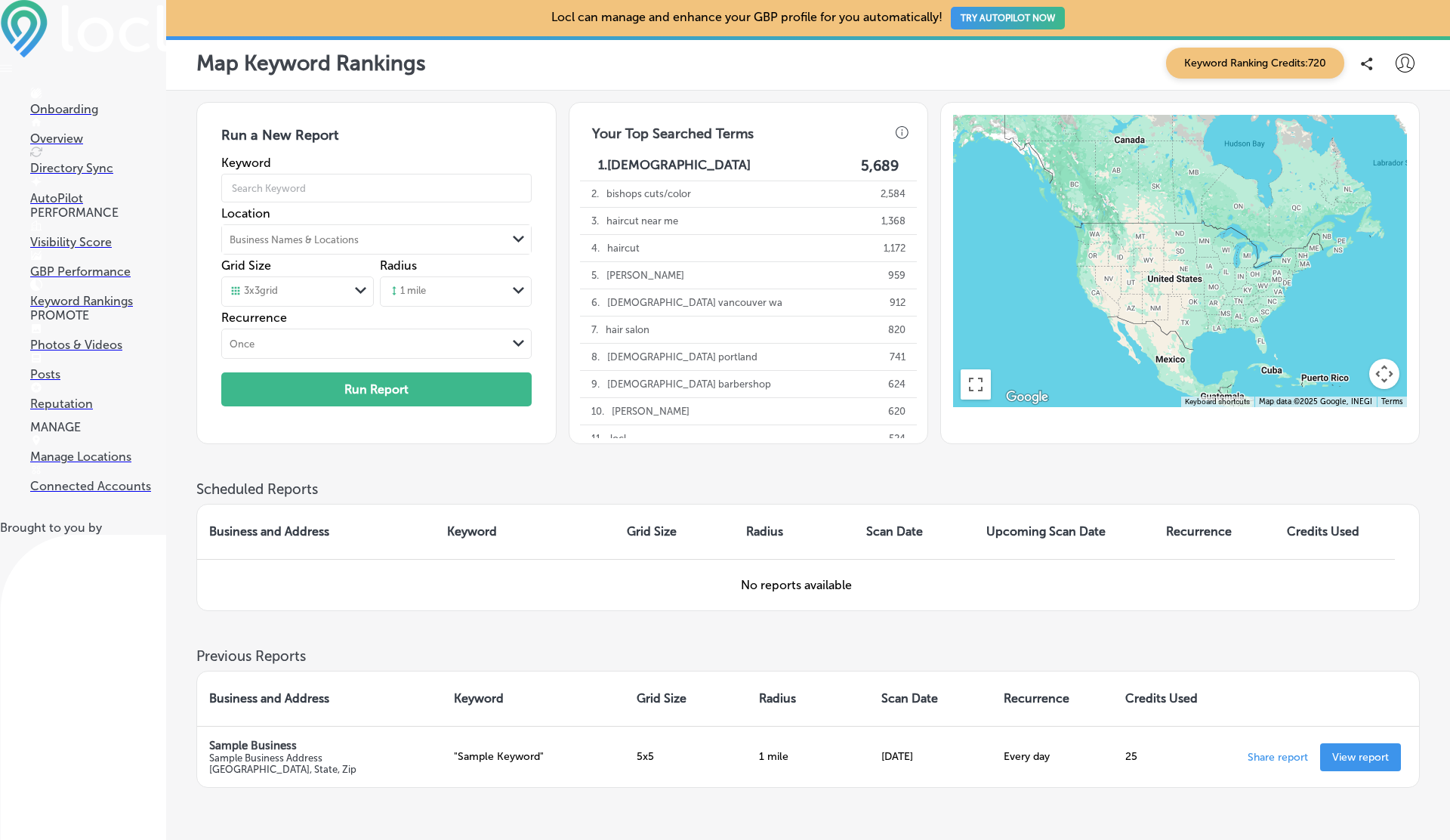
click at [277, 238] on div "Business Names & Locations" at bounding box center [294, 240] width 129 height 11
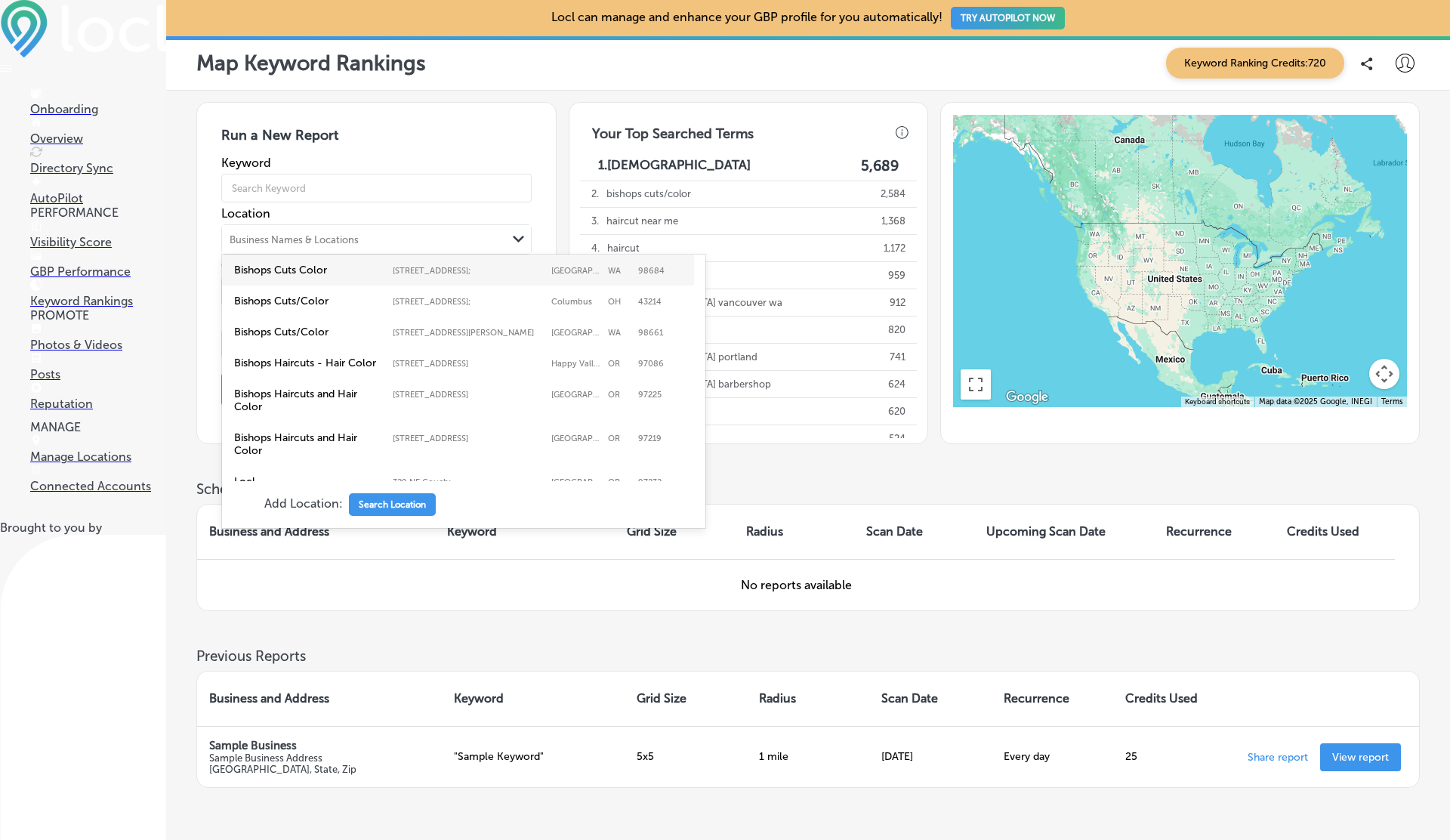
click at [281, 271] on label "Bishops Cuts Color" at bounding box center [310, 270] width 151 height 13
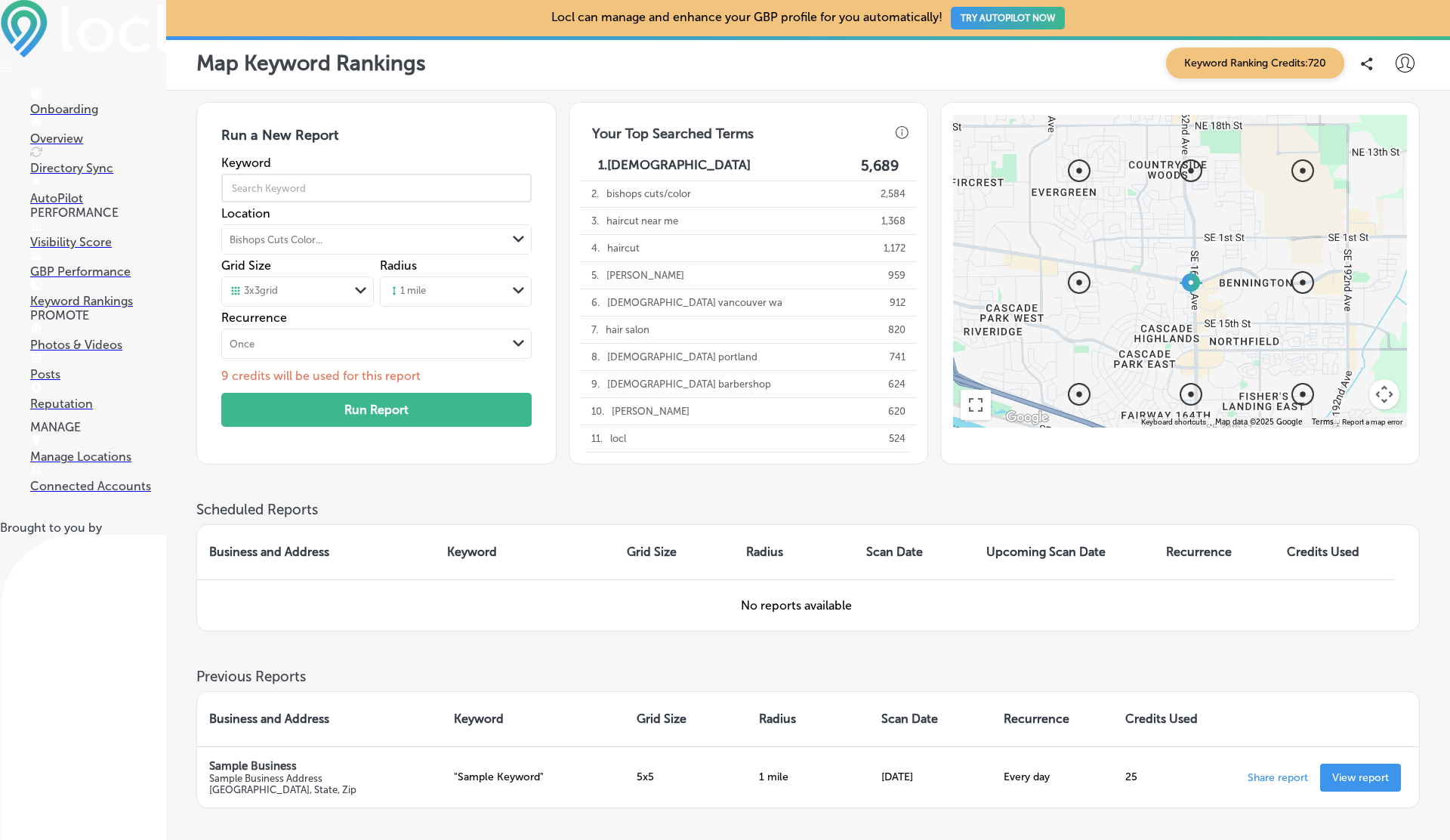
click at [283, 187] on input "text" at bounding box center [376, 188] width 310 height 42
type input "hair salon"
click at [404, 293] on div "1 mile" at bounding box center [407, 291] width 38 height 13
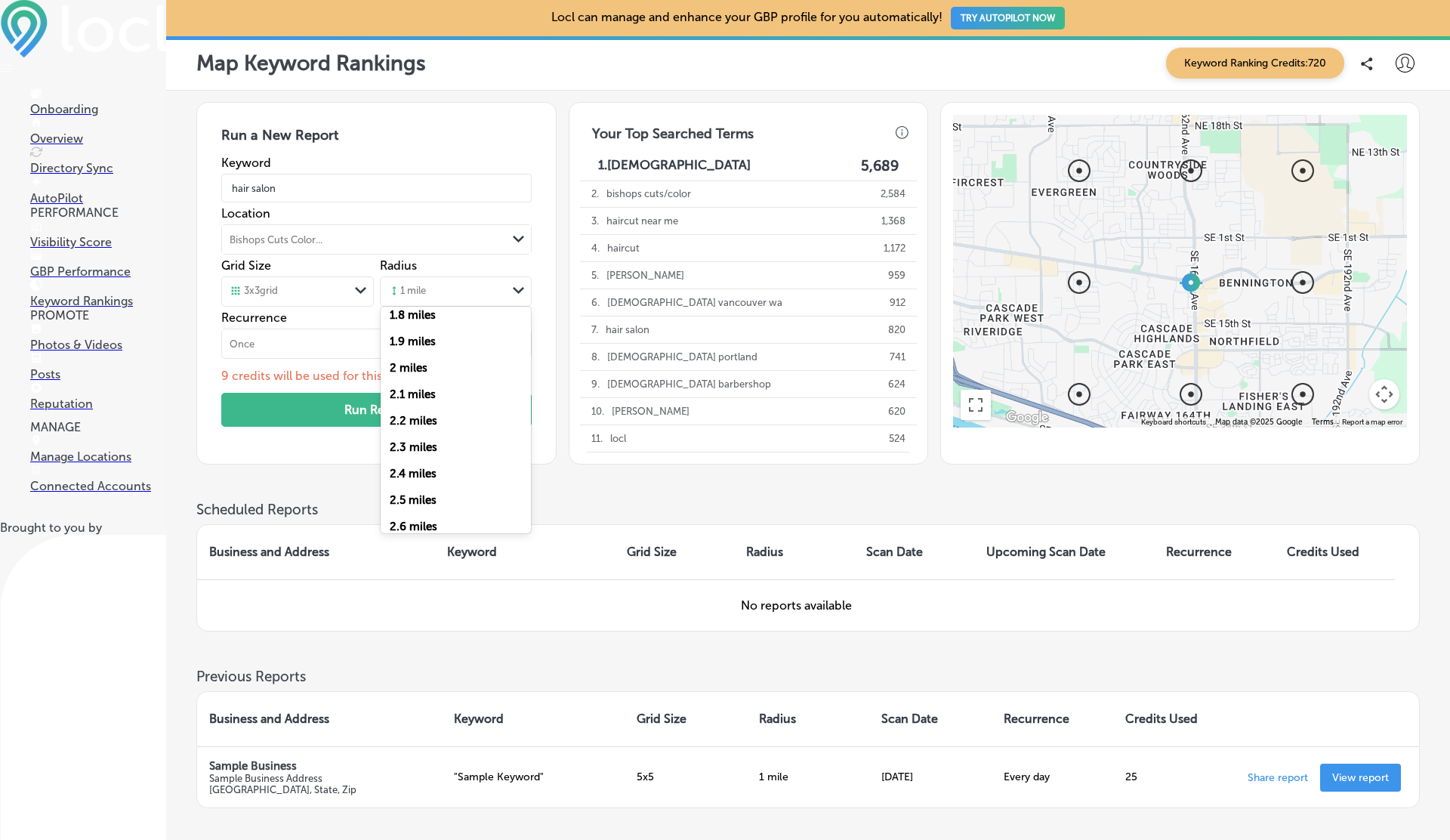
scroll to position [460, 0]
click at [402, 369] on label "2 miles" at bounding box center [409, 365] width 38 height 13
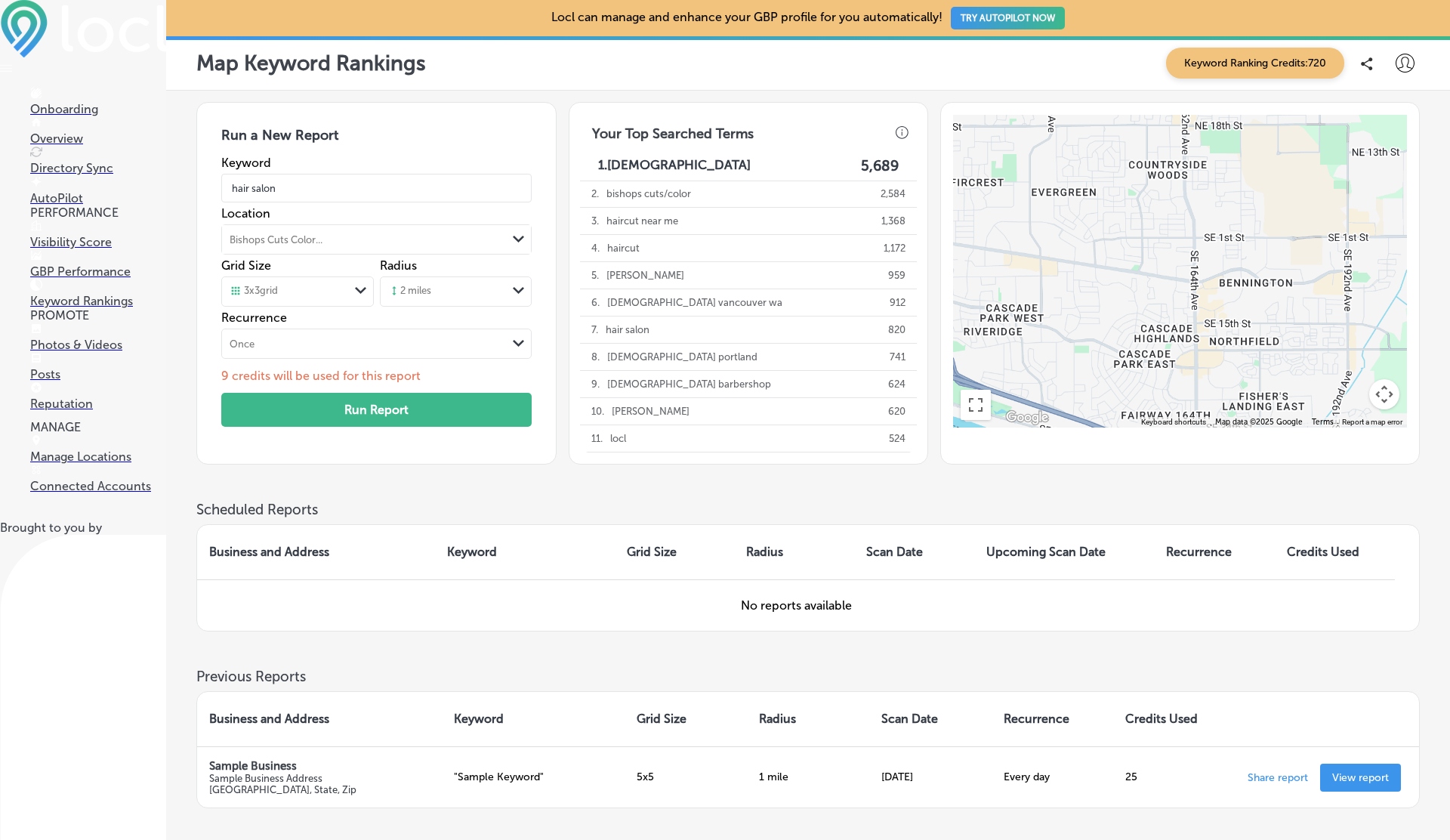
click at [308, 289] on div "3 x 3 grid" at bounding box center [285, 291] width 126 height 17
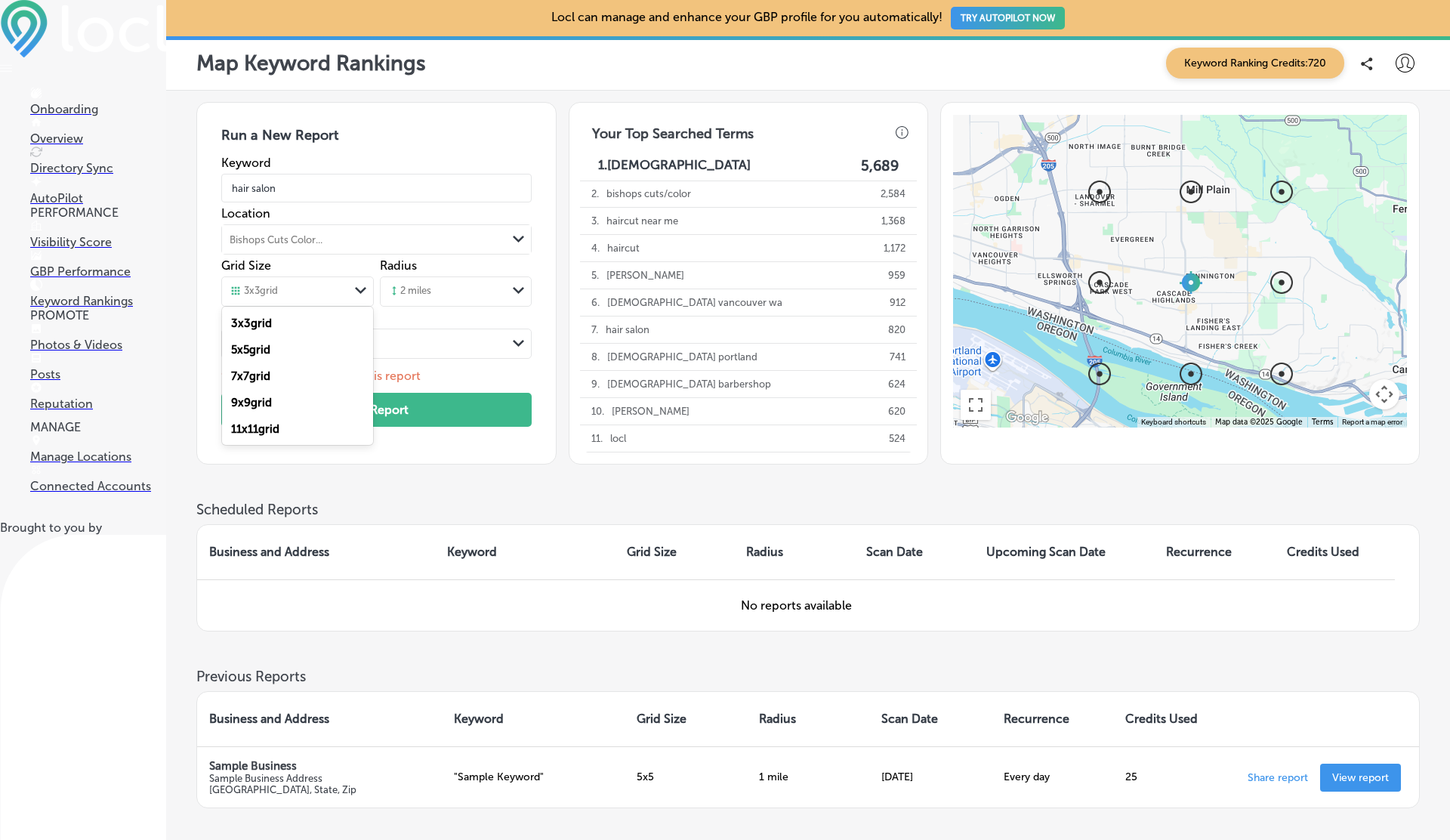
click at [270, 427] on label "11 x 11 grid" at bounding box center [255, 428] width 48 height 13
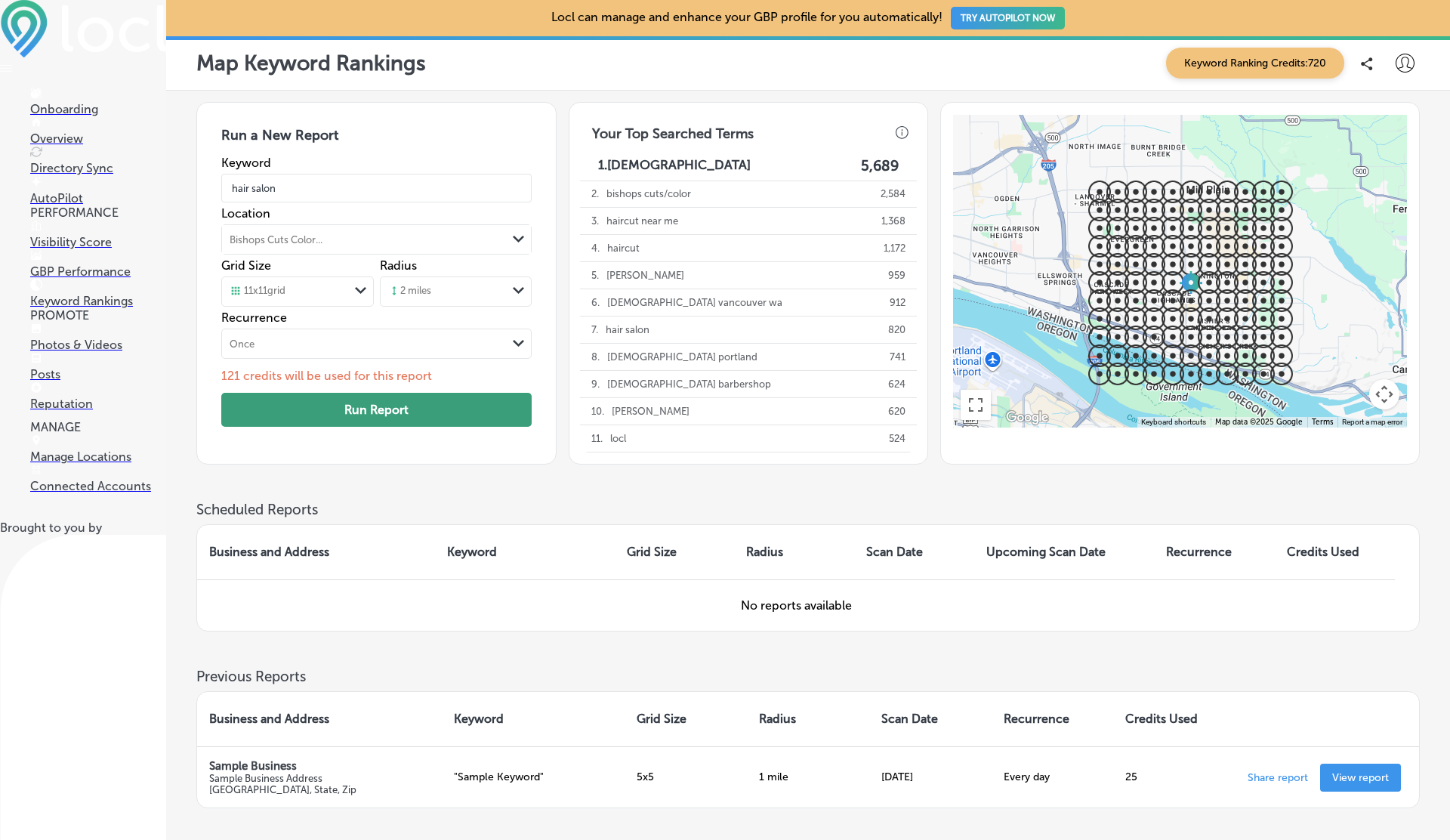
click at [384, 406] on button "Run Report" at bounding box center [376, 409] width 310 height 34
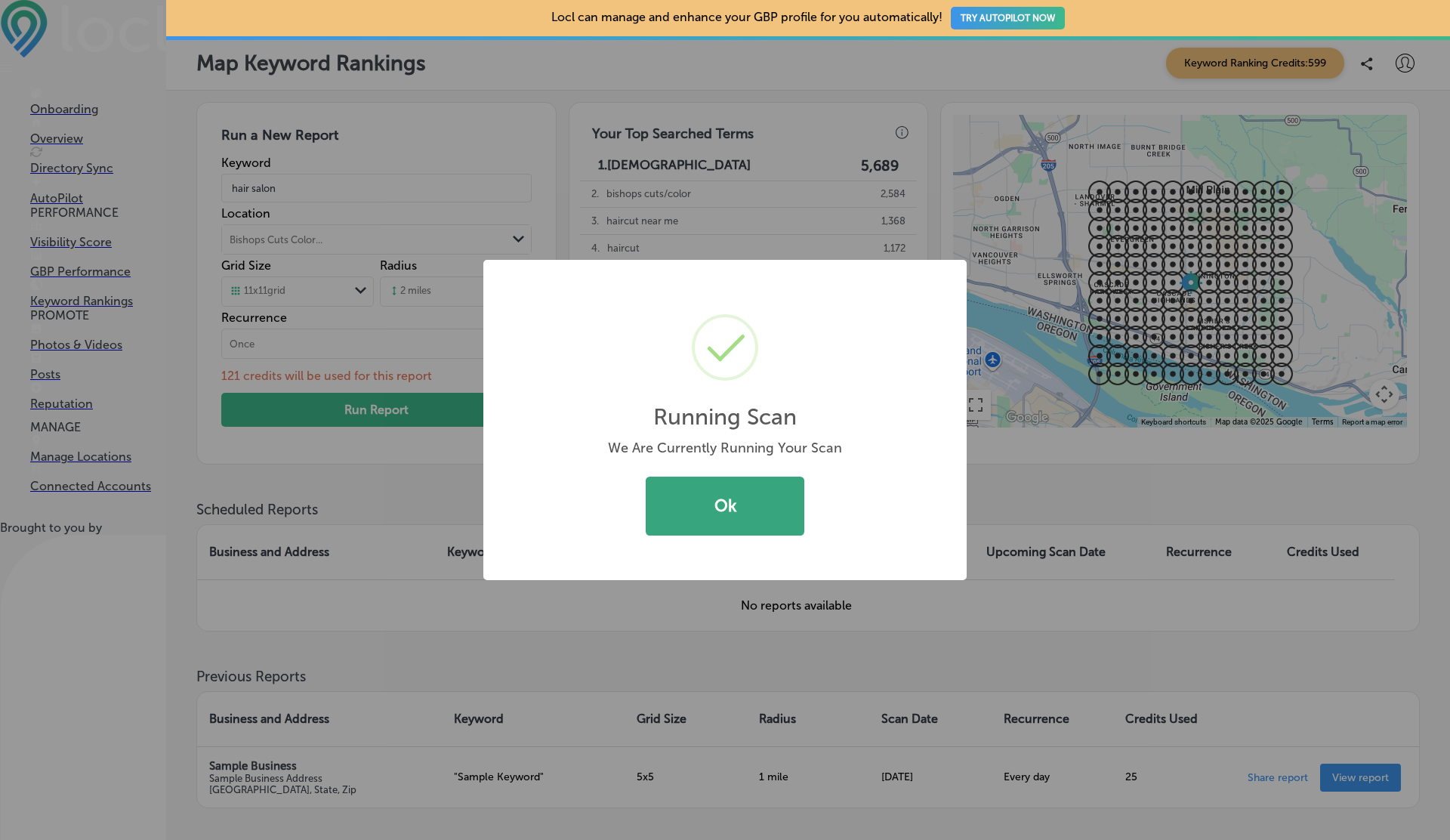
click at [692, 504] on button "Ok" at bounding box center [725, 505] width 159 height 59
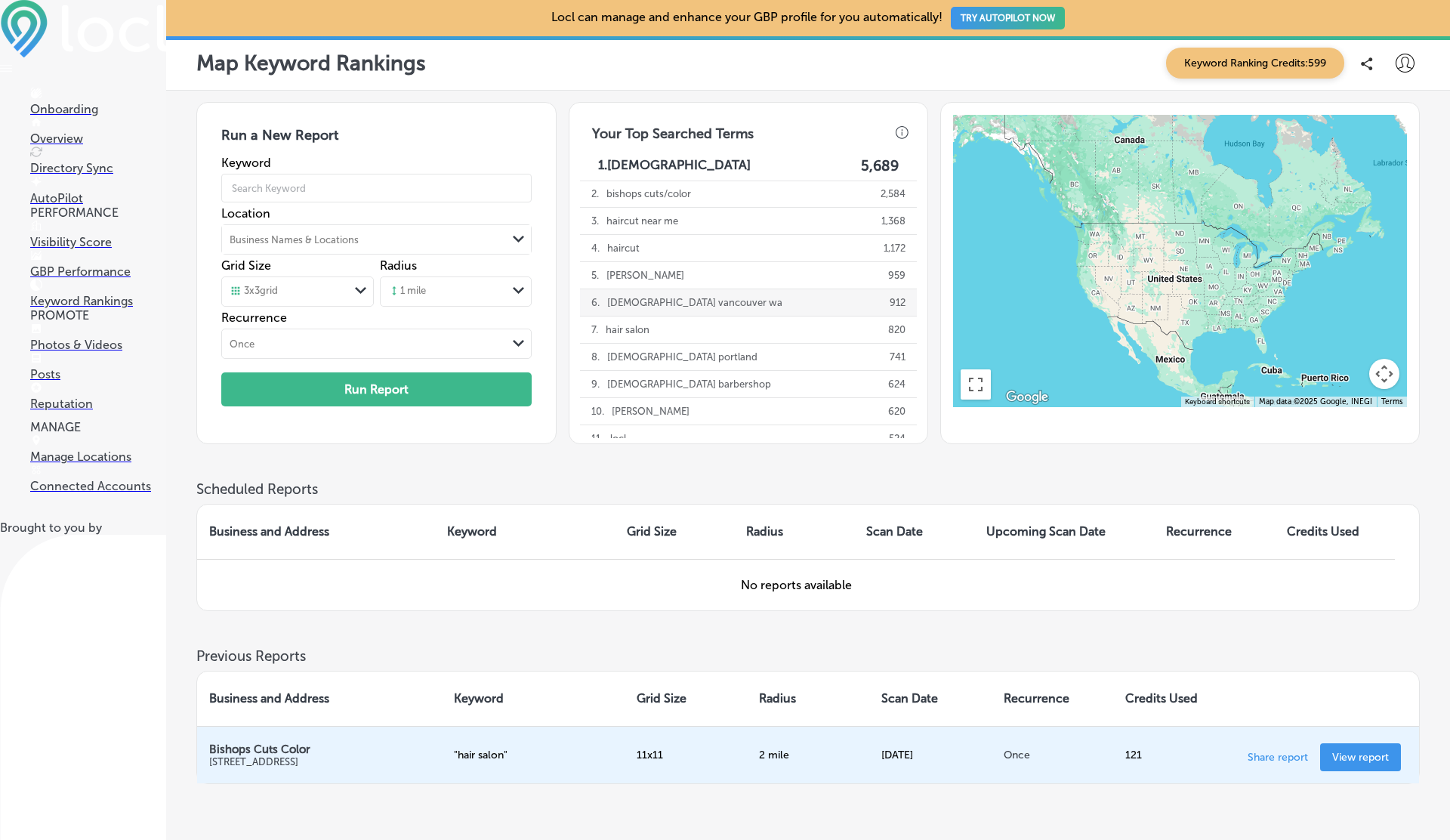
scroll to position [82, 0]
click at [1348, 743] on link "View report" at bounding box center [1360, 757] width 81 height 28
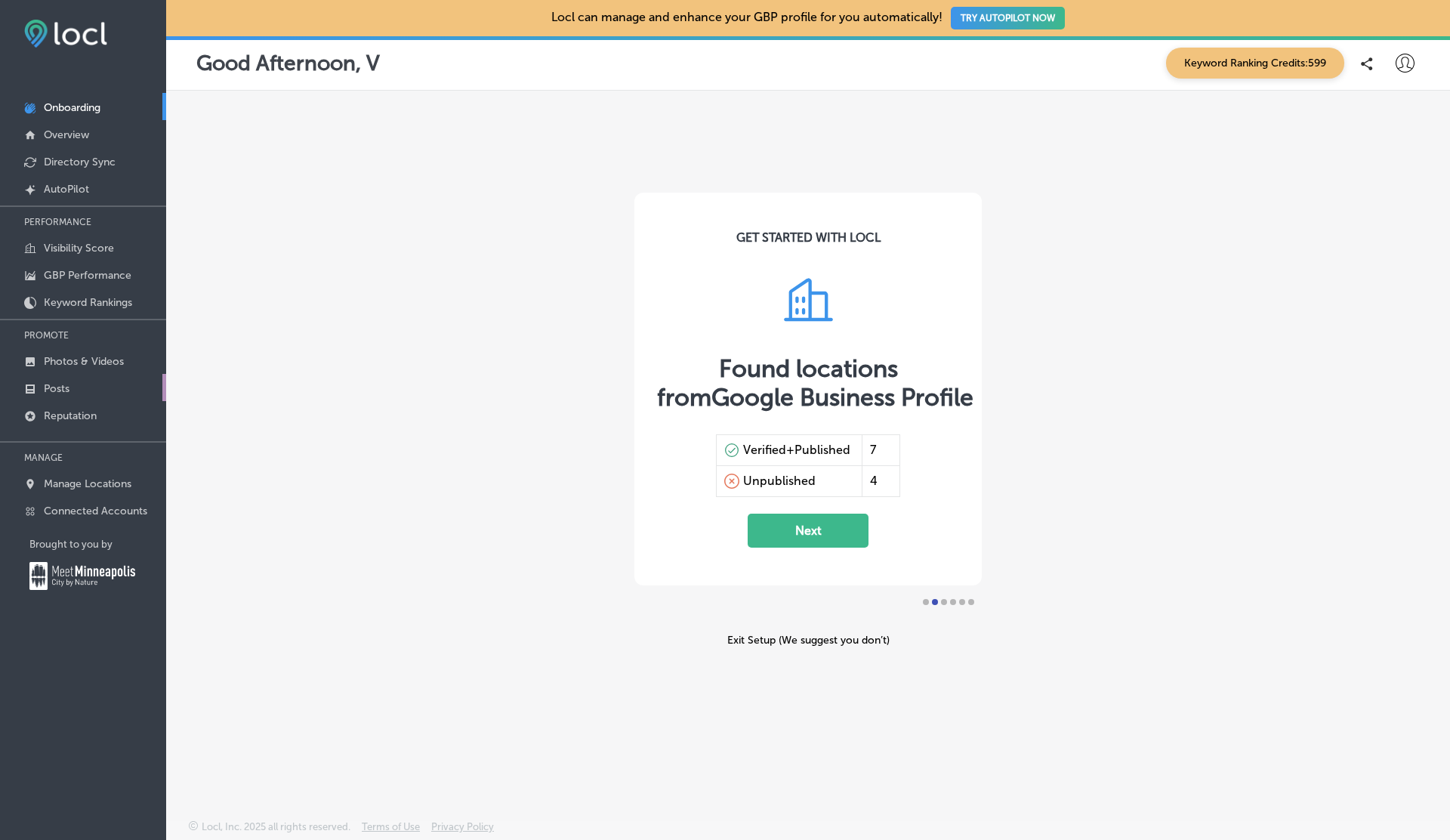
click at [68, 382] on p "Posts" at bounding box center [57, 388] width 26 height 13
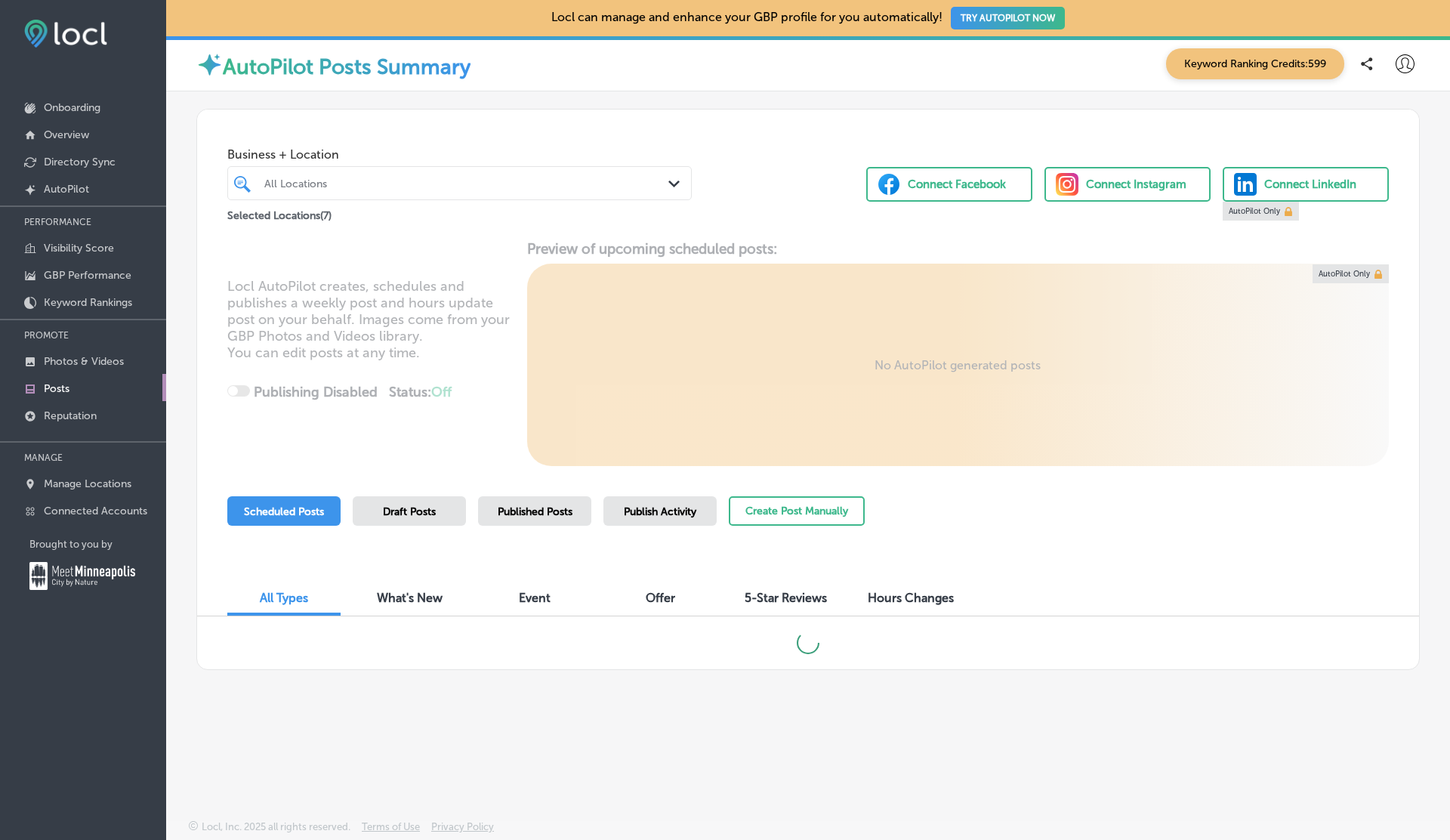
click at [664, 512] on span "Publish Activity" at bounding box center [660, 512] width 72 height 13
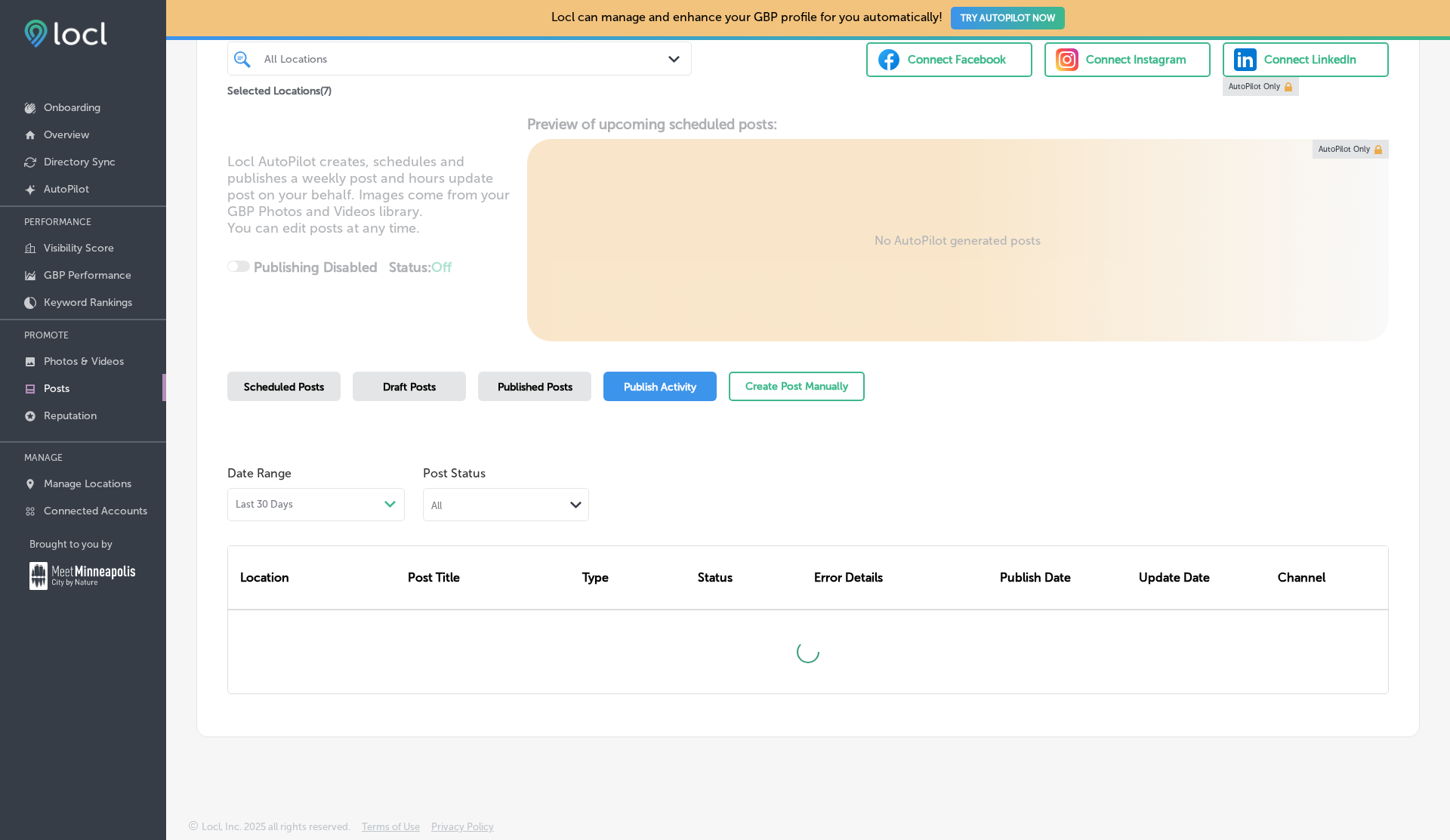
scroll to position [104, 0]
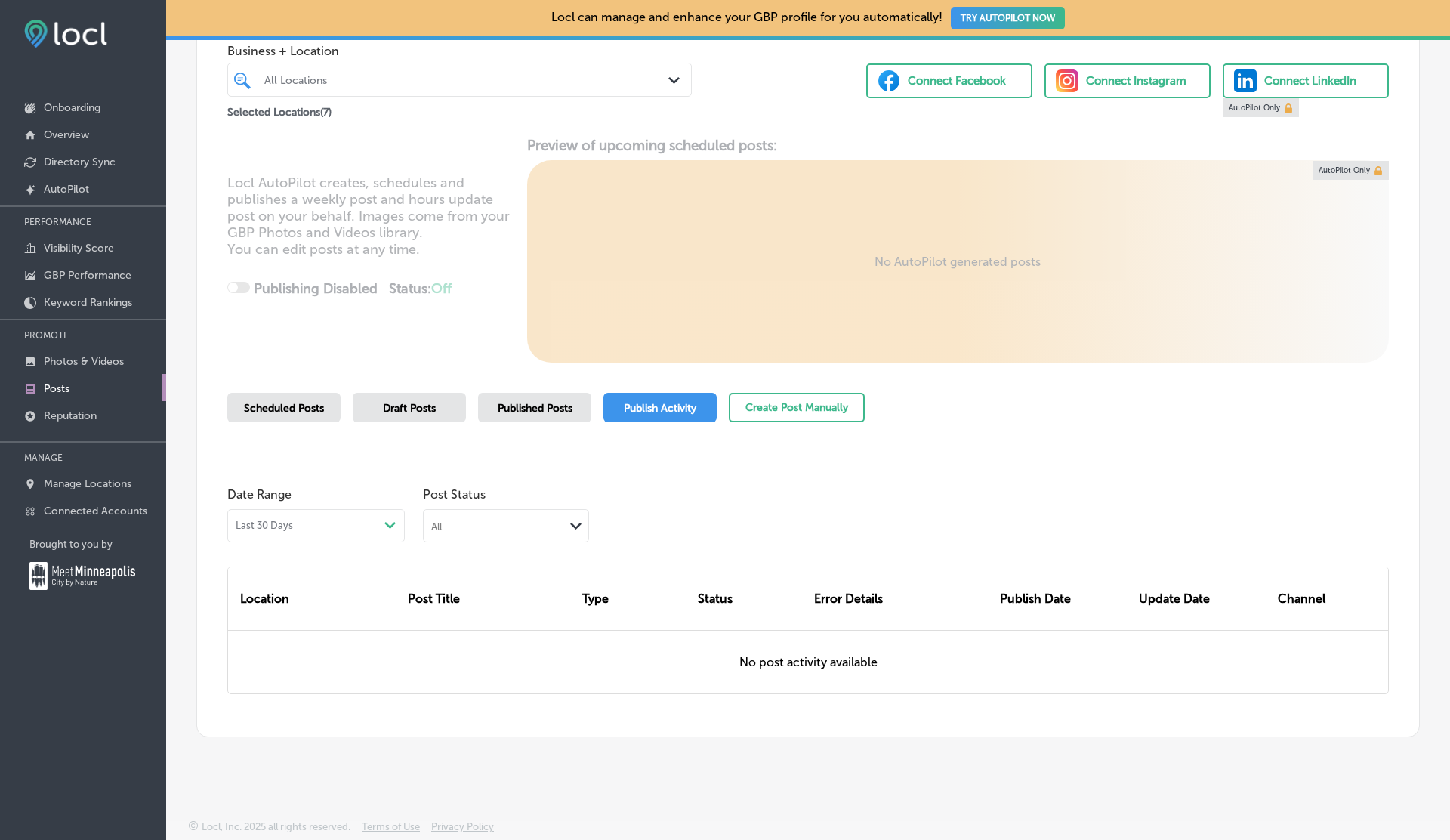
click at [566, 405] on span "Published Posts" at bounding box center [534, 408] width 75 height 13
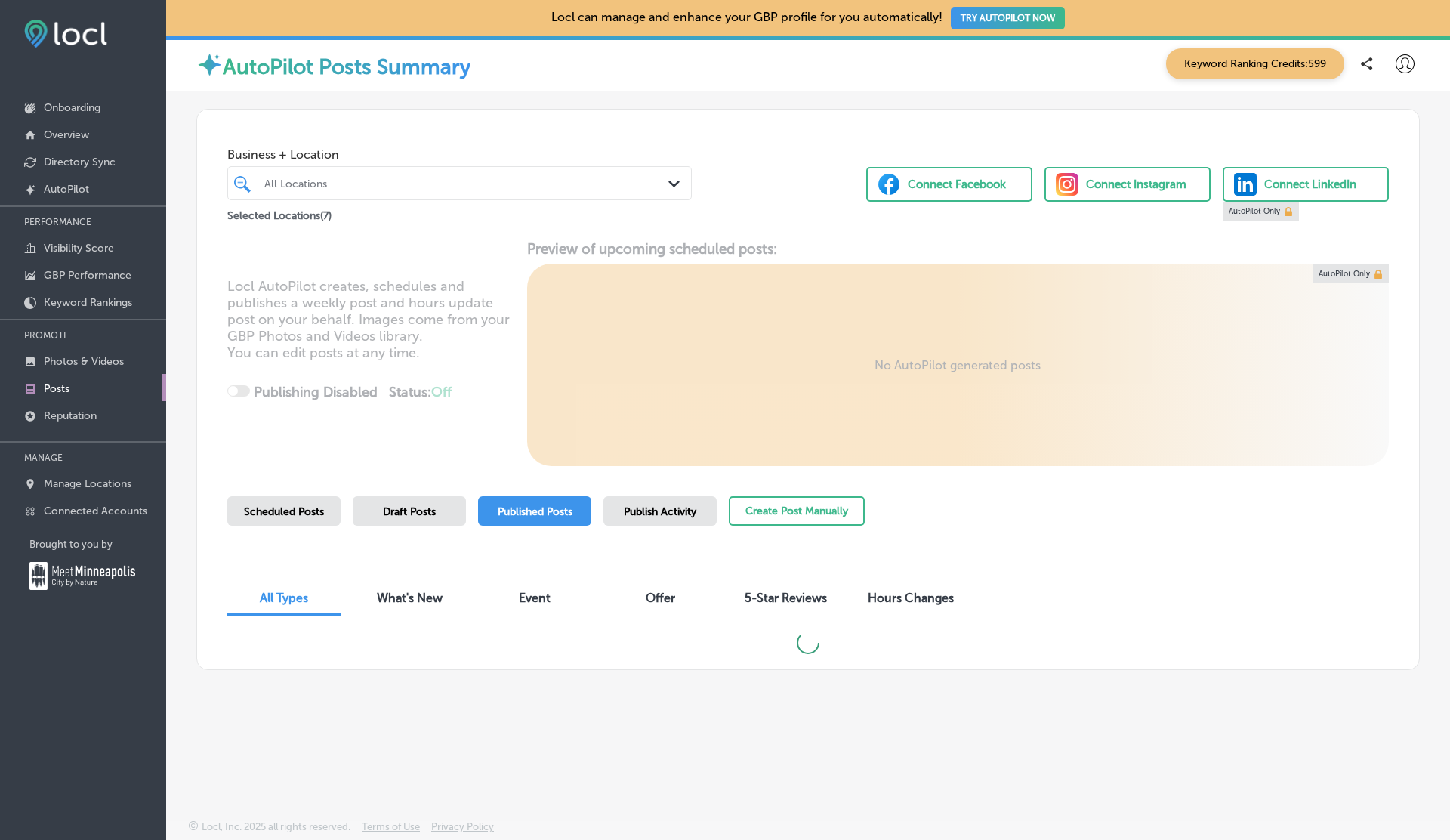
click at [1409, 60] on icon at bounding box center [1405, 64] width 19 height 19
click at [1380, 193] on p "Log Out" at bounding box center [1372, 194] width 46 height 18
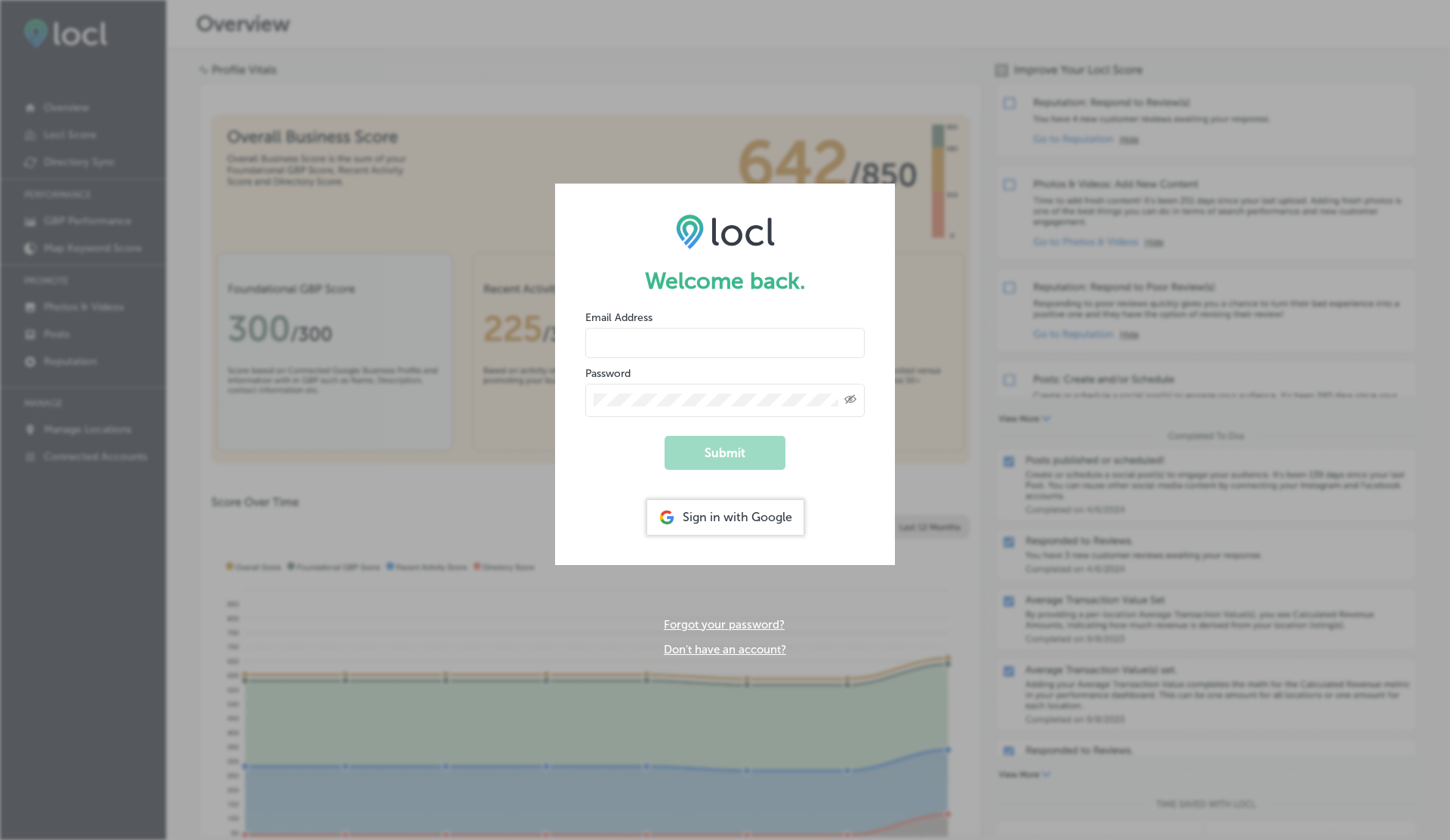
click at [611, 348] on input "email" at bounding box center [725, 343] width 280 height 30
type input "[EMAIL_ADDRESS][DOMAIN_NAME]"
click at [665, 435] on button "Submit" at bounding box center [725, 452] width 121 height 34
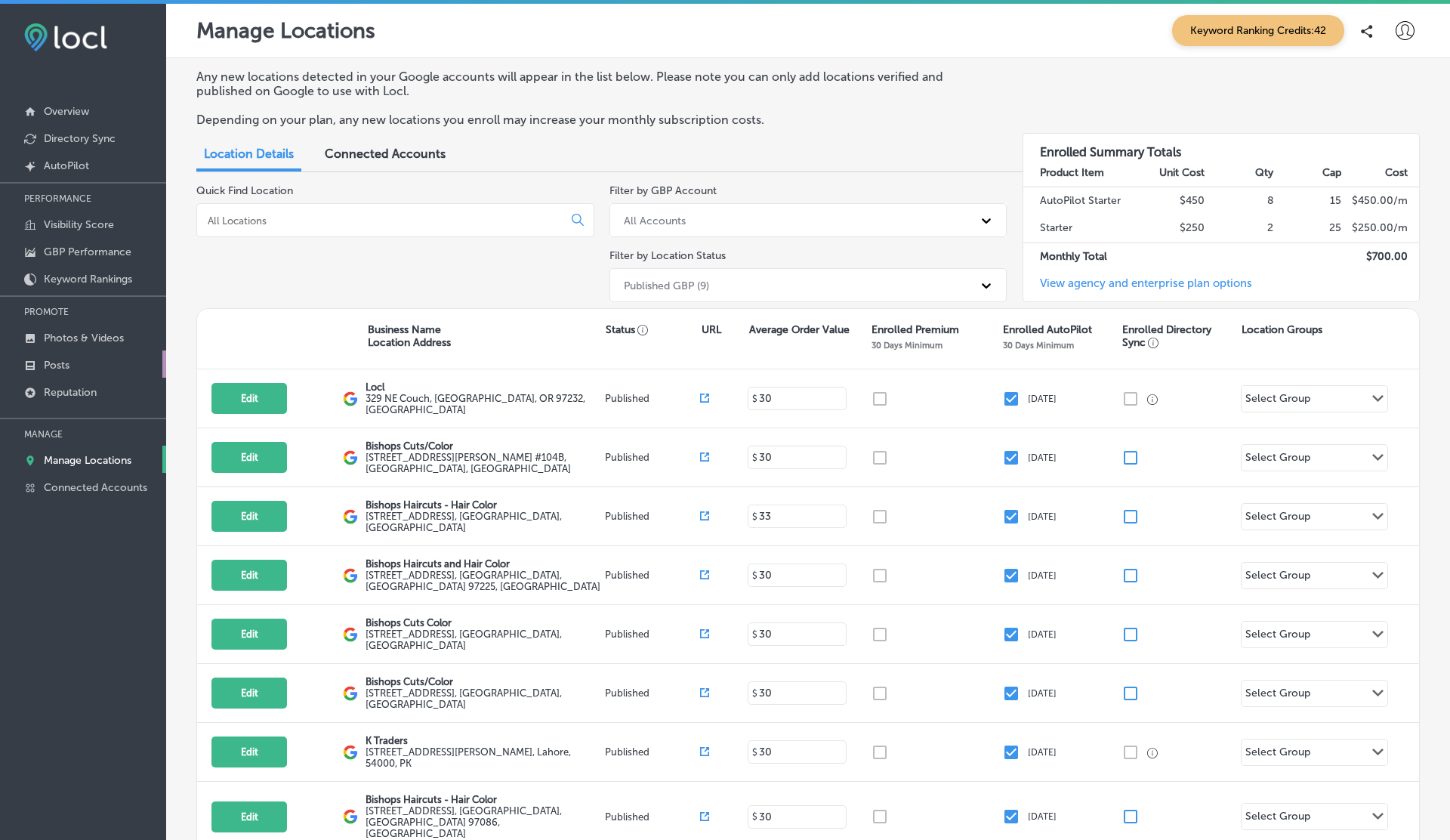
click at [68, 360] on p "Posts" at bounding box center [57, 365] width 26 height 13
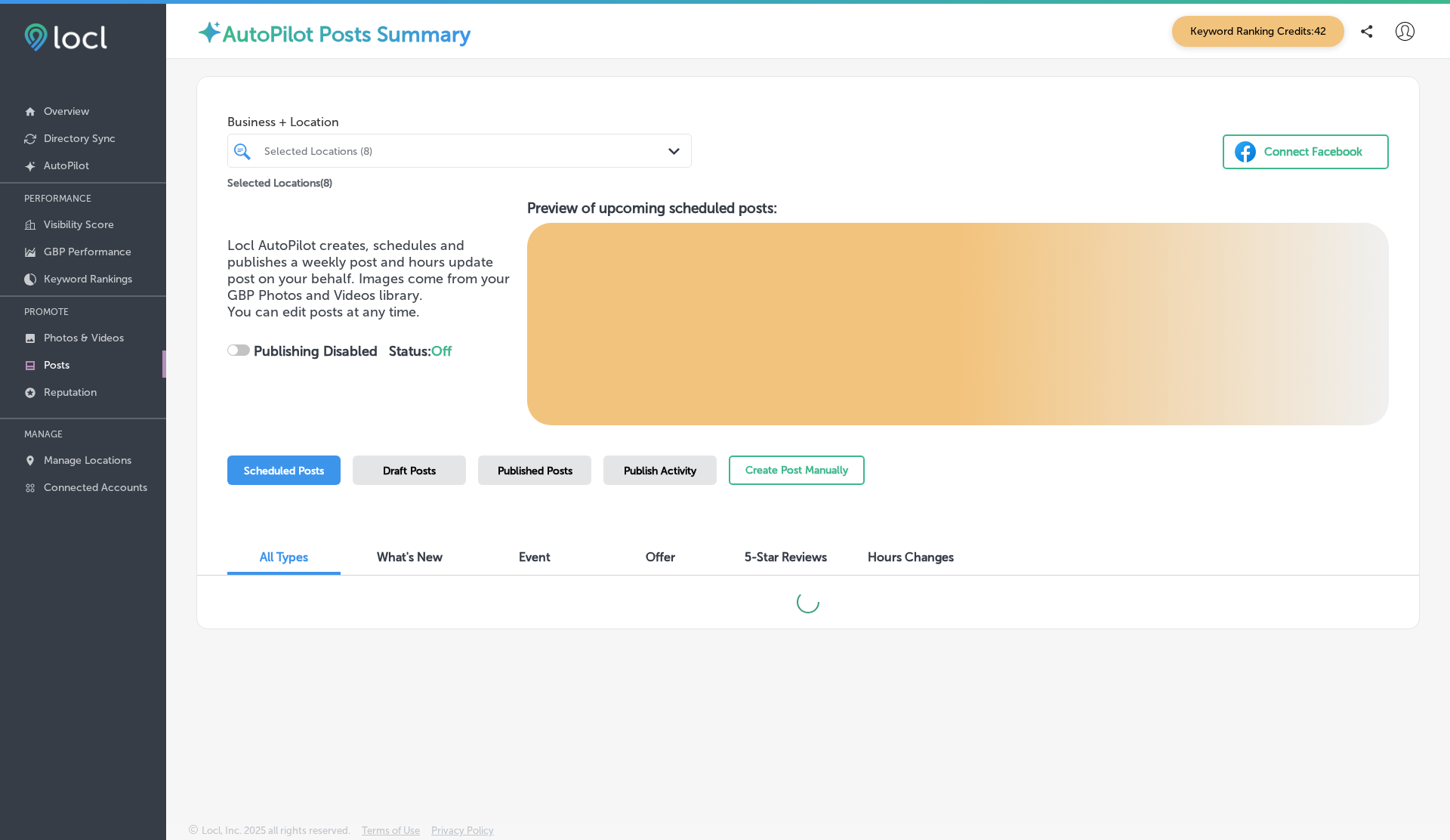
click at [688, 468] on span "Publish Activity" at bounding box center [660, 471] width 72 height 13
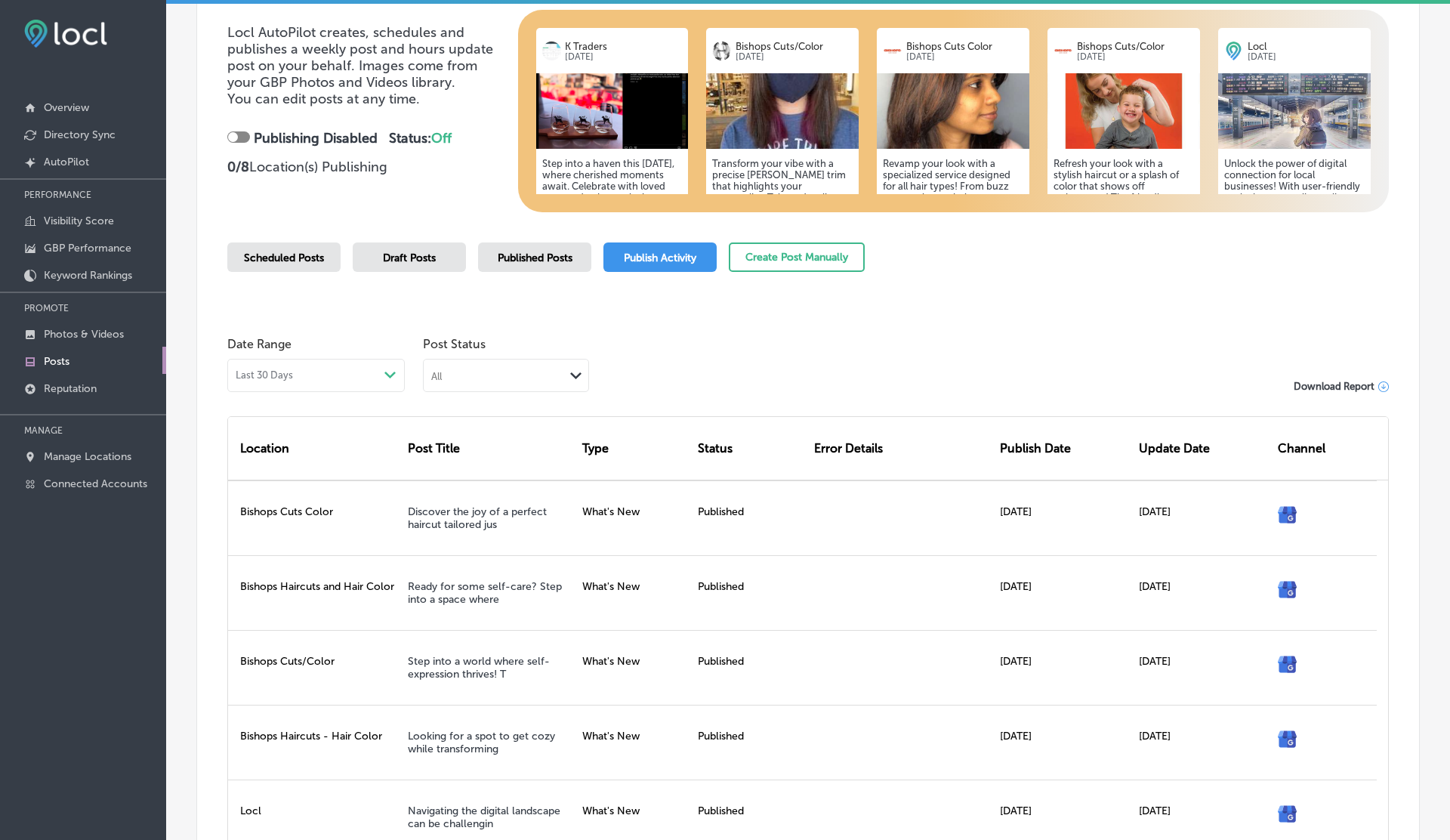
scroll to position [293, 0]
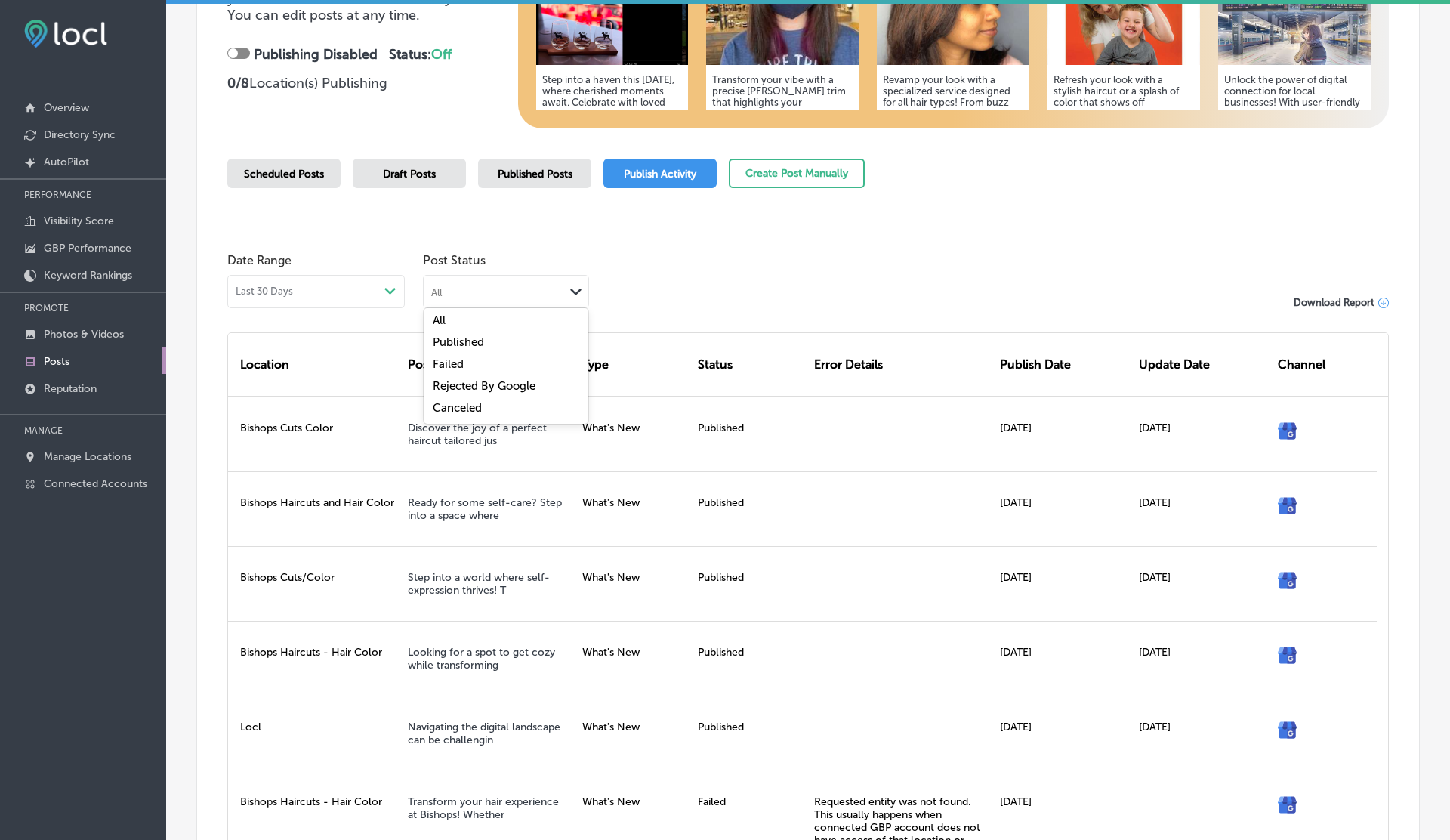
click at [486, 299] on div "All Path Created with Sketch." at bounding box center [505, 290] width 164 height 29
click at [472, 336] on label "Published" at bounding box center [458, 342] width 51 height 13
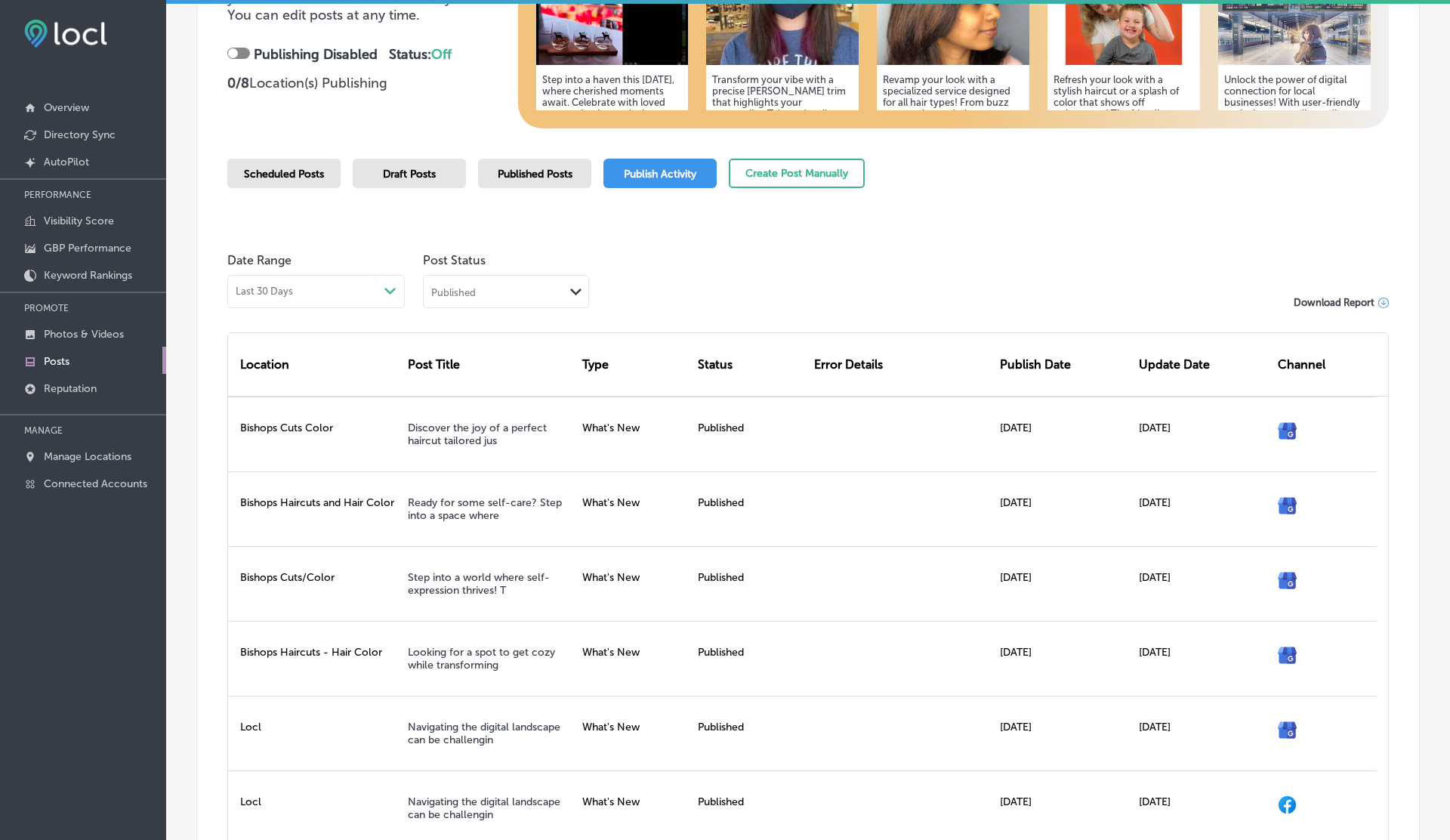
click at [502, 292] on div "Published" at bounding box center [494, 291] width 141 height 14
click at [486, 359] on div "Failed" at bounding box center [505, 366] width 164 height 22
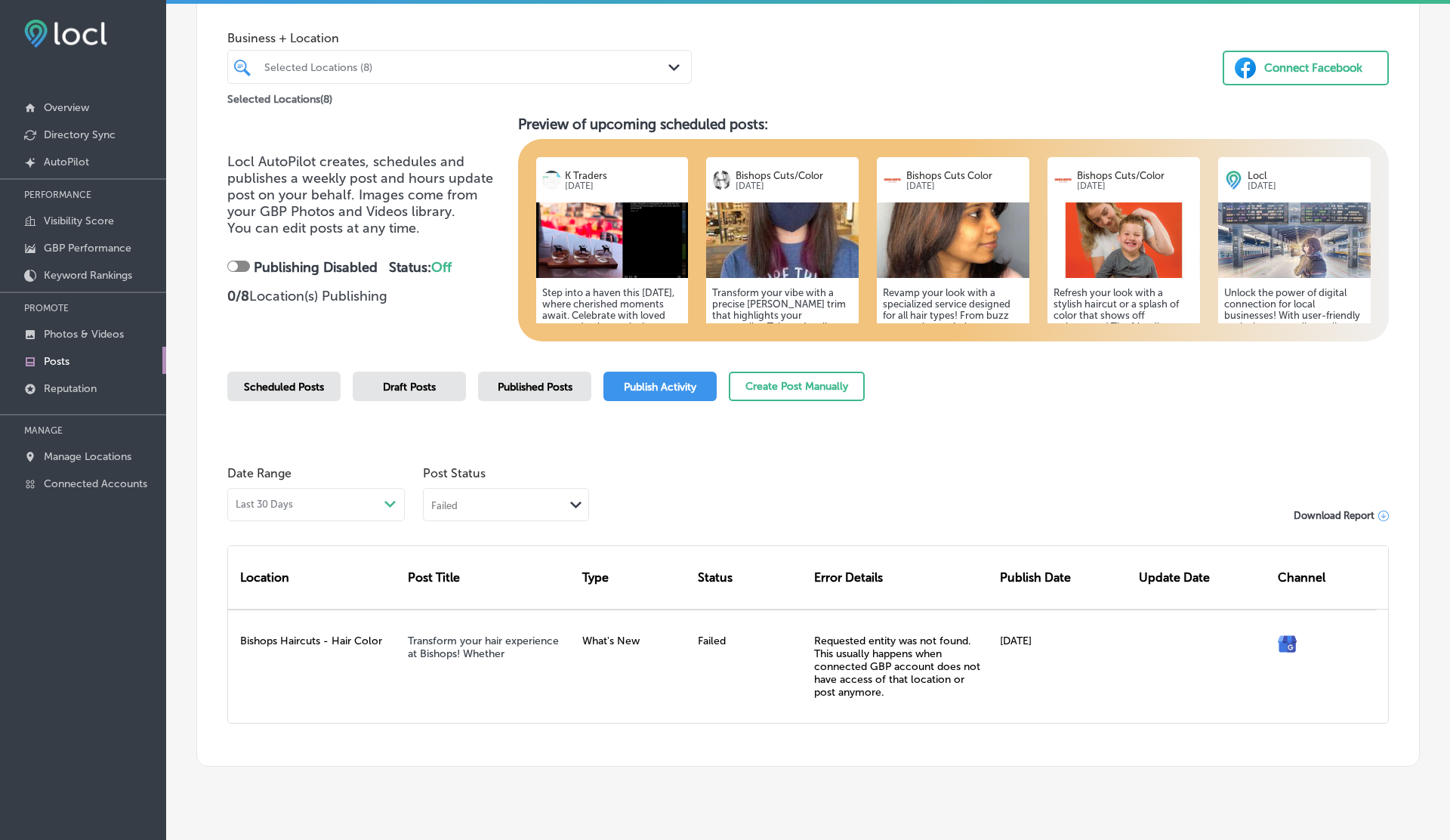
scroll to position [108, 0]
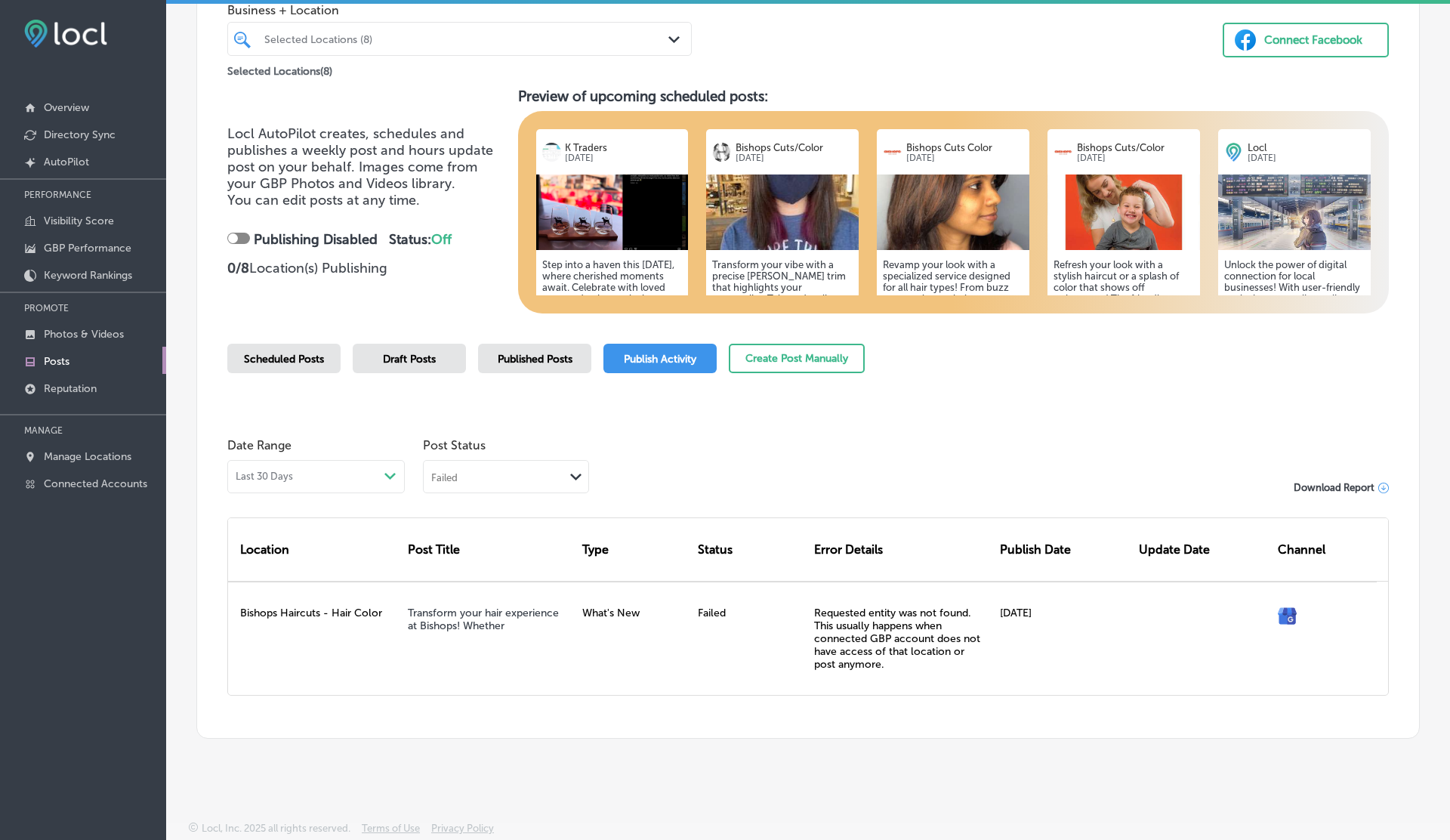
click at [540, 480] on div "Failed" at bounding box center [494, 476] width 141 height 14
click at [465, 575] on label "Rejected By Google" at bounding box center [484, 570] width 103 height 13
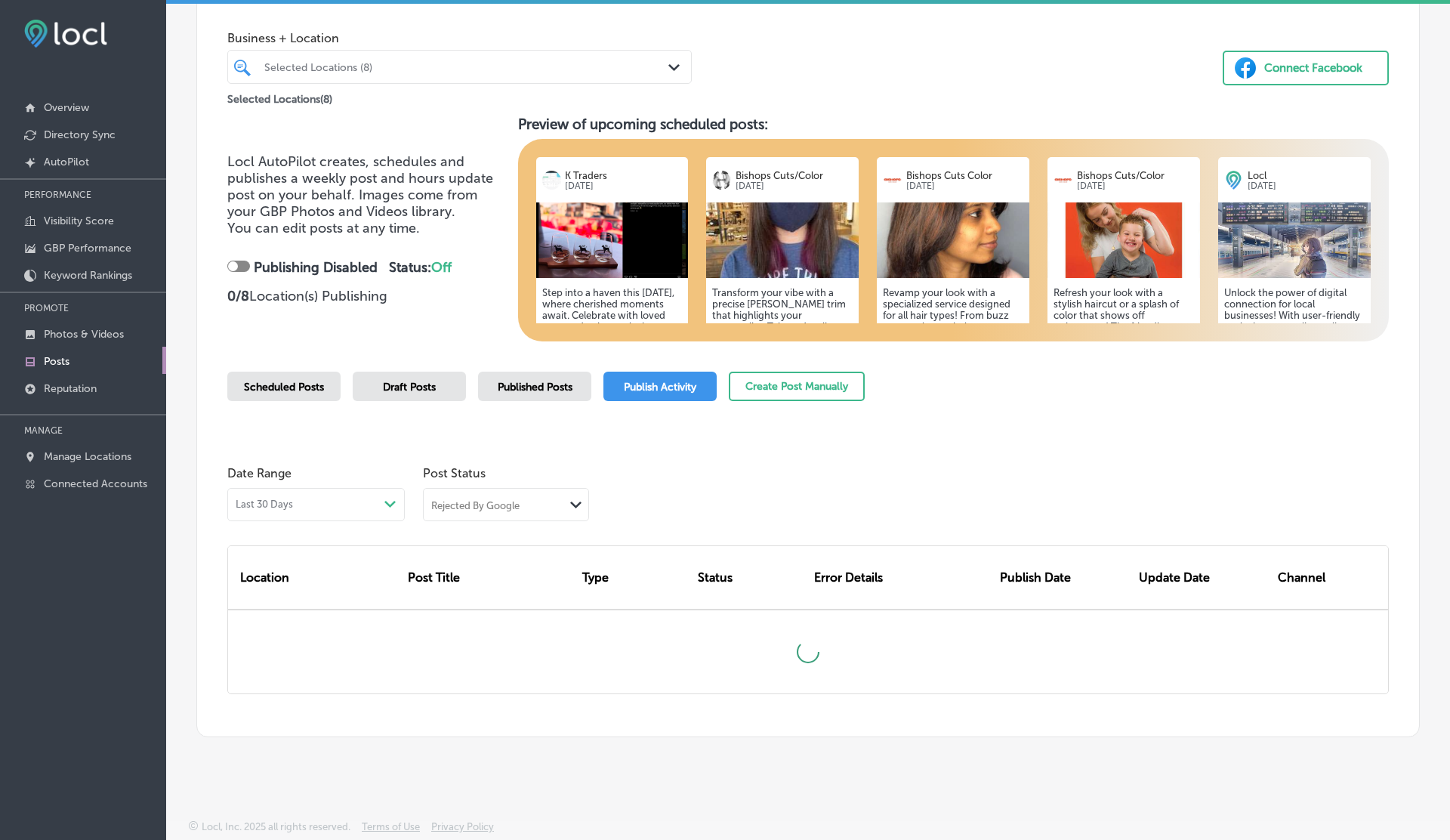
scroll to position [59, 0]
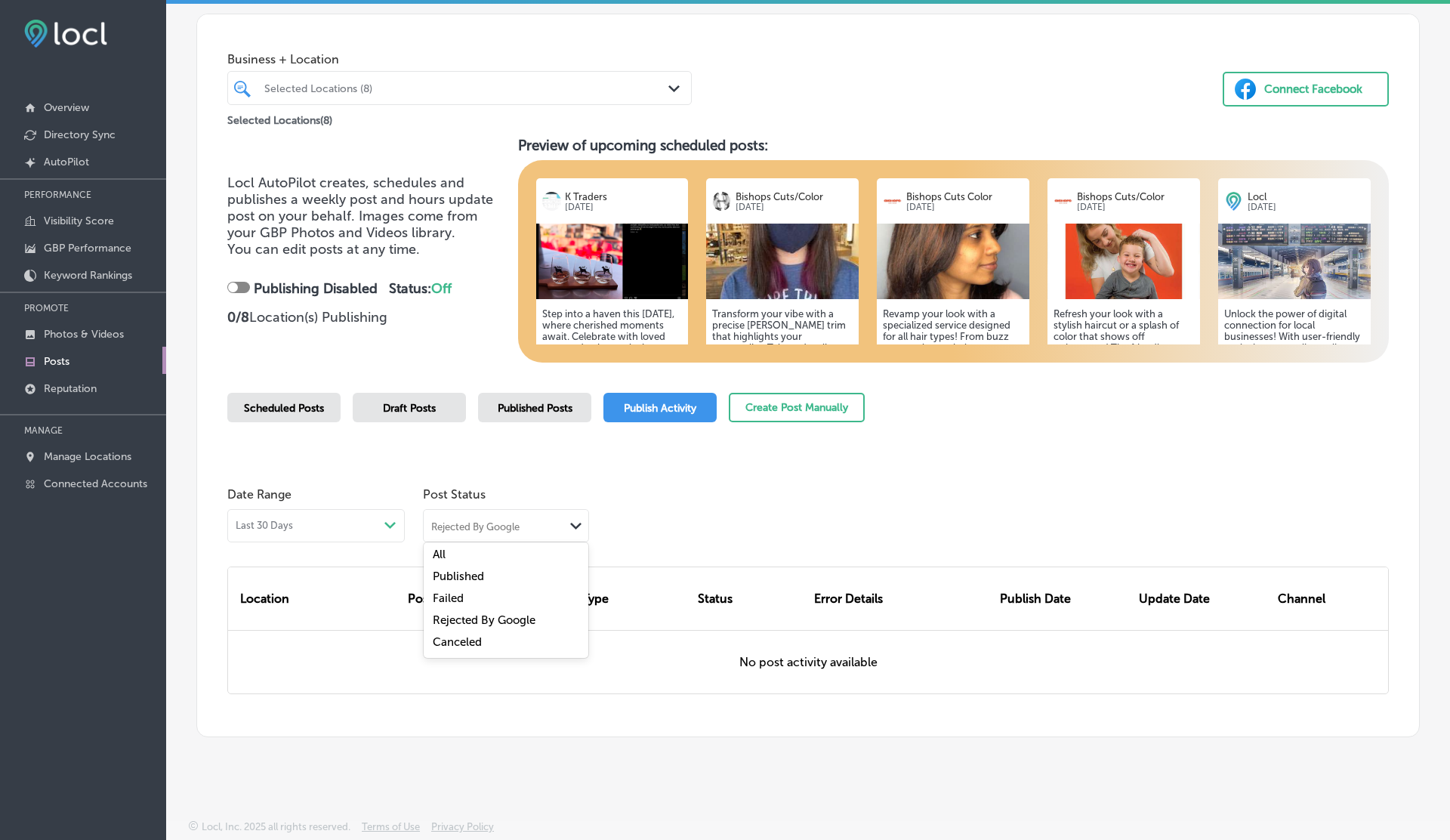
click at [528, 516] on div "Rejected By Google Path Created with Sketch." at bounding box center [505, 524] width 164 height 29
click at [464, 637] on label "Canceled" at bounding box center [457, 641] width 49 height 13
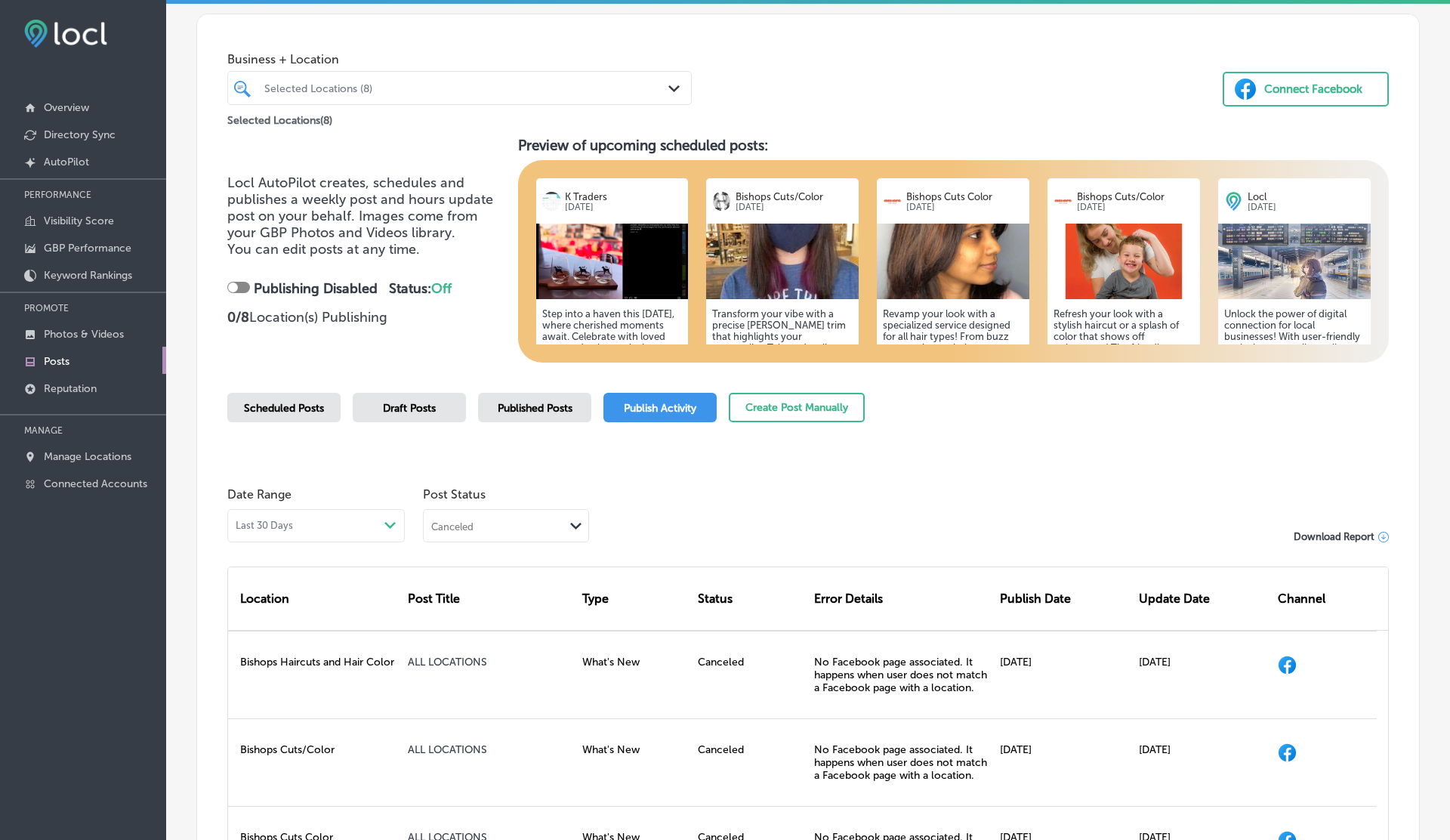
click at [324, 523] on div "Last 30 Days Path Created with Sketch." at bounding box center [316, 525] width 161 height 12
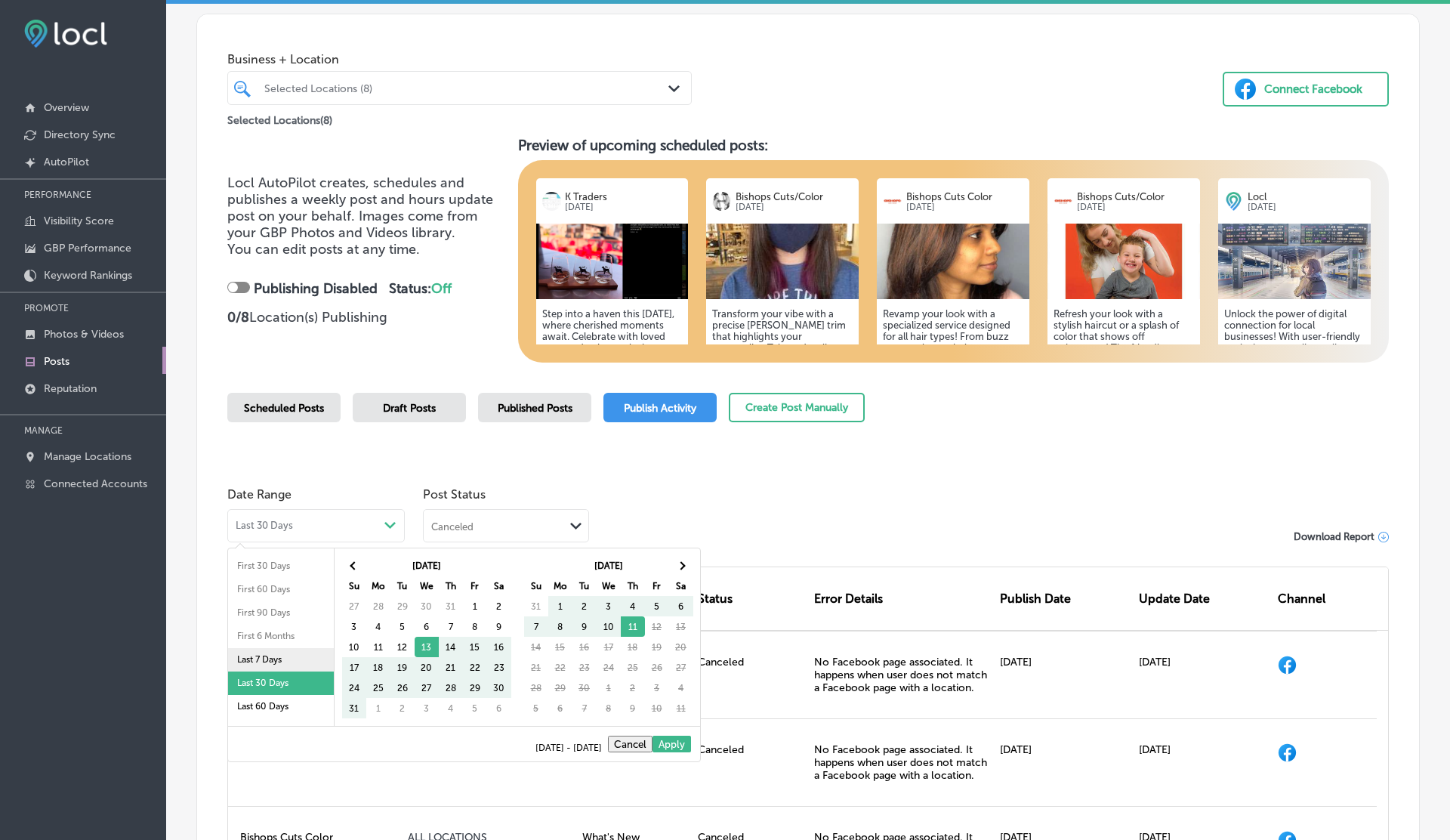
scroll to position [87, 0]
click at [264, 691] on li "Last 2 Years" at bounding box center [281, 689] width 106 height 24
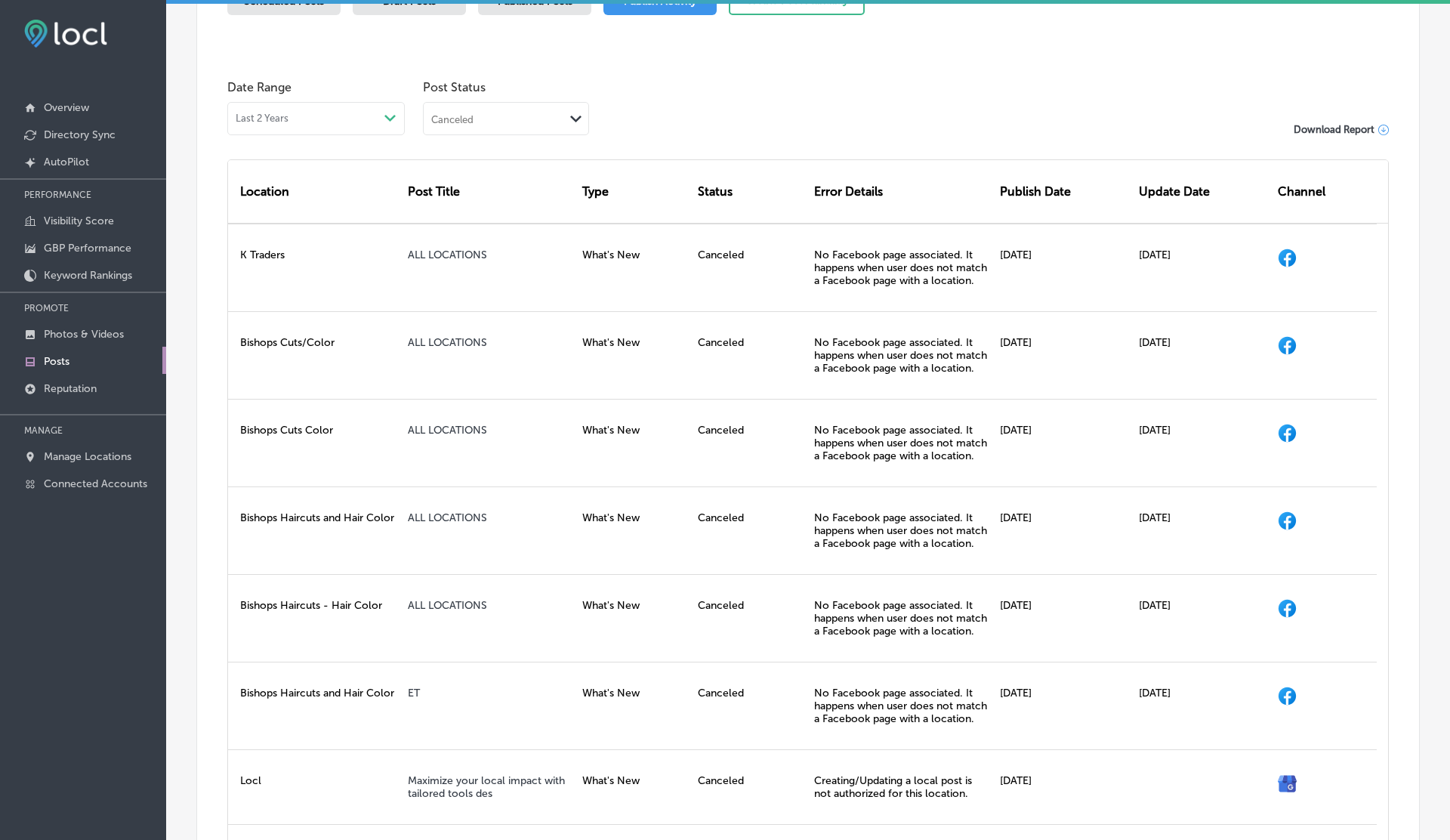
scroll to position [442, 0]
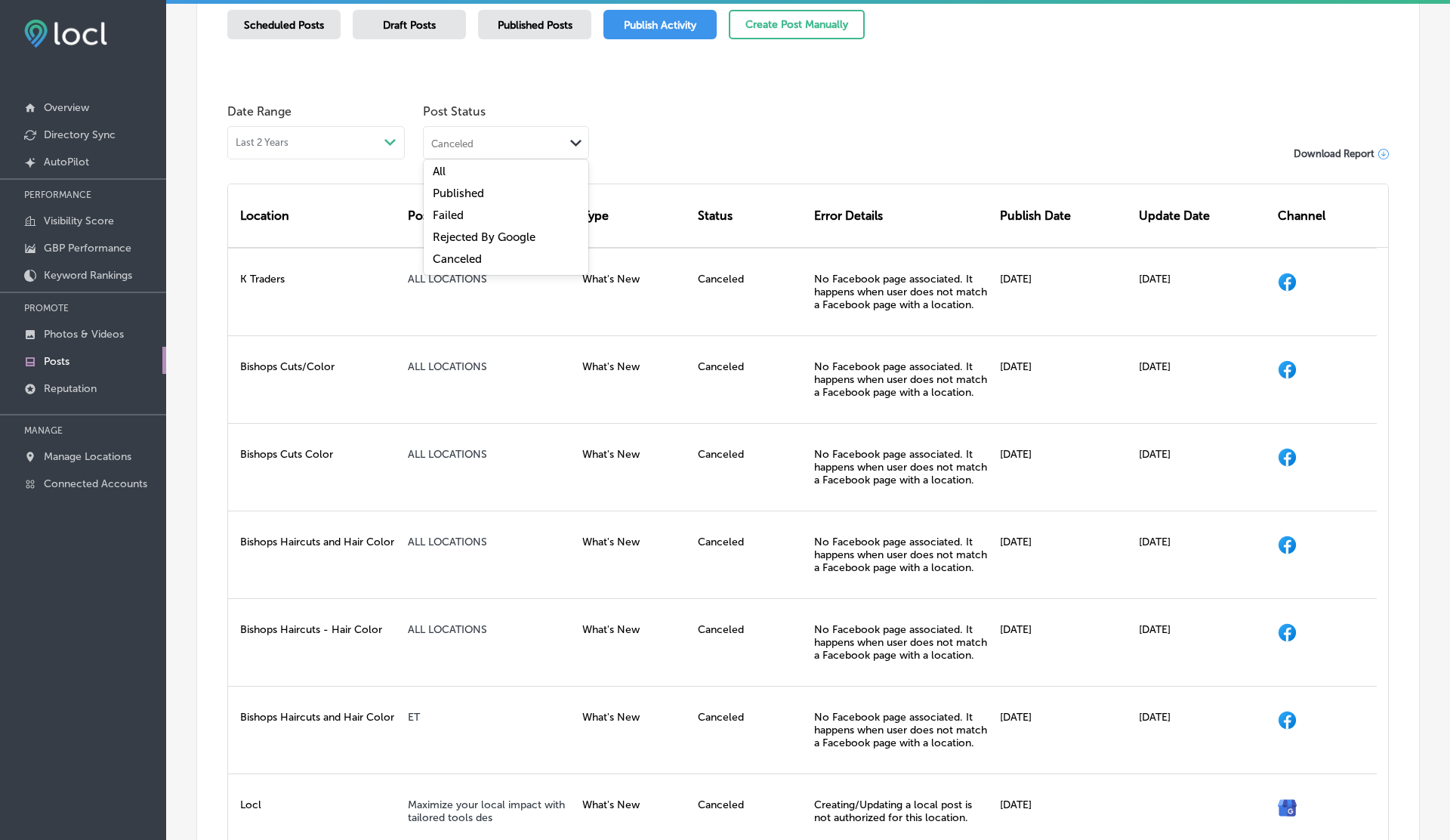
click at [474, 149] on div "Canceled Path Created with Sketch." at bounding box center [505, 141] width 164 height 29
click at [471, 190] on label "Published" at bounding box center [458, 193] width 51 height 13
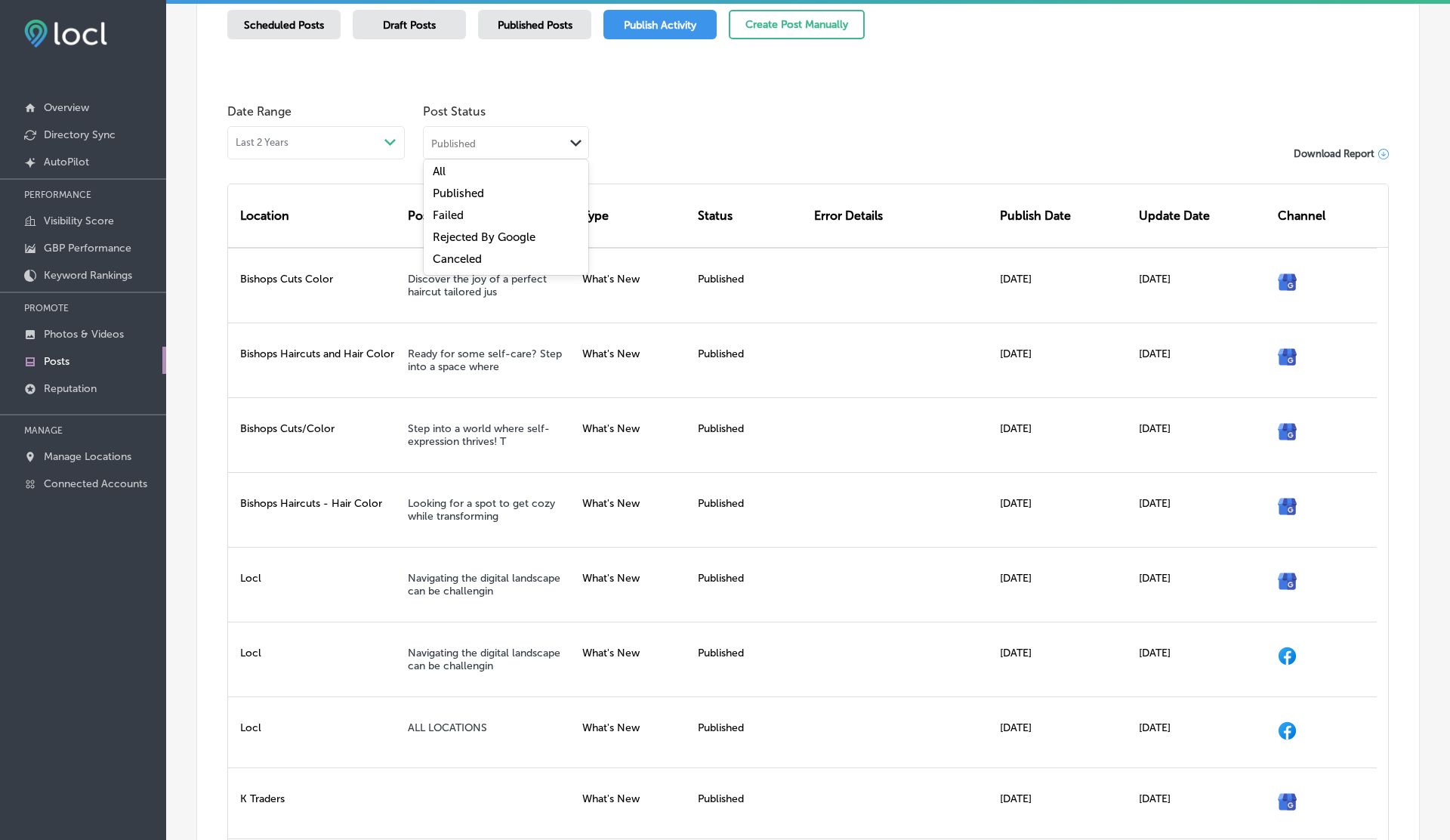
click at [493, 140] on div "Published" at bounding box center [494, 142] width 141 height 14
click at [447, 212] on label "Failed" at bounding box center [448, 215] width 31 height 13
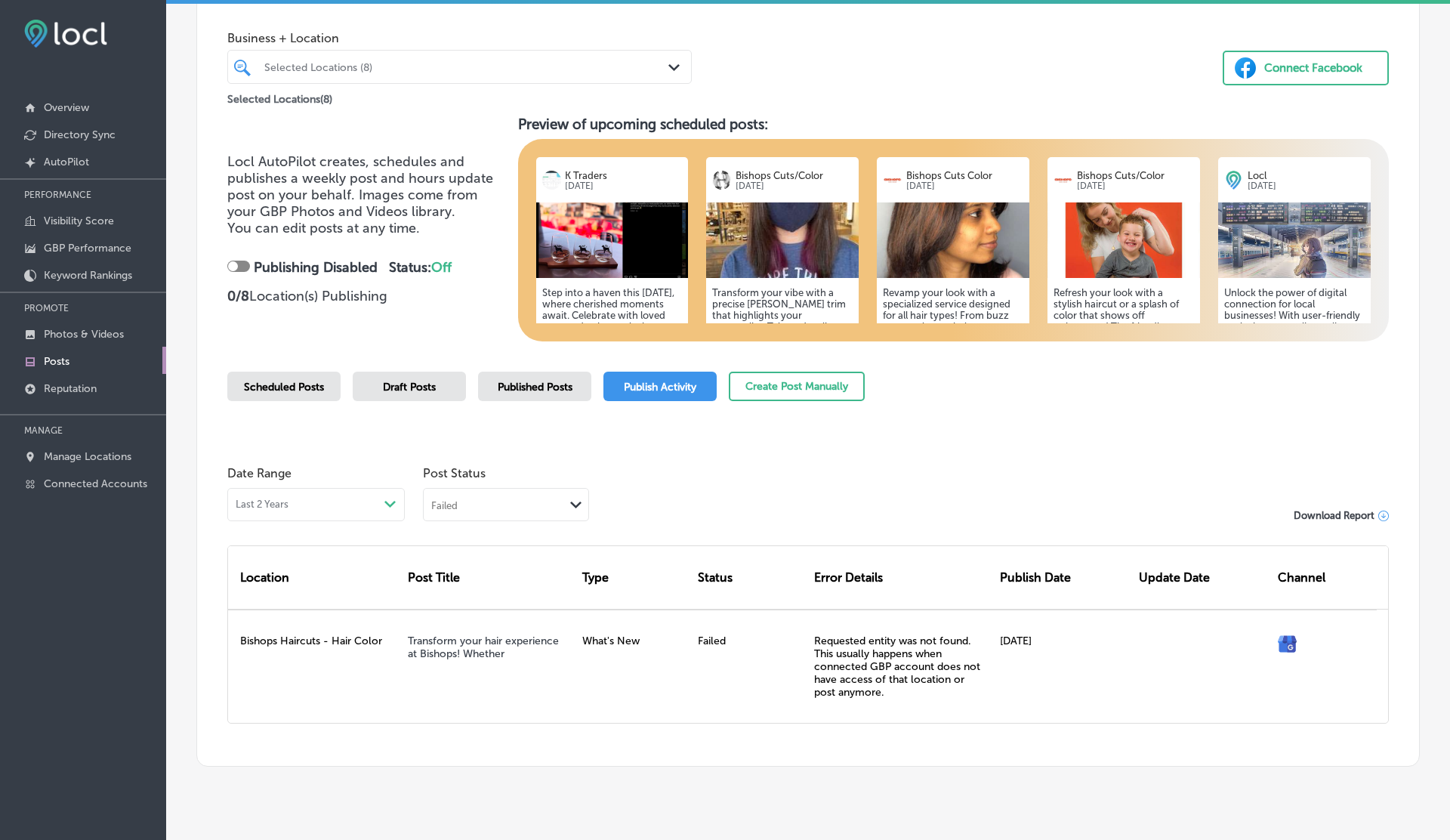
scroll to position [108, 0]
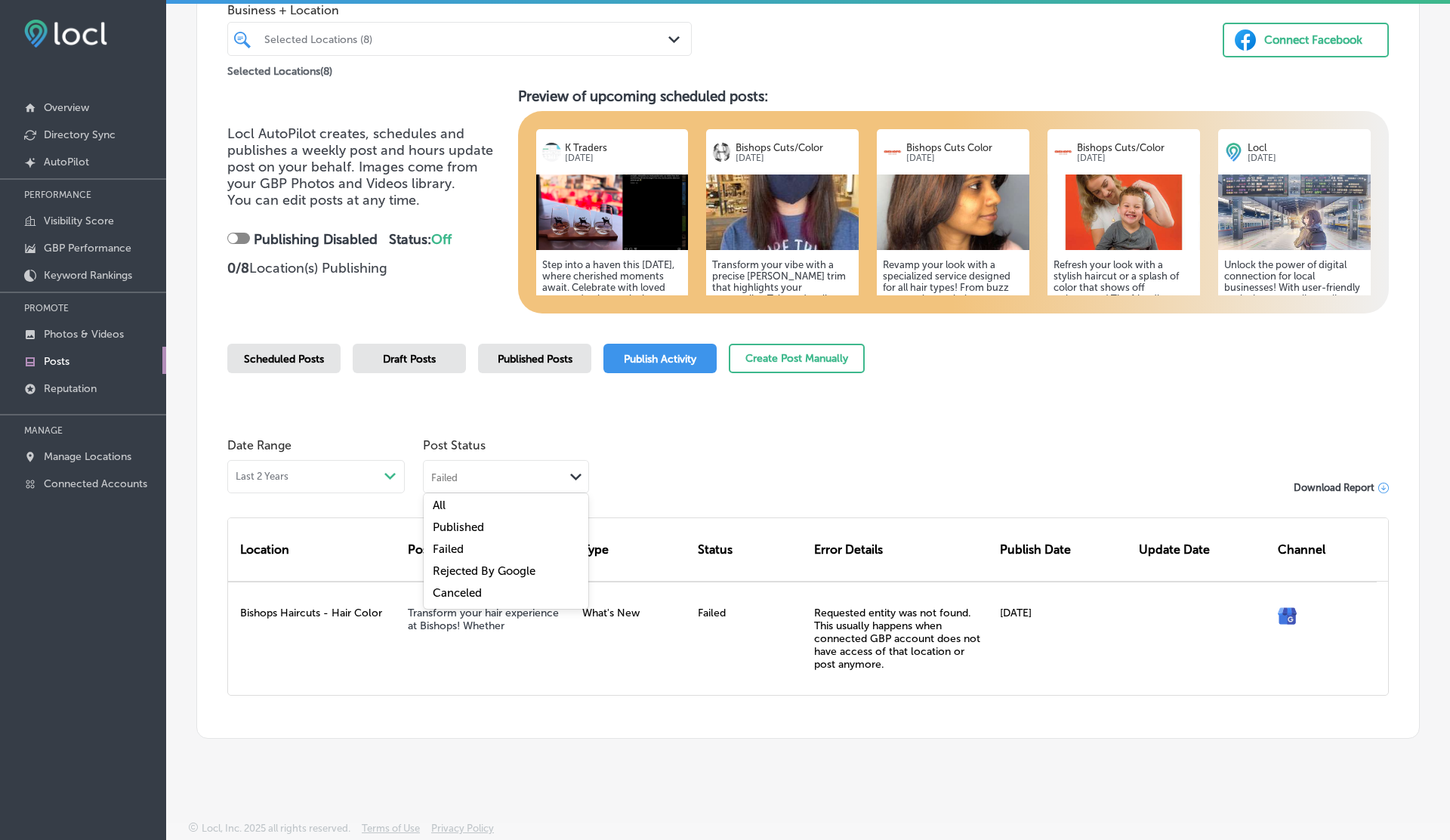
click at [509, 469] on div "Failed" at bounding box center [494, 476] width 141 height 14
click at [501, 570] on label "Rejected By Google" at bounding box center [484, 570] width 103 height 13
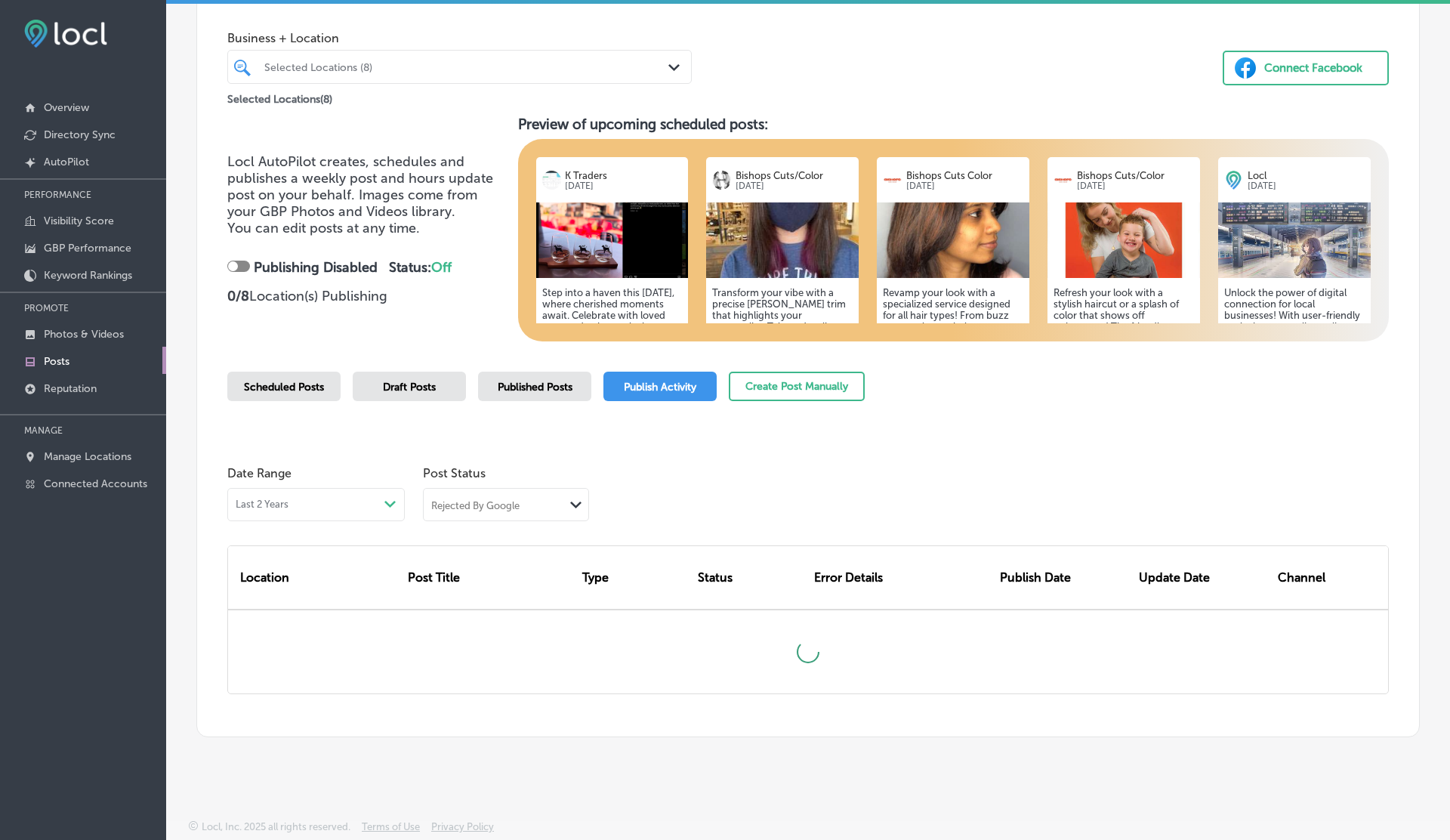
scroll to position [70, 0]
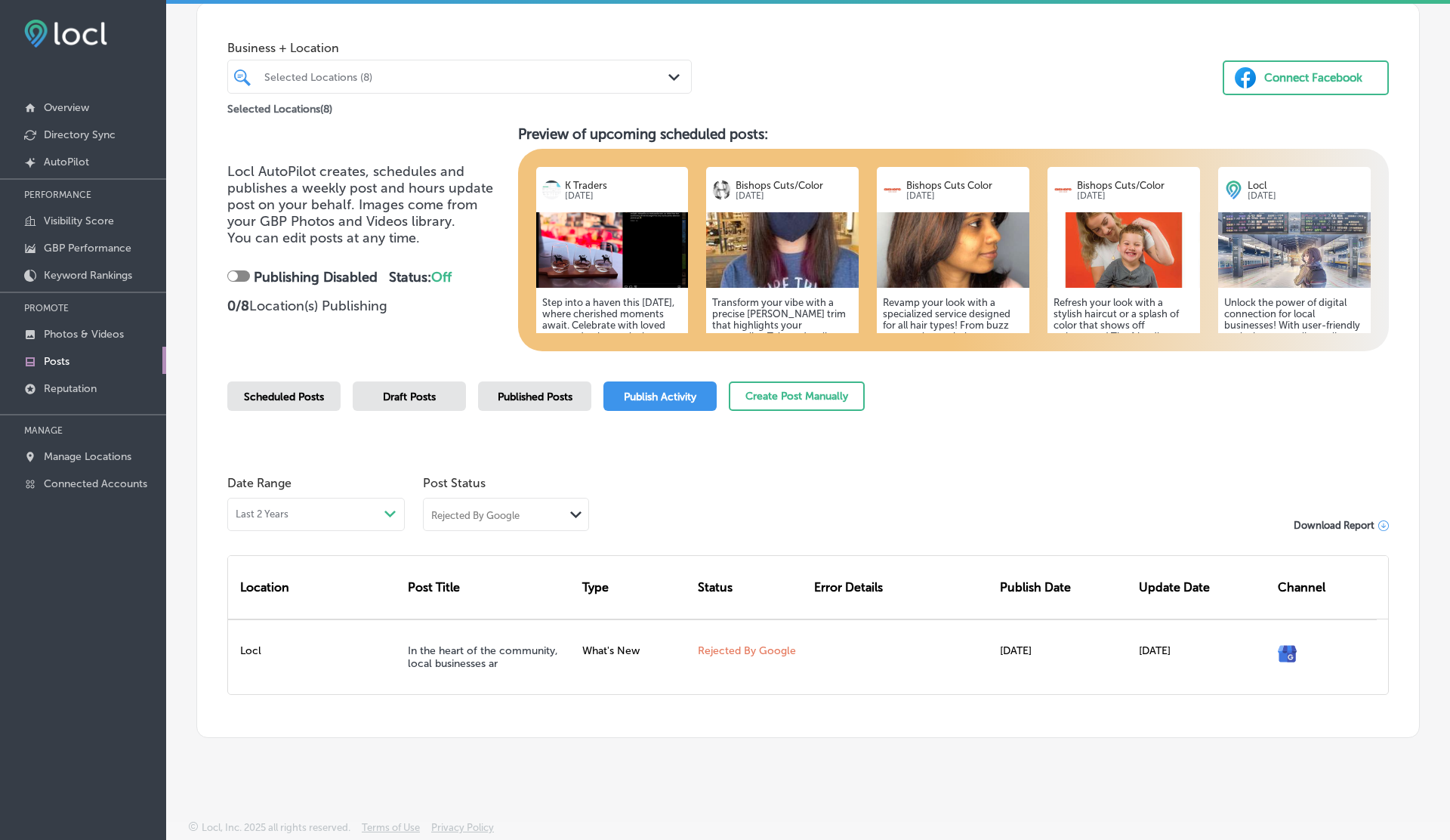
click at [490, 507] on div "Rejected By Google" at bounding box center [475, 514] width 88 height 14
click at [468, 637] on div "Canceled" at bounding box center [505, 633] width 164 height 22
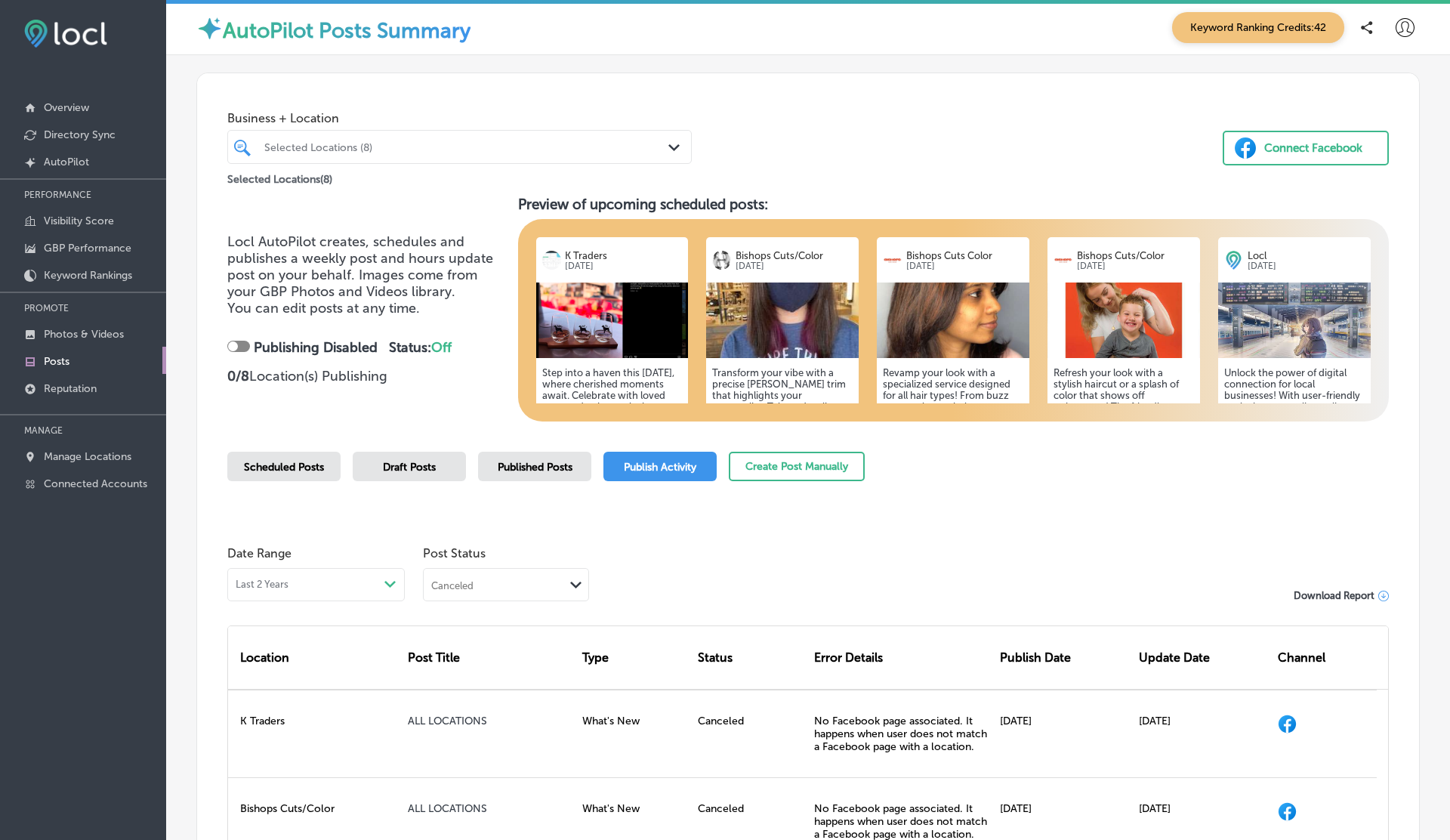
scroll to position [0, 0]
